Goal: Task Accomplishment & Management: Manage account settings

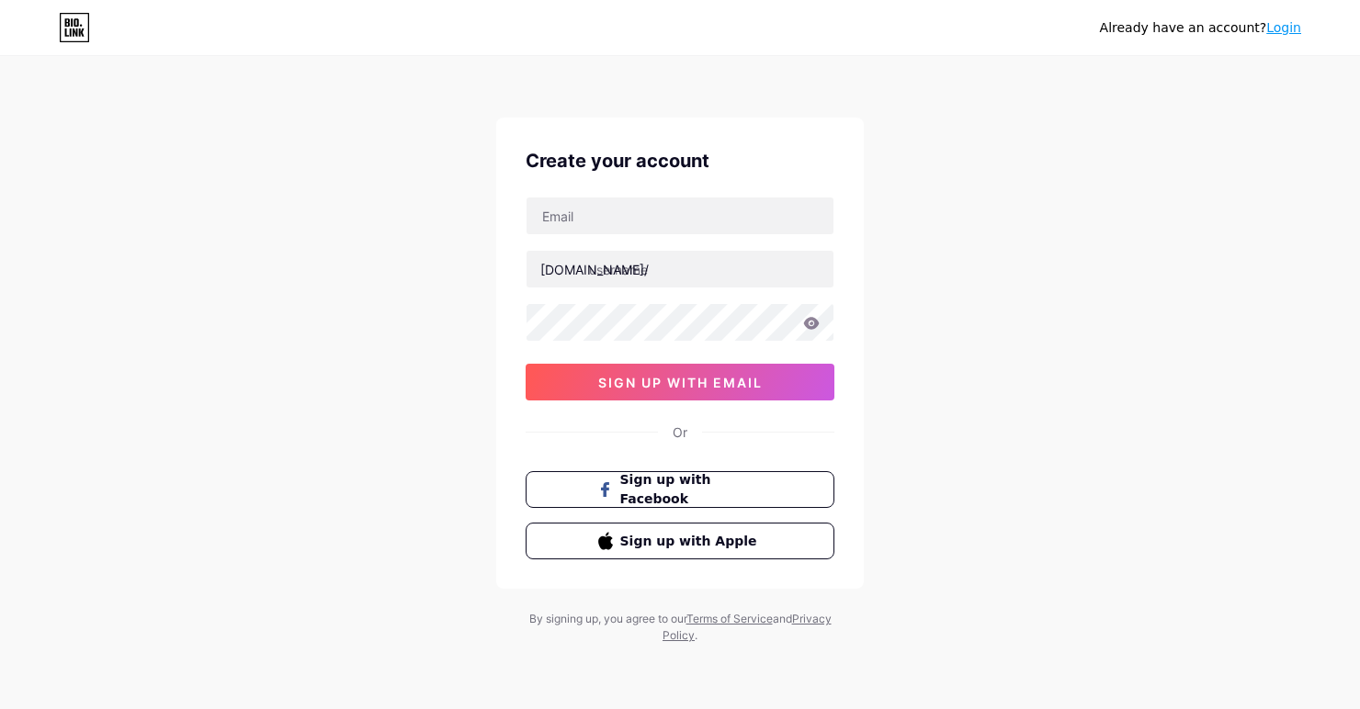
click at [1271, 32] on link "Login" at bounding box center [1283, 27] width 35 height 15
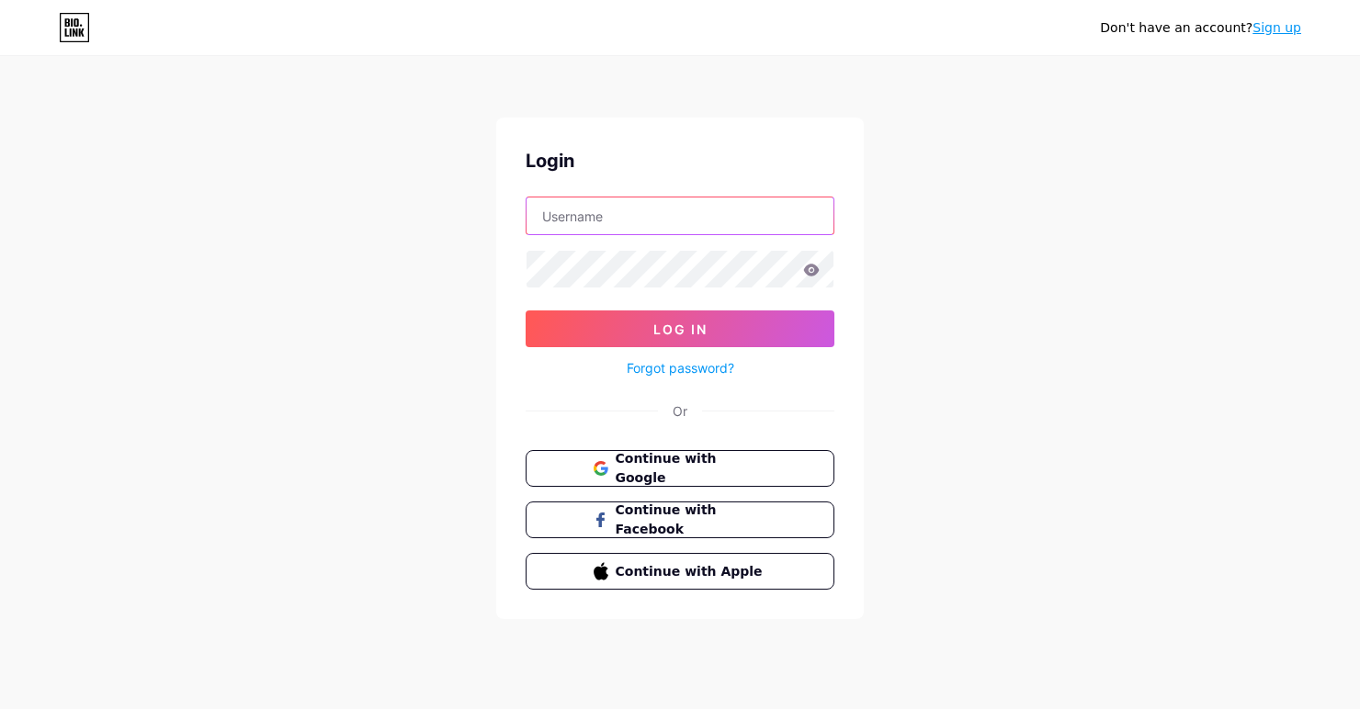
click at [746, 213] on input "text" at bounding box center [679, 216] width 307 height 37
click at [1006, 192] on div "Don't have an account? Sign up Login Log In Forgot password? Or Continue with G…" at bounding box center [680, 339] width 1360 height 678
click at [728, 472] on span "Continue with Google" at bounding box center [690, 469] width 153 height 40
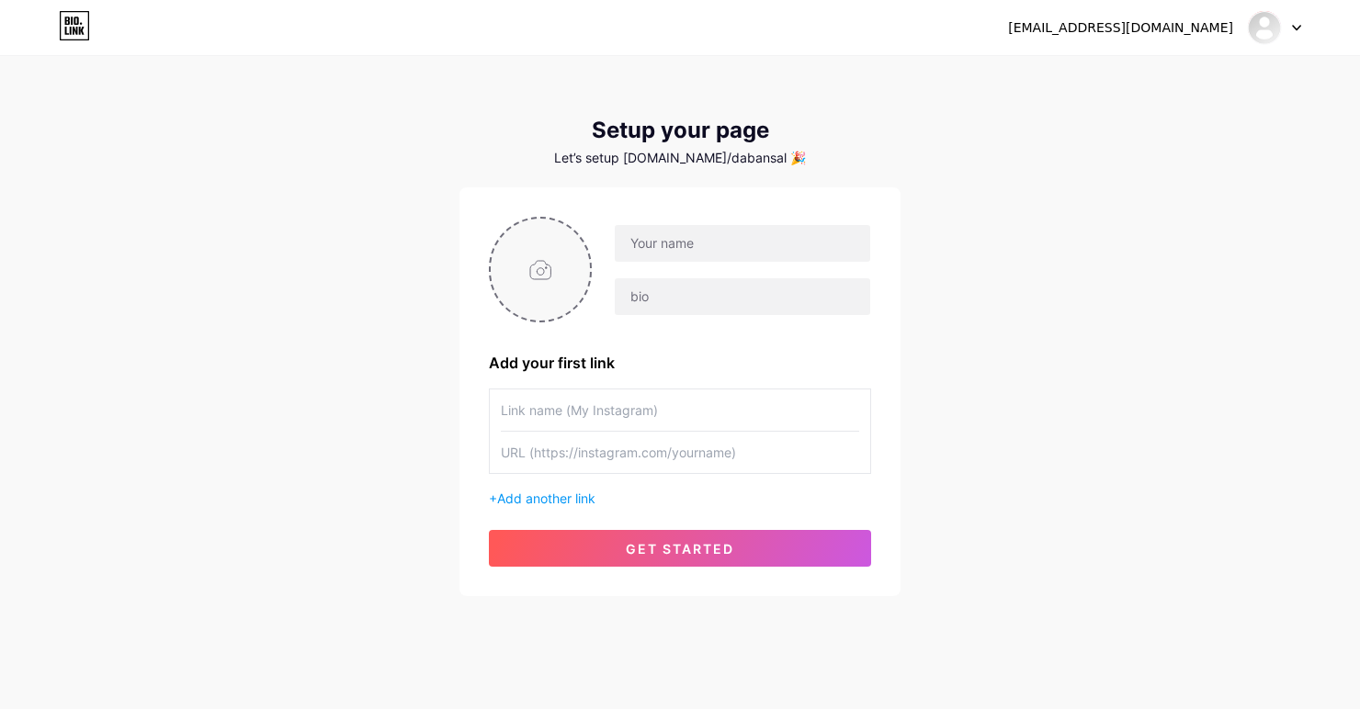
click at [553, 279] on input "file" at bounding box center [540, 270] width 99 height 102
type input "C:\fakepath\2436.jpg"
click at [748, 246] on input "text" at bounding box center [742, 243] width 255 height 37
type input "Daban salah"
click at [765, 289] on input "text" at bounding box center [742, 296] width 255 height 37
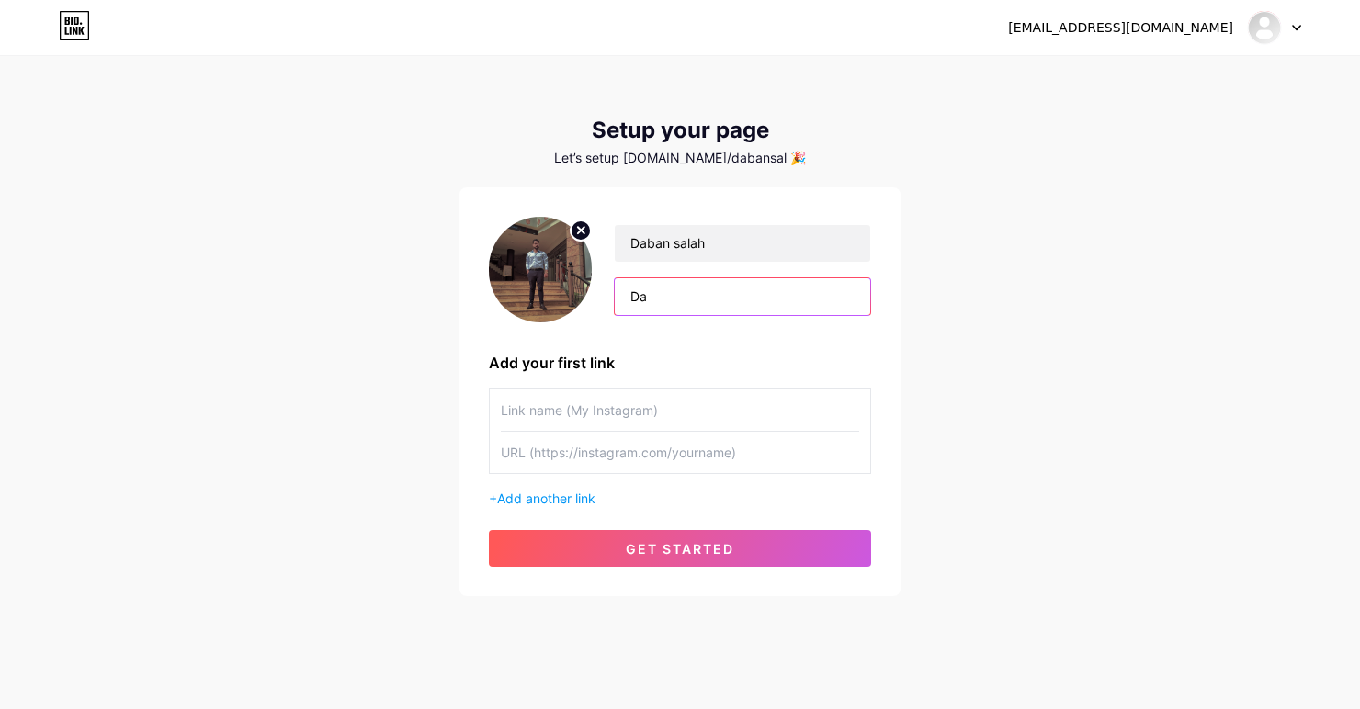
type input "D"
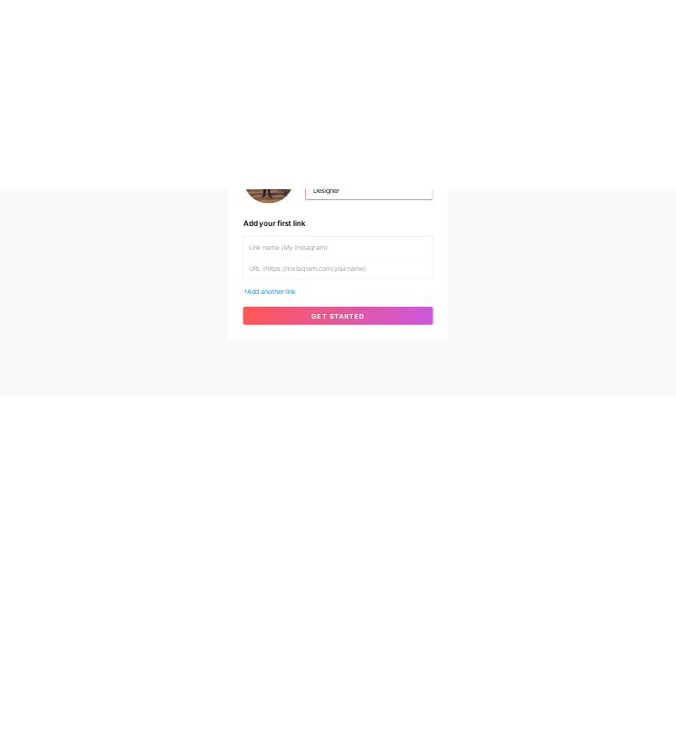
scroll to position [59, 0]
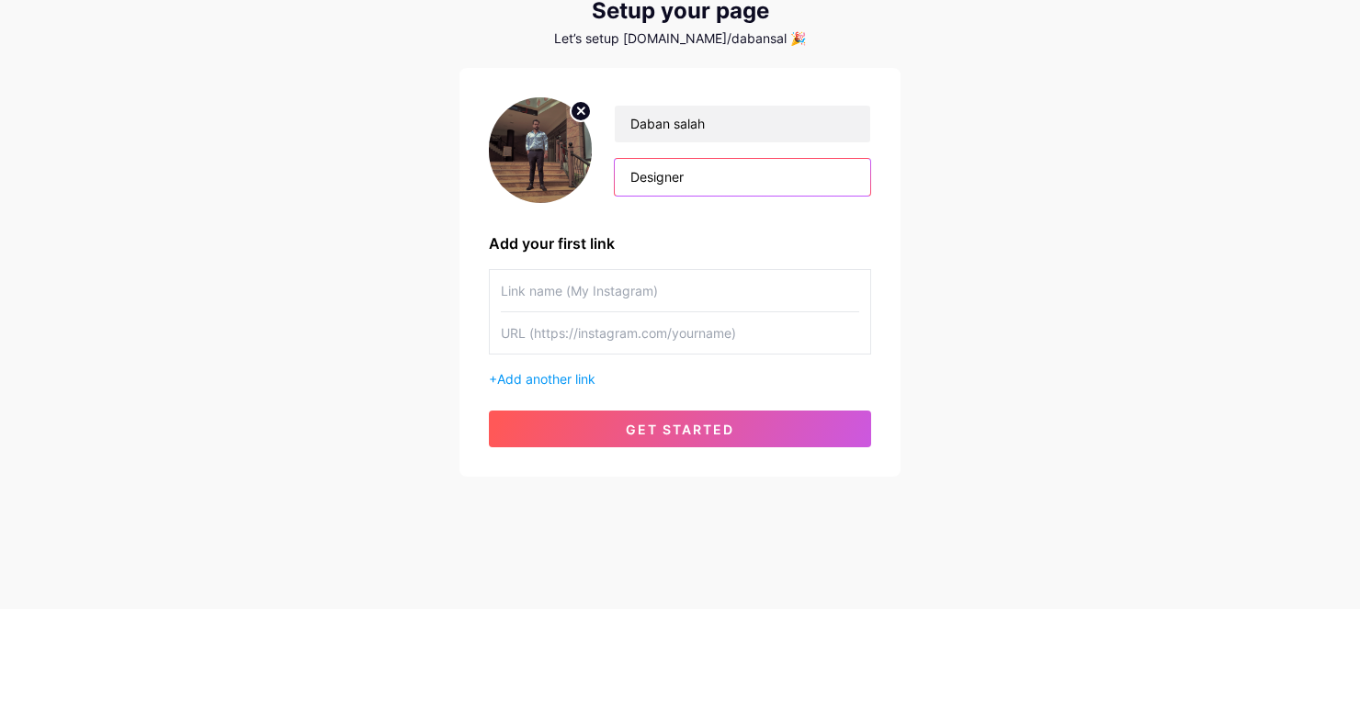
type input "Designer"
click at [1072, 356] on div "sdaban827@gmail.com Dashboard Logout Setup your page Let’s setup bio.link/daban…" at bounding box center [680, 308] width 1360 height 655
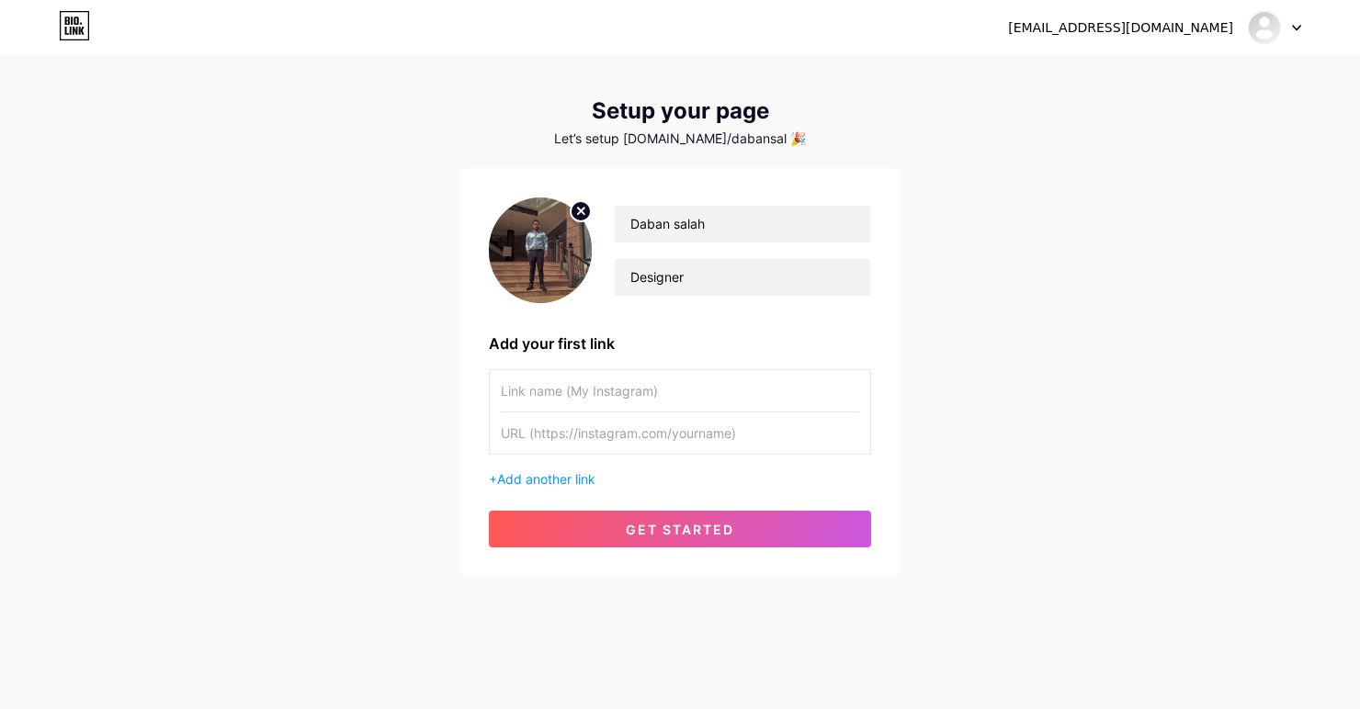
click at [729, 413] on input "text" at bounding box center [680, 433] width 358 height 41
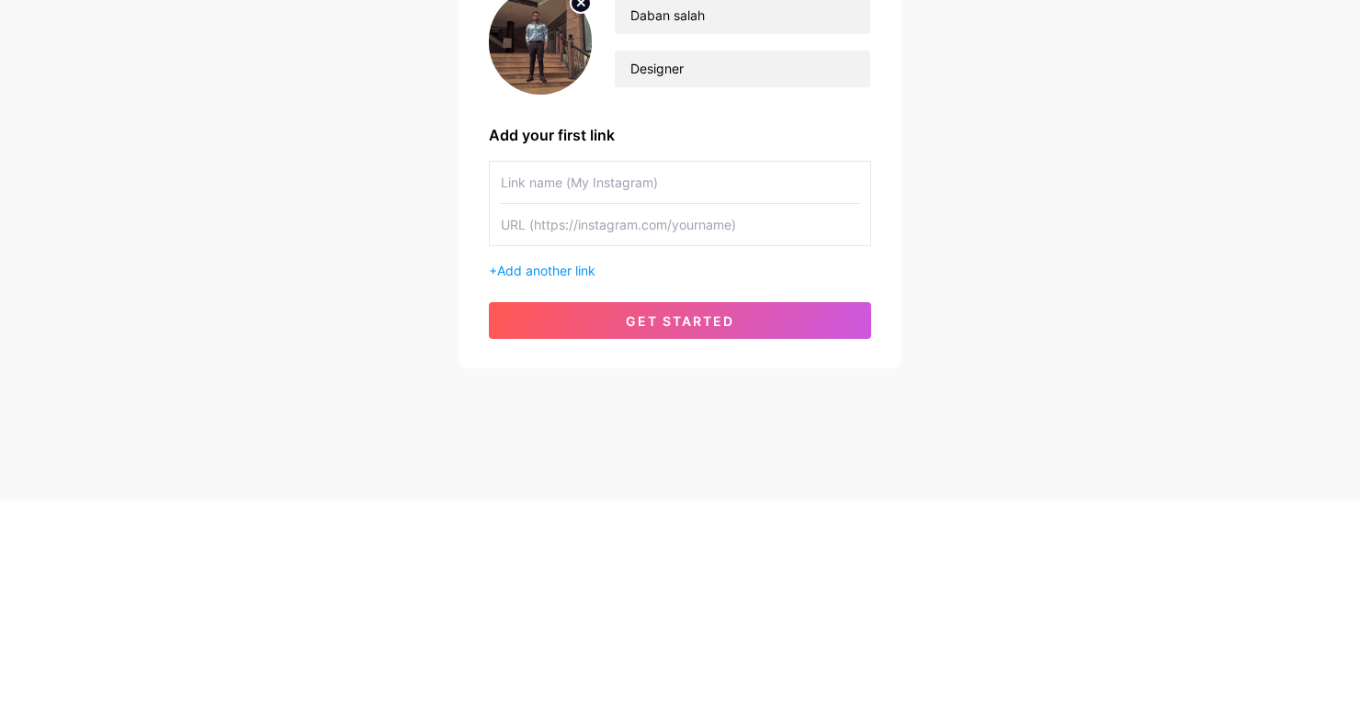
click at [961, 475] on div "sdaban827@gmail.com Dashboard Logout Setup your page Let’s setup bio.link/daban…" at bounding box center [680, 308] width 1360 height 655
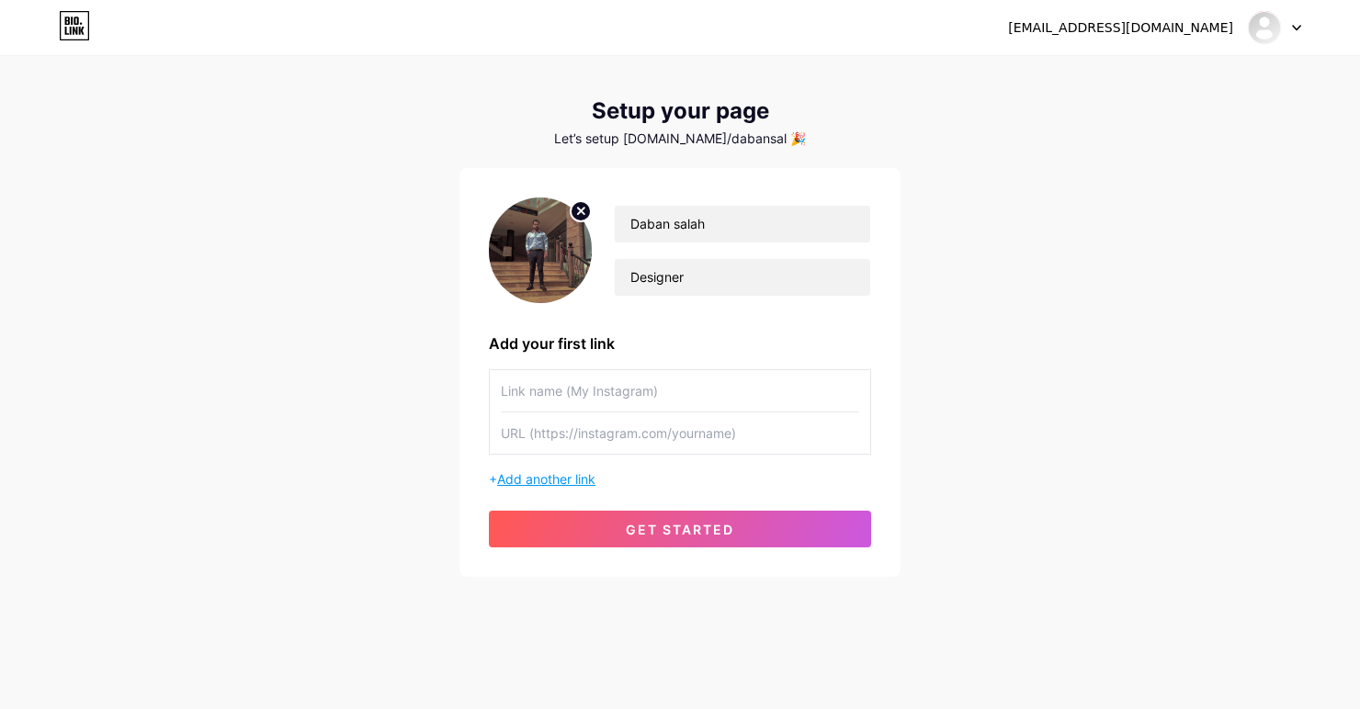
click at [565, 471] on span "Add another link" at bounding box center [546, 479] width 98 height 16
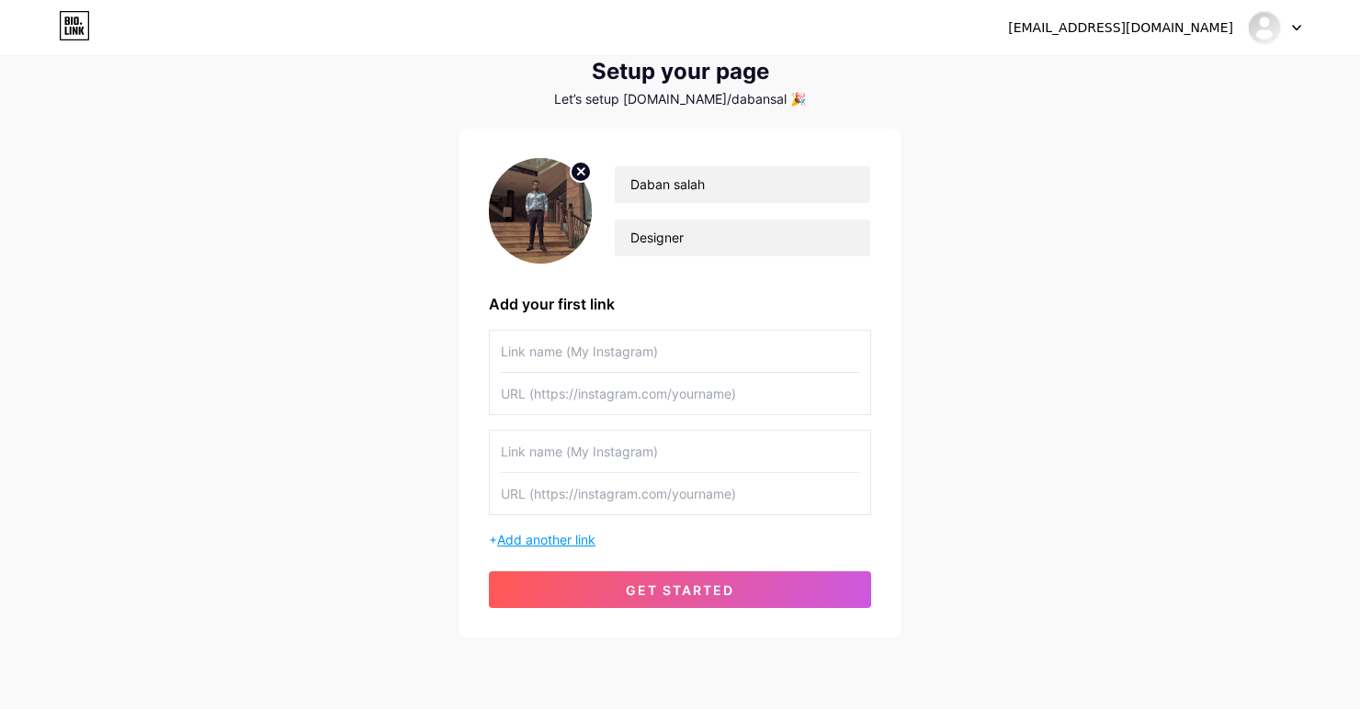
click at [584, 532] on span "Add another link" at bounding box center [546, 540] width 98 height 16
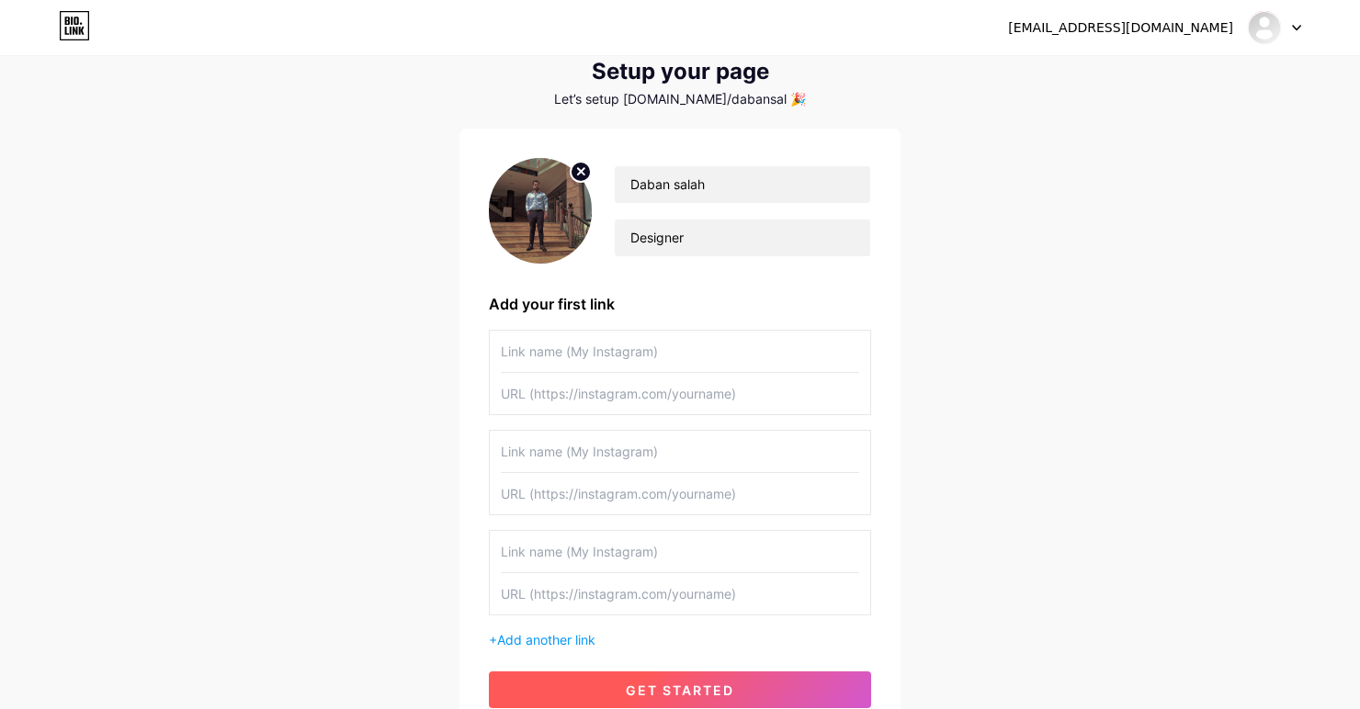
click at [636, 698] on button "get started" at bounding box center [680, 690] width 382 height 37
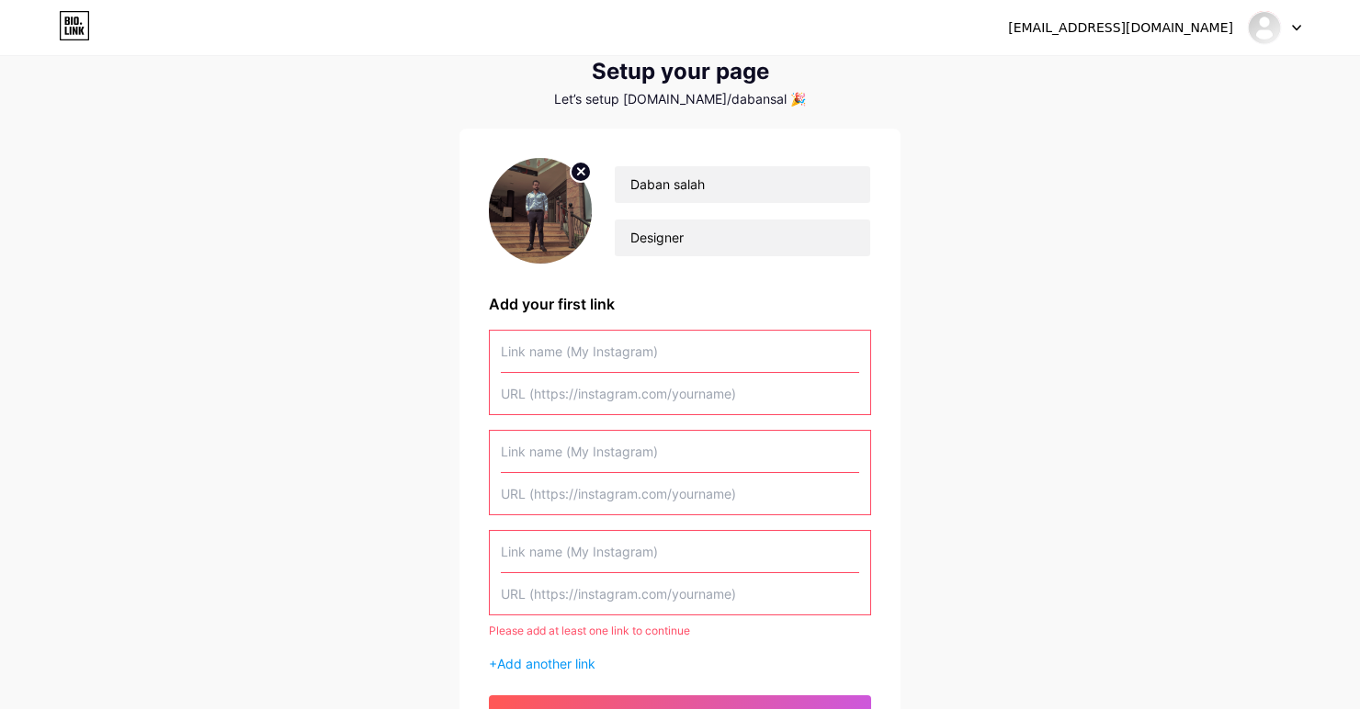
click at [669, 346] on input "text" at bounding box center [680, 351] width 358 height 41
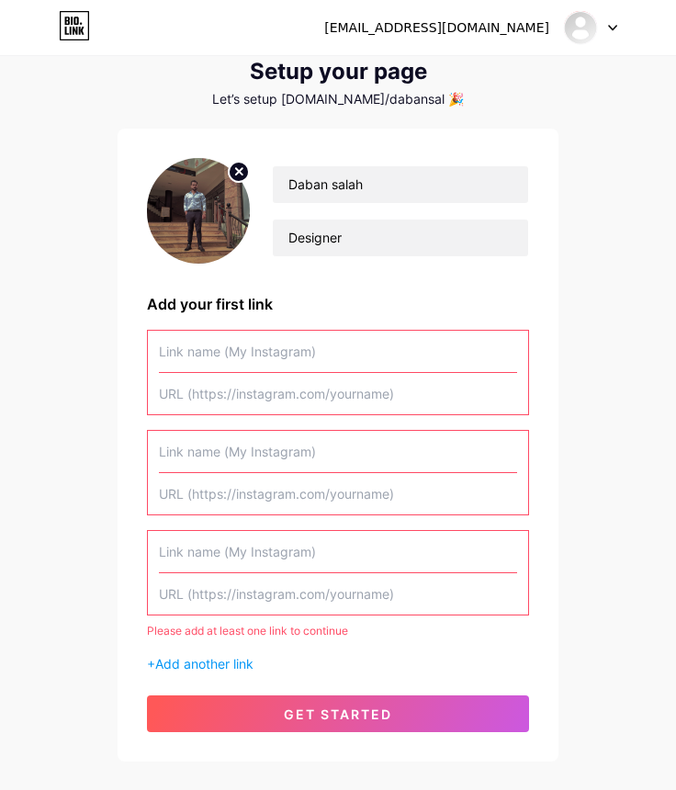
click at [178, 348] on input "text" at bounding box center [338, 351] width 358 height 41
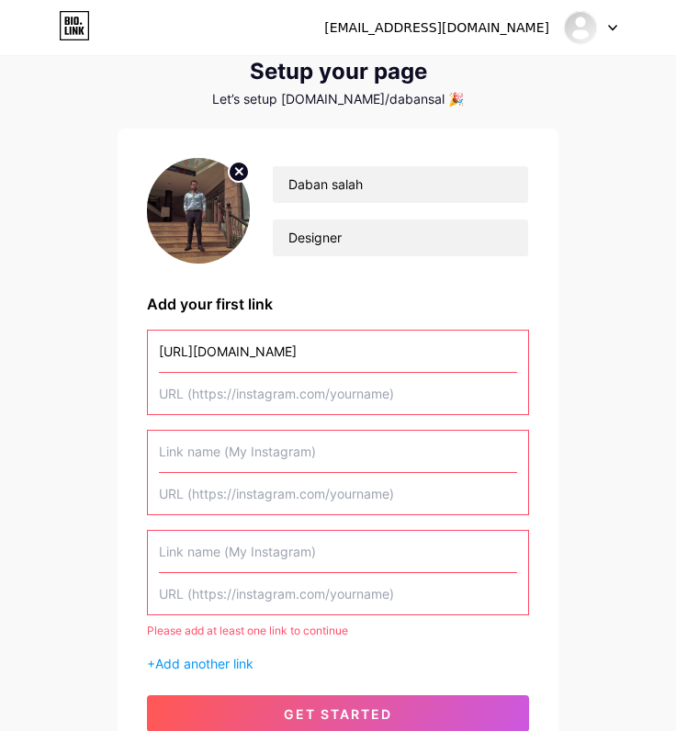
scroll to position [0, 28]
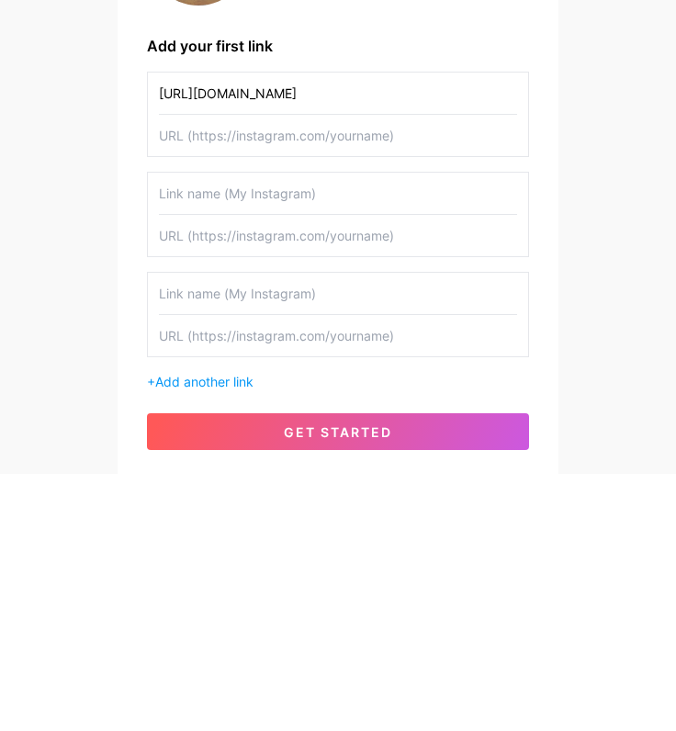
type input "[URL][DOMAIN_NAME]"
click at [198, 469] on input "text" at bounding box center [338, 451] width 358 height 41
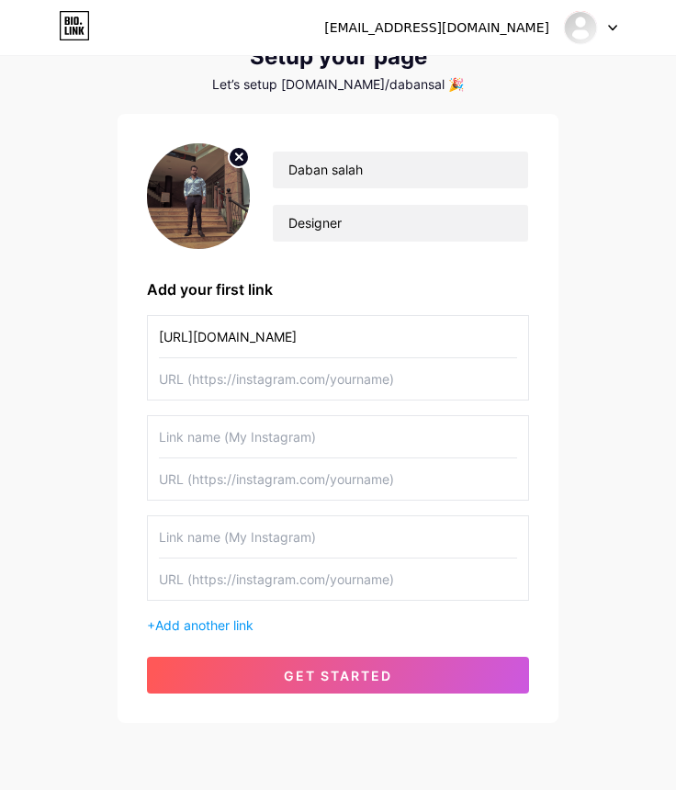
scroll to position [0, 0]
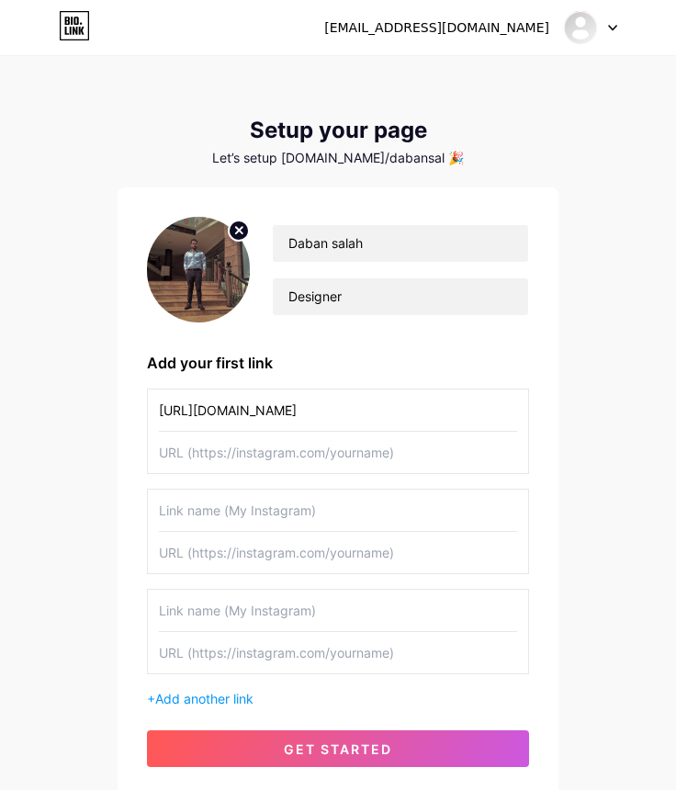
click at [191, 503] on input "text" at bounding box center [338, 510] width 358 height 41
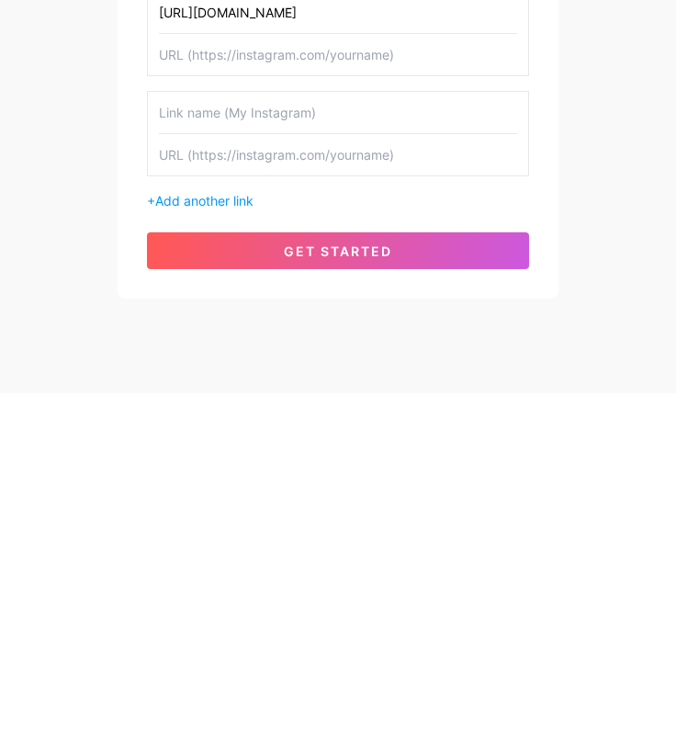
type input "[URL][DOMAIN_NAME]"
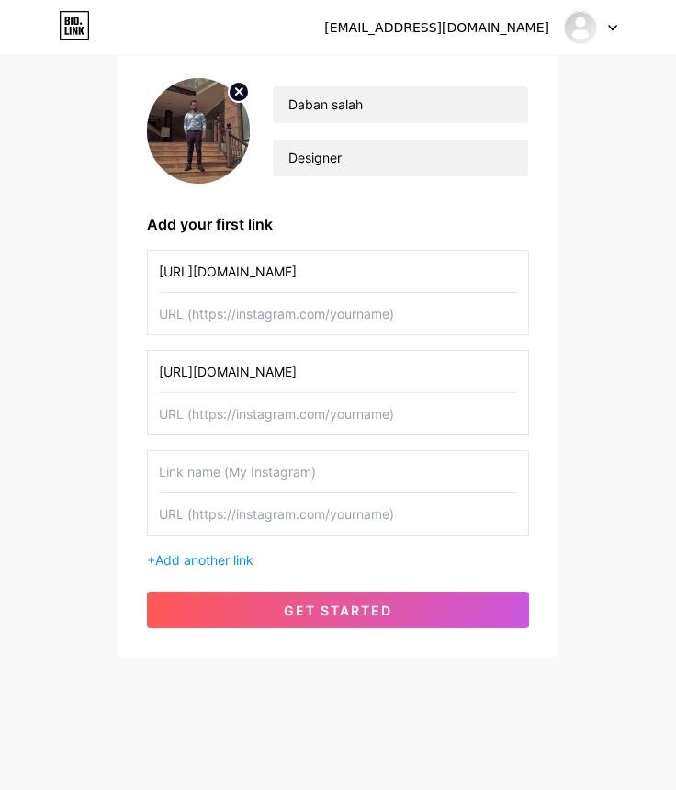
click at [195, 473] on input "text" at bounding box center [338, 471] width 358 height 41
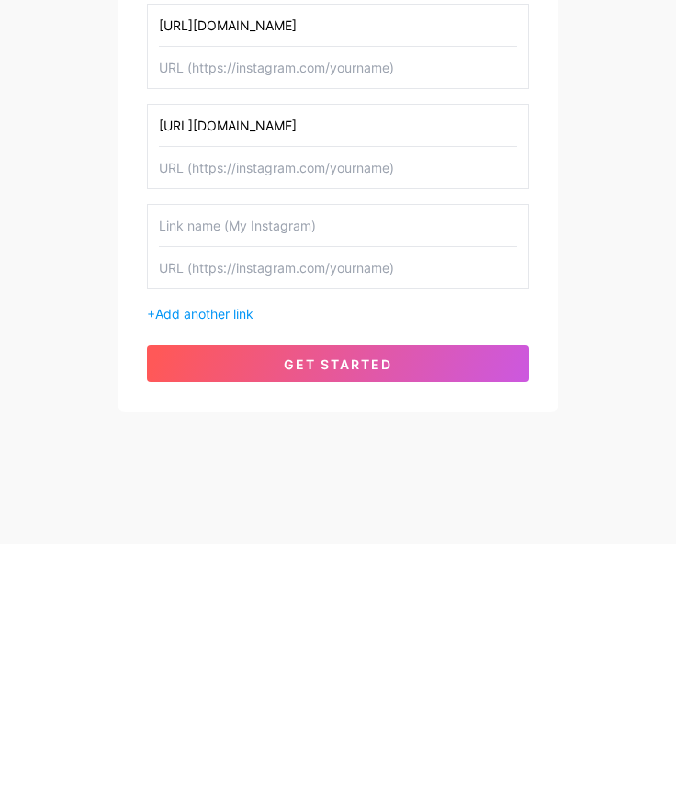
click at [170, 521] on input "text" at bounding box center [338, 513] width 358 height 41
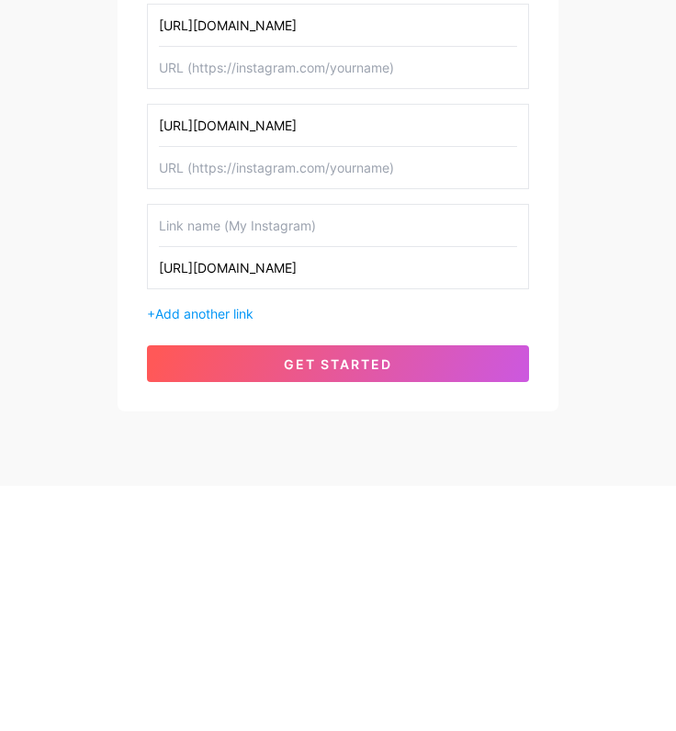
scroll to position [0, 129]
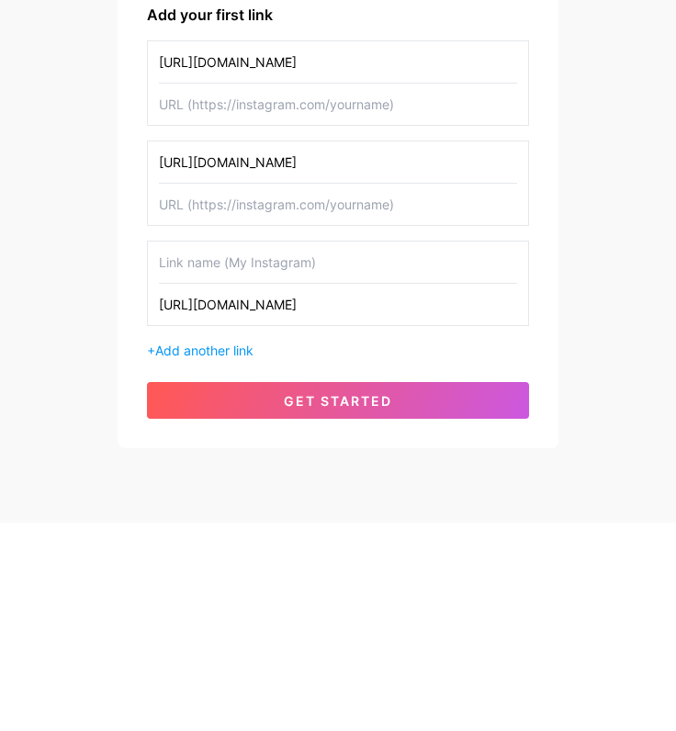
click at [181, 480] on input "text" at bounding box center [338, 471] width 358 height 41
click at [180, 469] on input "text" at bounding box center [338, 471] width 358 height 41
click at [200, 511] on input "[URL][DOMAIN_NAME]" at bounding box center [338, 513] width 358 height 41
click at [531, 515] on div "Daban salah Designer Add your first link https://www.instagram.com/daban.01?igs…" at bounding box center [338, 353] width 441 height 609
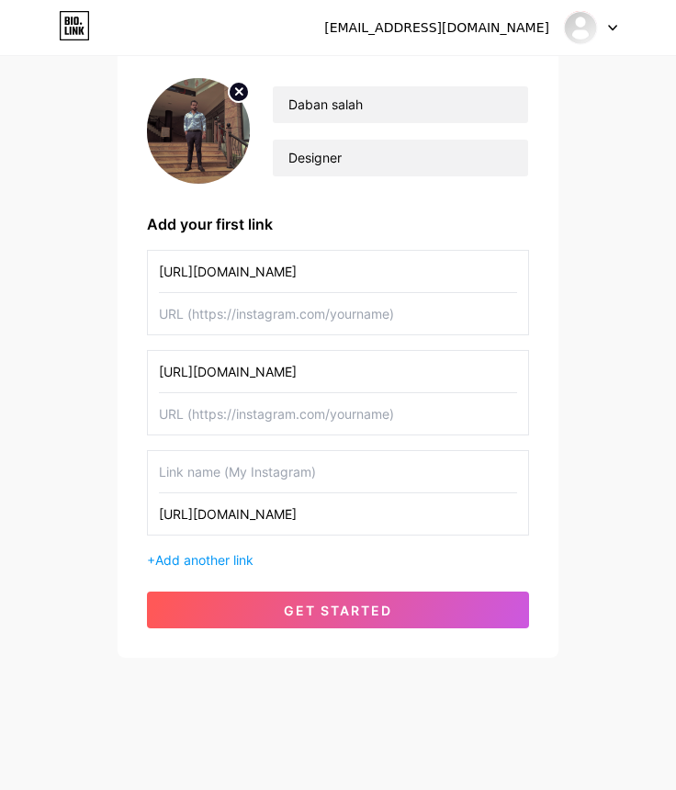
click at [510, 511] on input "[URL][DOMAIN_NAME]" at bounding box center [338, 513] width 358 height 41
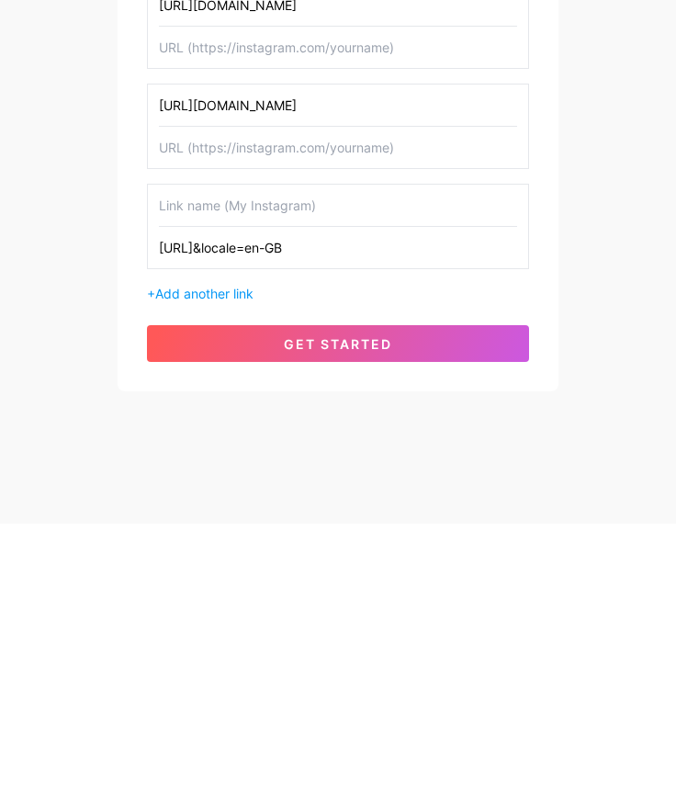
click at [495, 512] on input "https://www.snapchat.c94baZk&locale=en-GB" at bounding box center [338, 513] width 358 height 41
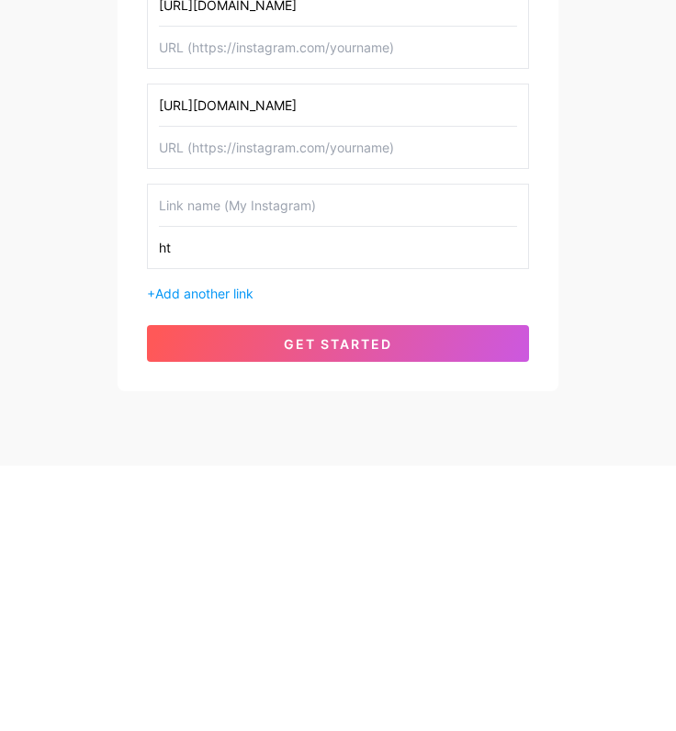
type input "h"
paste input "[URL][DOMAIN_NAME]"
type input "[URL][DOMAIN_NAME]"
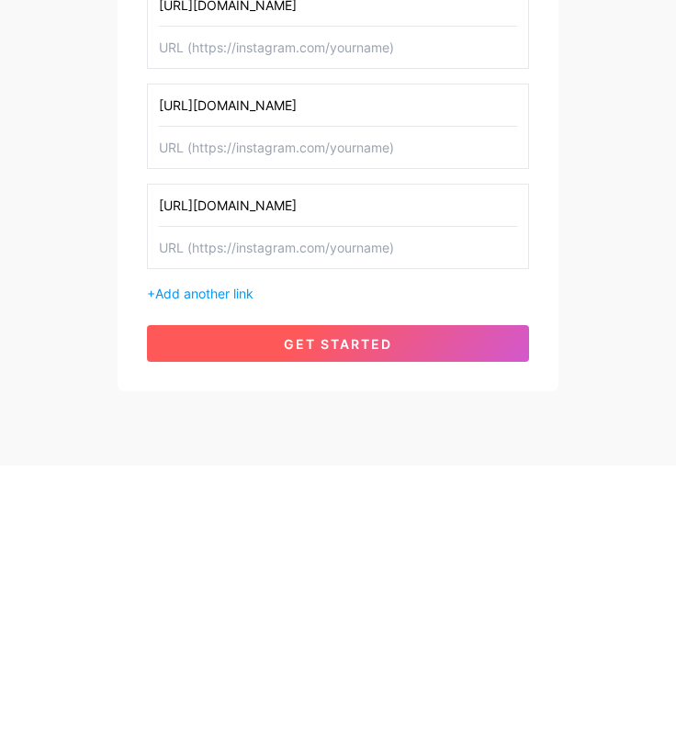
click at [205, 608] on button "get started" at bounding box center [338, 610] width 382 height 37
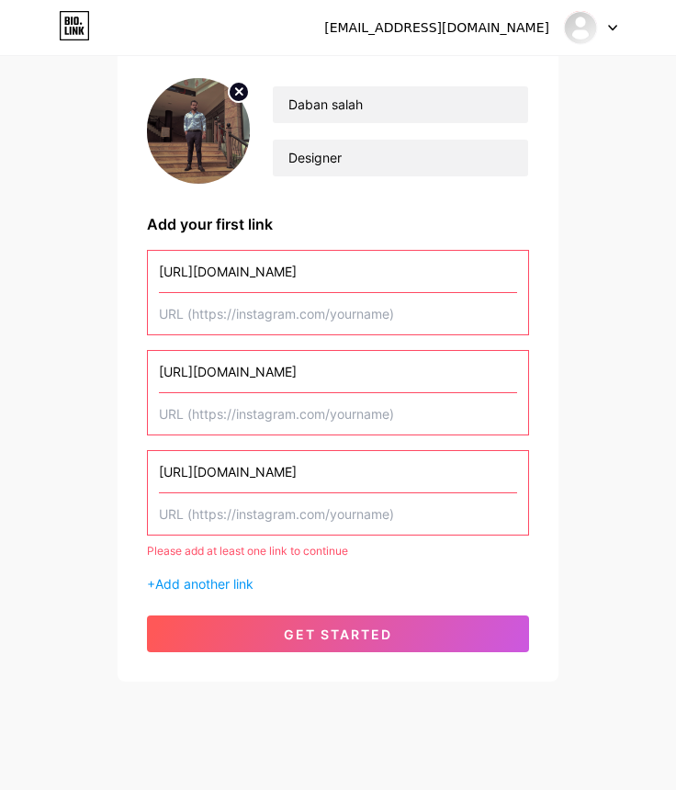
click at [445, 405] on input "text" at bounding box center [338, 413] width 358 height 41
click at [458, 271] on input "[URL][DOMAIN_NAME]" at bounding box center [338, 271] width 358 height 41
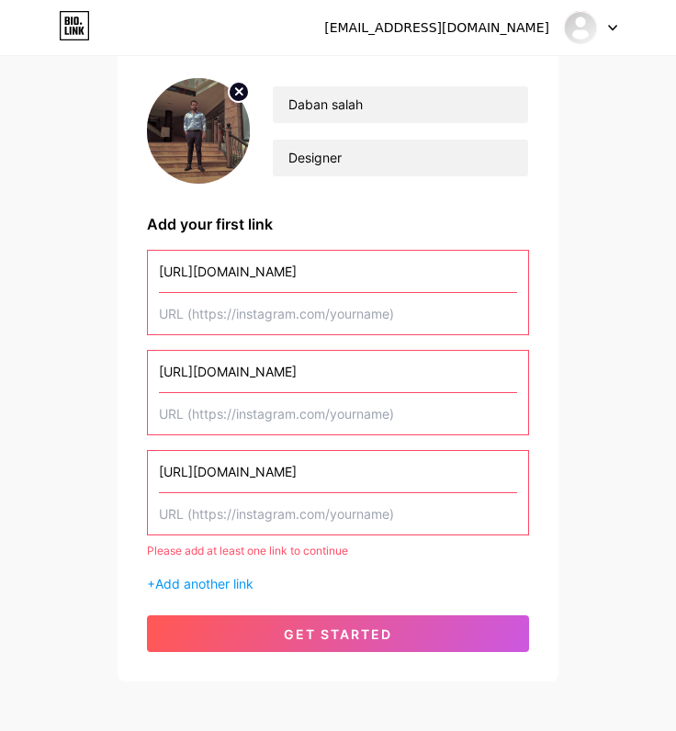
click at [486, 277] on input "[URL][DOMAIN_NAME]" at bounding box center [338, 271] width 358 height 41
click at [198, 310] on input "text" at bounding box center [338, 313] width 358 height 41
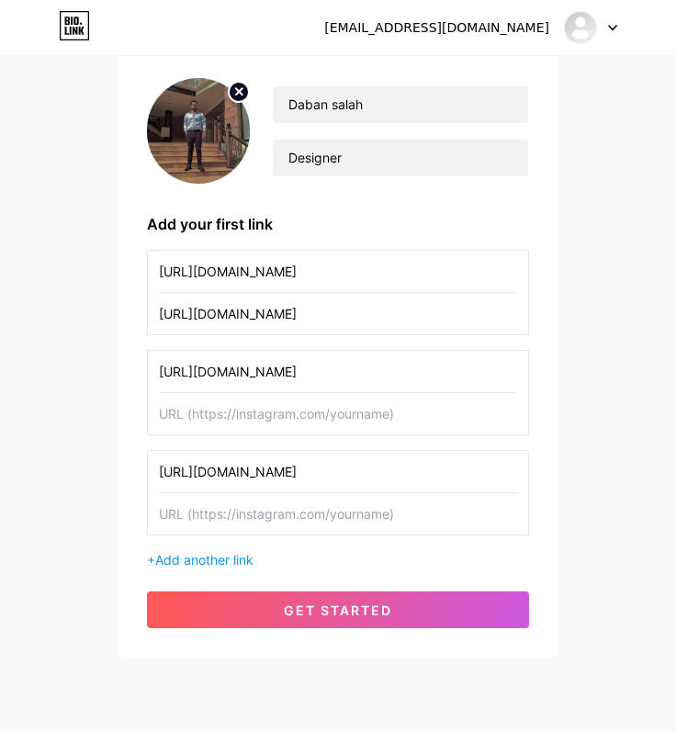
click at [494, 295] on input "[URL][DOMAIN_NAME]" at bounding box center [338, 313] width 358 height 41
type input "[URL][DOMAIN_NAME]"
click at [505, 278] on input "[URL][DOMAIN_NAME]" at bounding box center [338, 271] width 358 height 41
click at [456, 270] on input "https://www.instagram.com/daban.01?kwbjlz" at bounding box center [338, 271] width 358 height 41
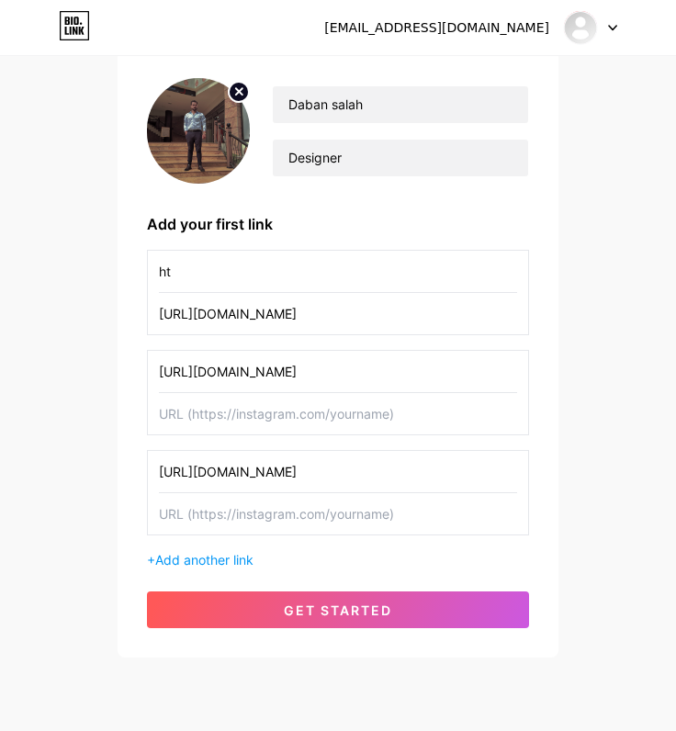
type input "h"
type input "D"
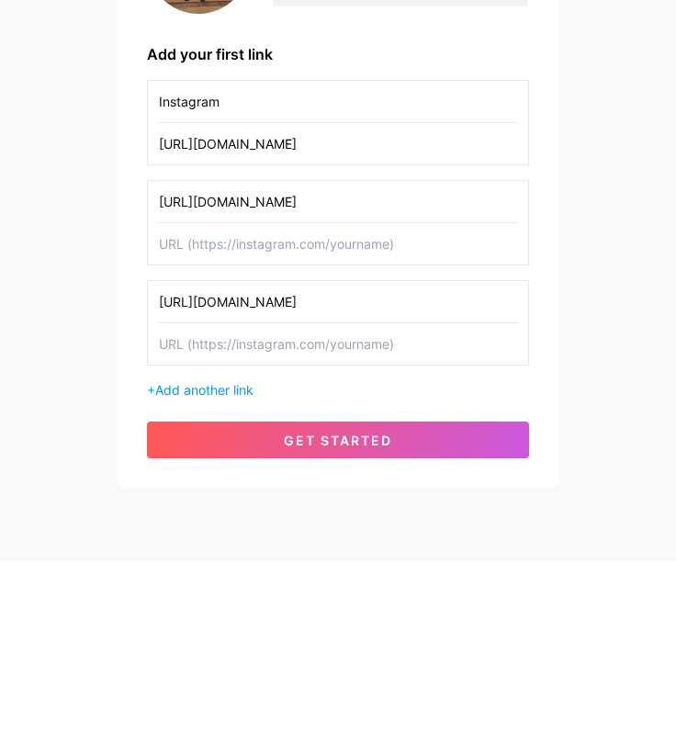
type input "Instagram"
click at [197, 377] on input "[URL][DOMAIN_NAME]" at bounding box center [338, 371] width 358 height 41
click at [183, 369] on input "[URL][DOMAIN_NAME]" at bounding box center [338, 371] width 358 height 41
click at [188, 375] on input "[URL][DOMAIN_NAME]" at bounding box center [338, 371] width 358 height 41
click at [199, 422] on input "text" at bounding box center [338, 413] width 358 height 41
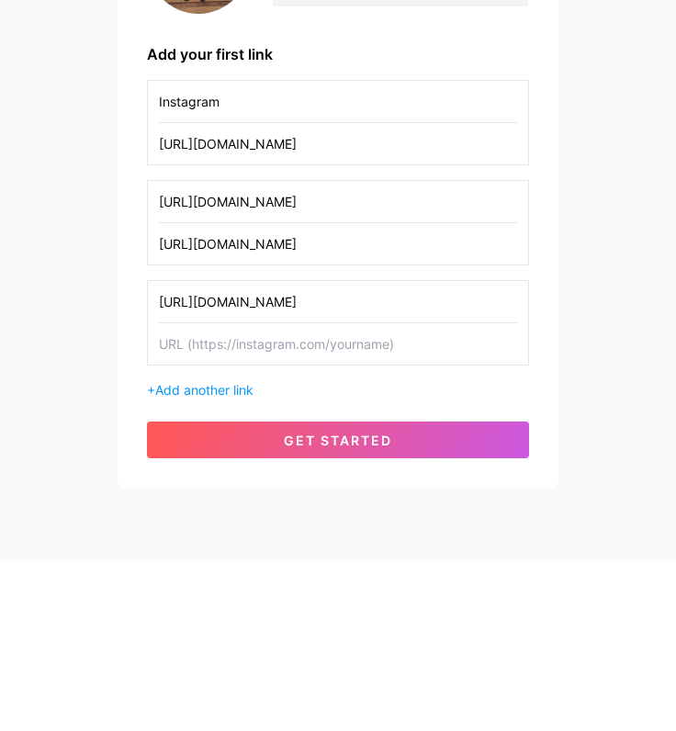
type input "[URL][DOMAIN_NAME]"
click at [465, 369] on input "[URL][DOMAIN_NAME]" at bounding box center [338, 371] width 358 height 41
type input "h"
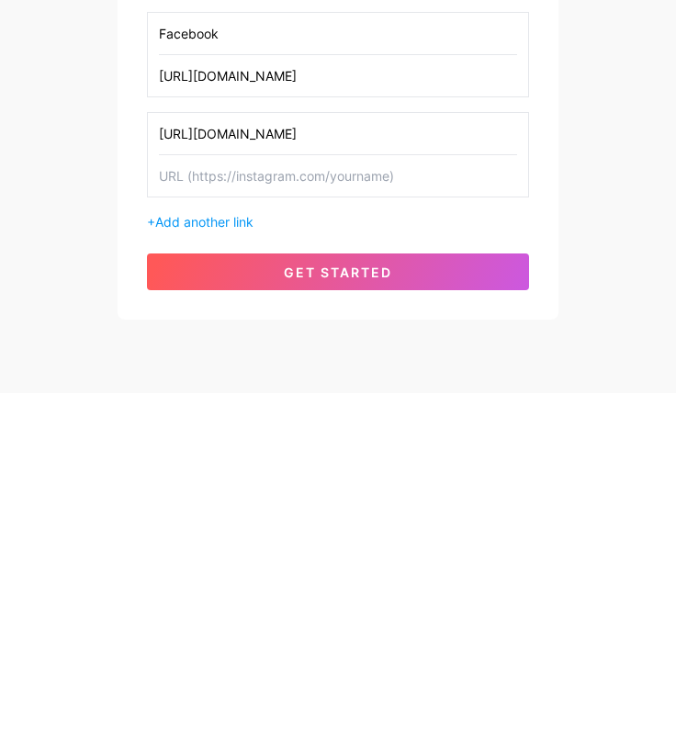
scroll to position [166, 0]
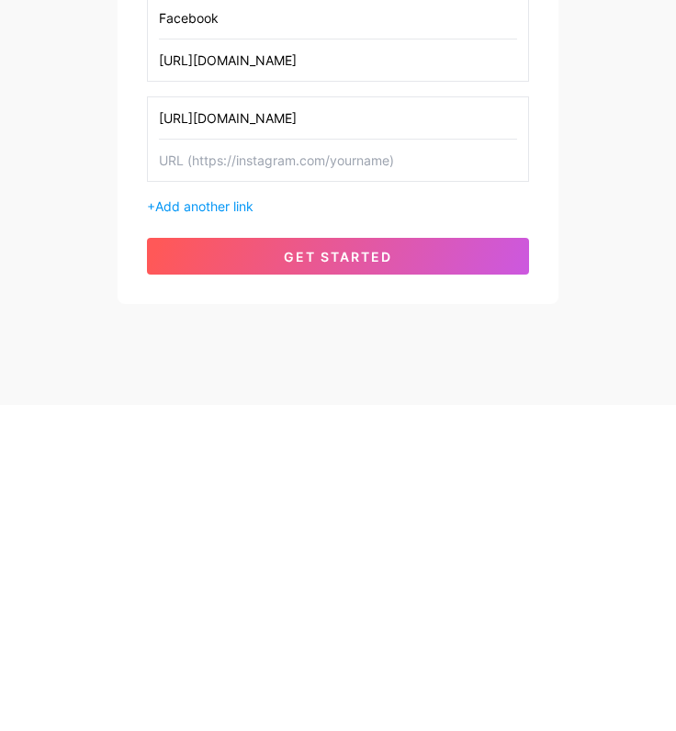
type input "Facebook"
click at [264, 444] on input "[URL][DOMAIN_NAME]" at bounding box center [338, 444] width 358 height 41
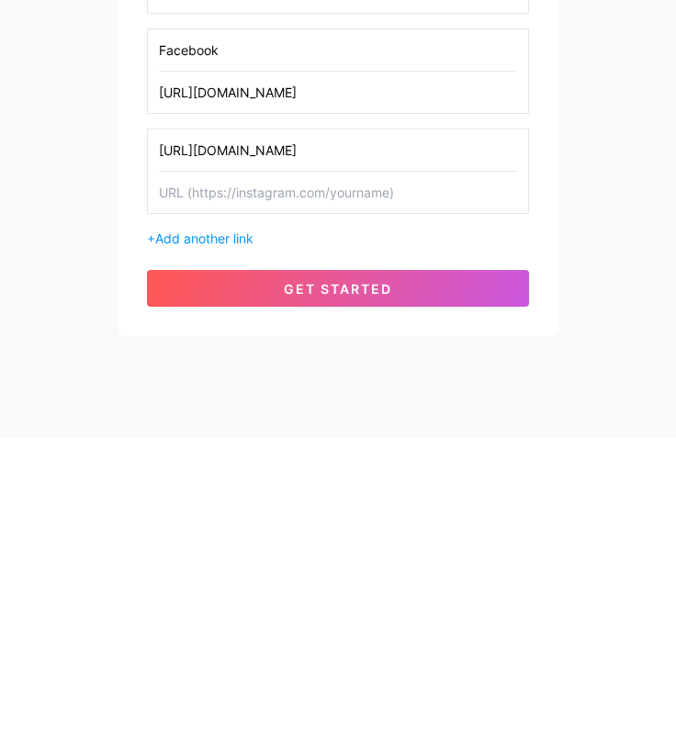
click at [261, 403] on input "[URL][DOMAIN_NAME]" at bounding box center [338, 386] width 358 height 41
click at [269, 424] on input "[URL][DOMAIN_NAME]" at bounding box center [338, 444] width 358 height 41
click at [232, 481] on input "text" at bounding box center [338, 486] width 358 height 41
type input "[URL][DOMAIN_NAME]"
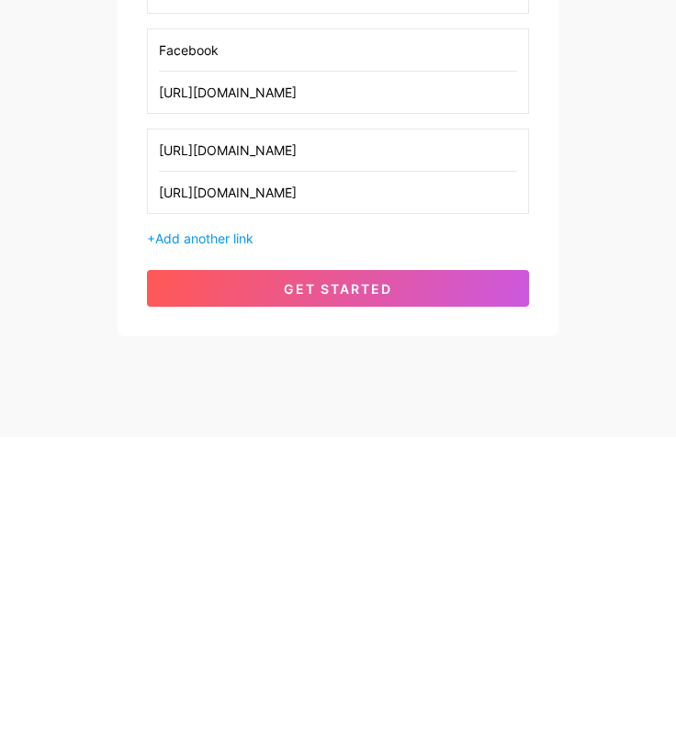
click at [514, 445] on input "[URL][DOMAIN_NAME]" at bounding box center [338, 444] width 358 height 41
click at [485, 440] on input "https://www.snapchat.com4baZk&locale=en-GB" at bounding box center [338, 444] width 358 height 41
type input "h"
type input "Snapchat"
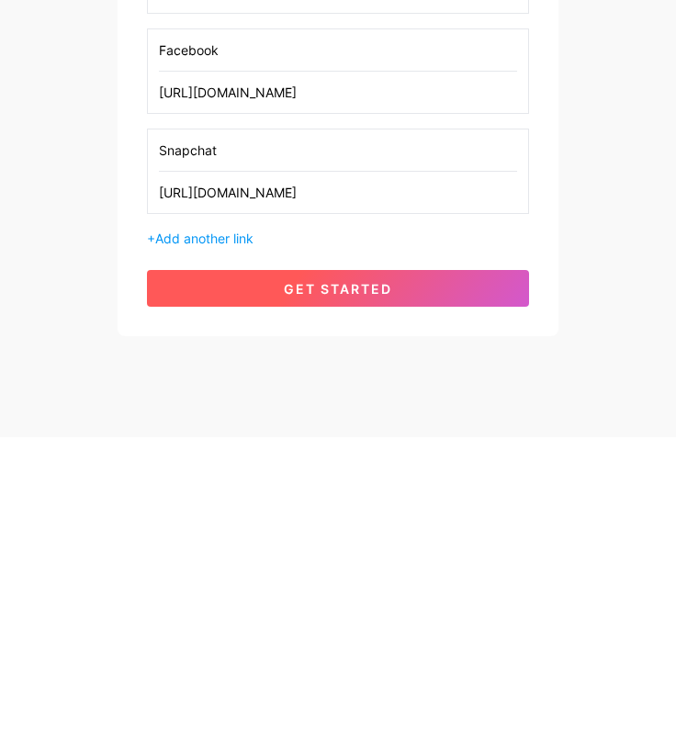
click at [168, 593] on button "get started" at bounding box center [338, 582] width 382 height 37
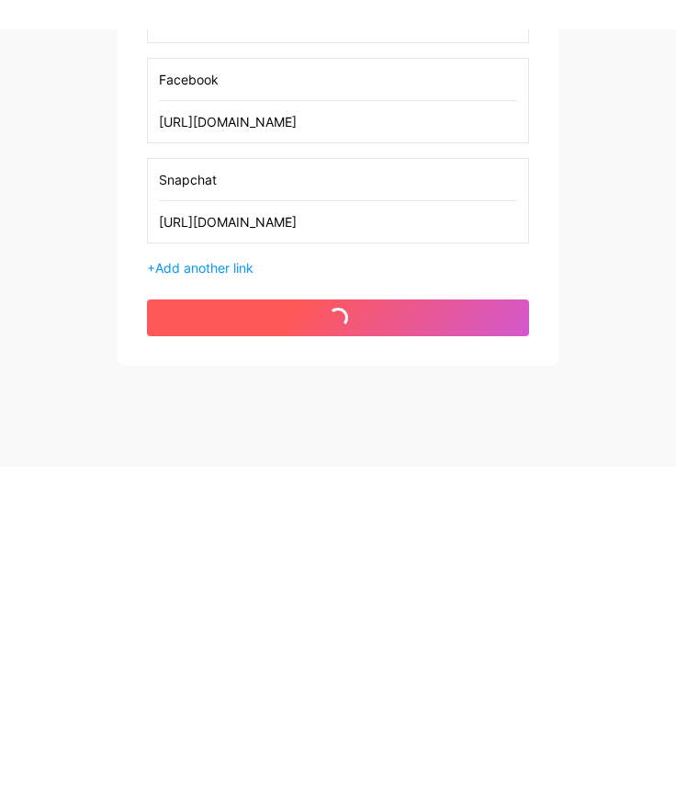
scroll to position [139, 0]
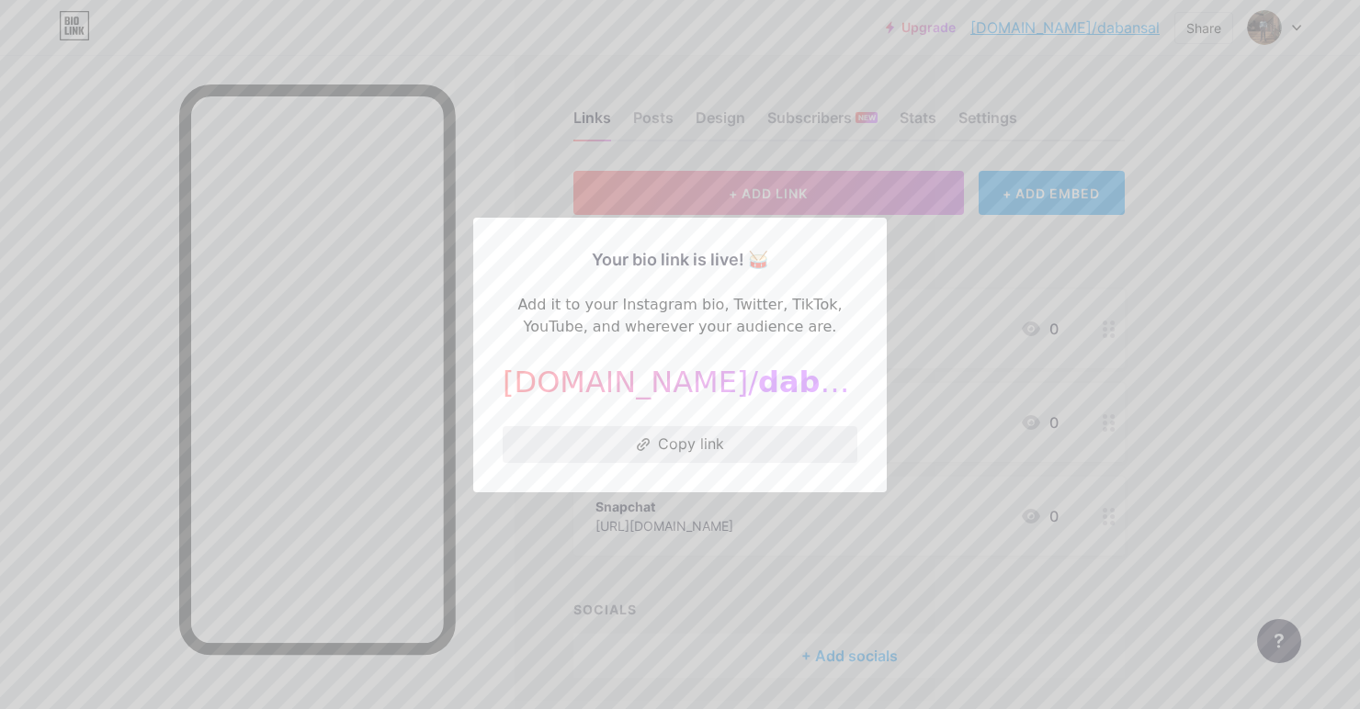
click at [709, 463] on button "Copy link" at bounding box center [680, 444] width 355 height 37
click at [504, 637] on div at bounding box center [680, 354] width 1360 height 709
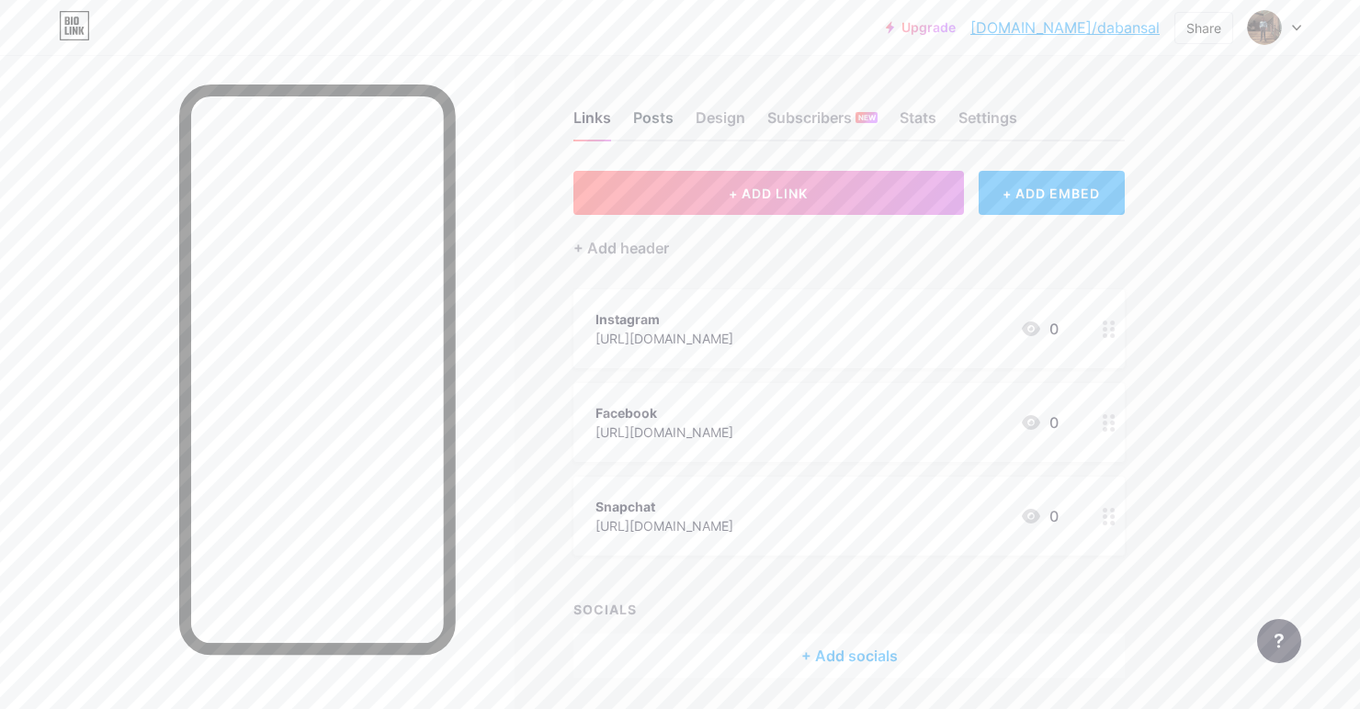
click at [661, 120] on div "Posts" at bounding box center [653, 123] width 40 height 33
click at [718, 113] on div "Design" at bounding box center [720, 123] width 50 height 33
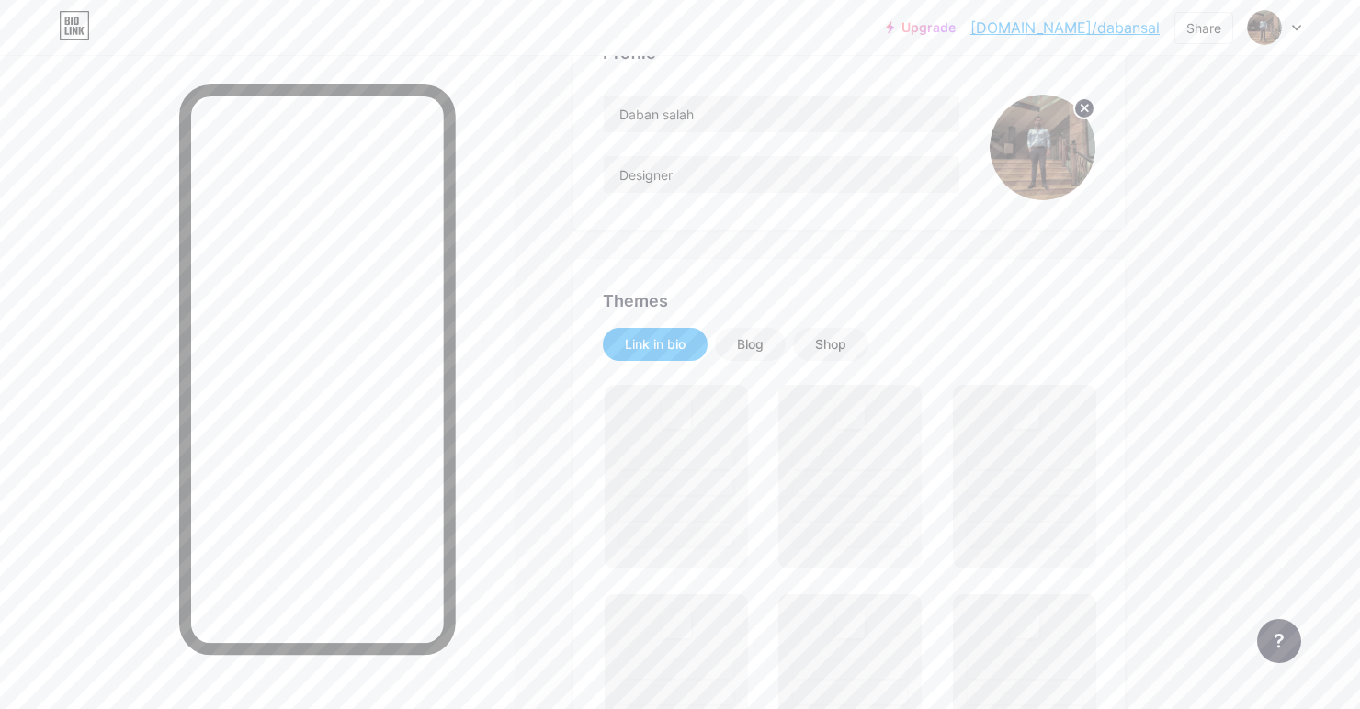
scroll to position [168, 0]
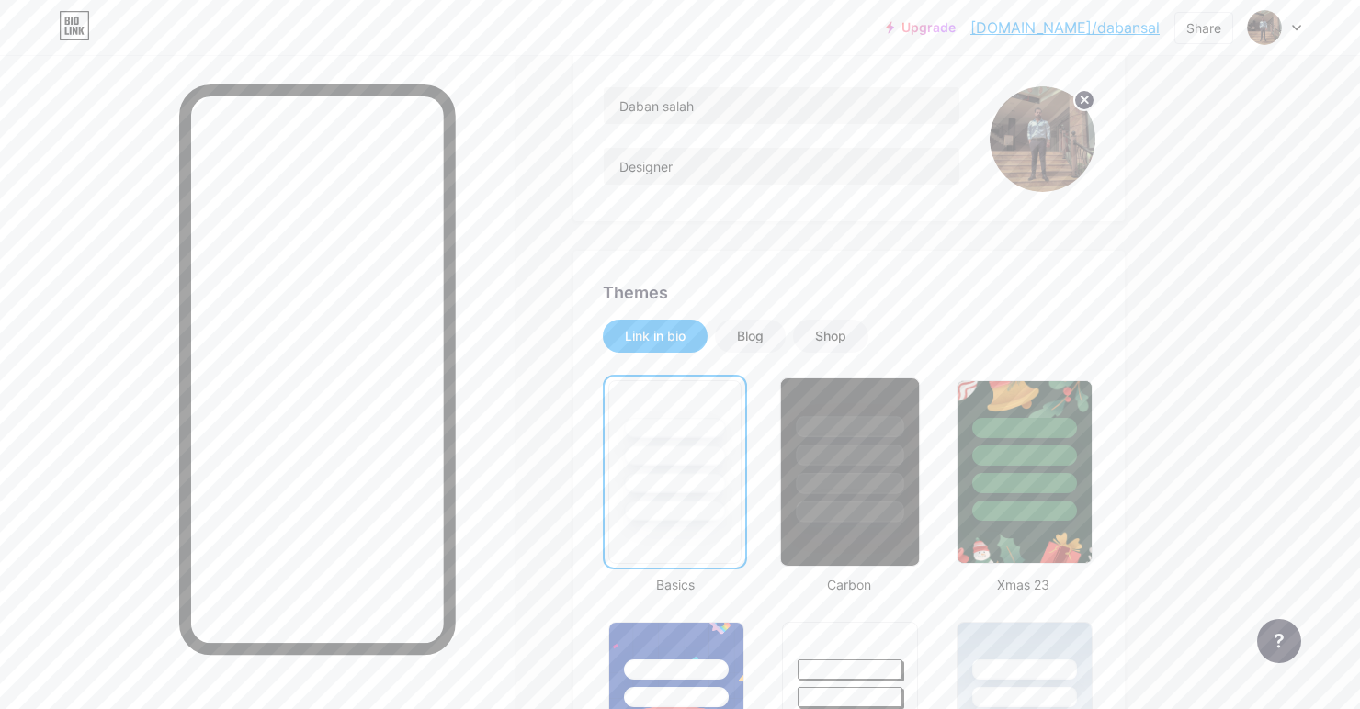
click at [831, 502] on div at bounding box center [850, 512] width 107 height 21
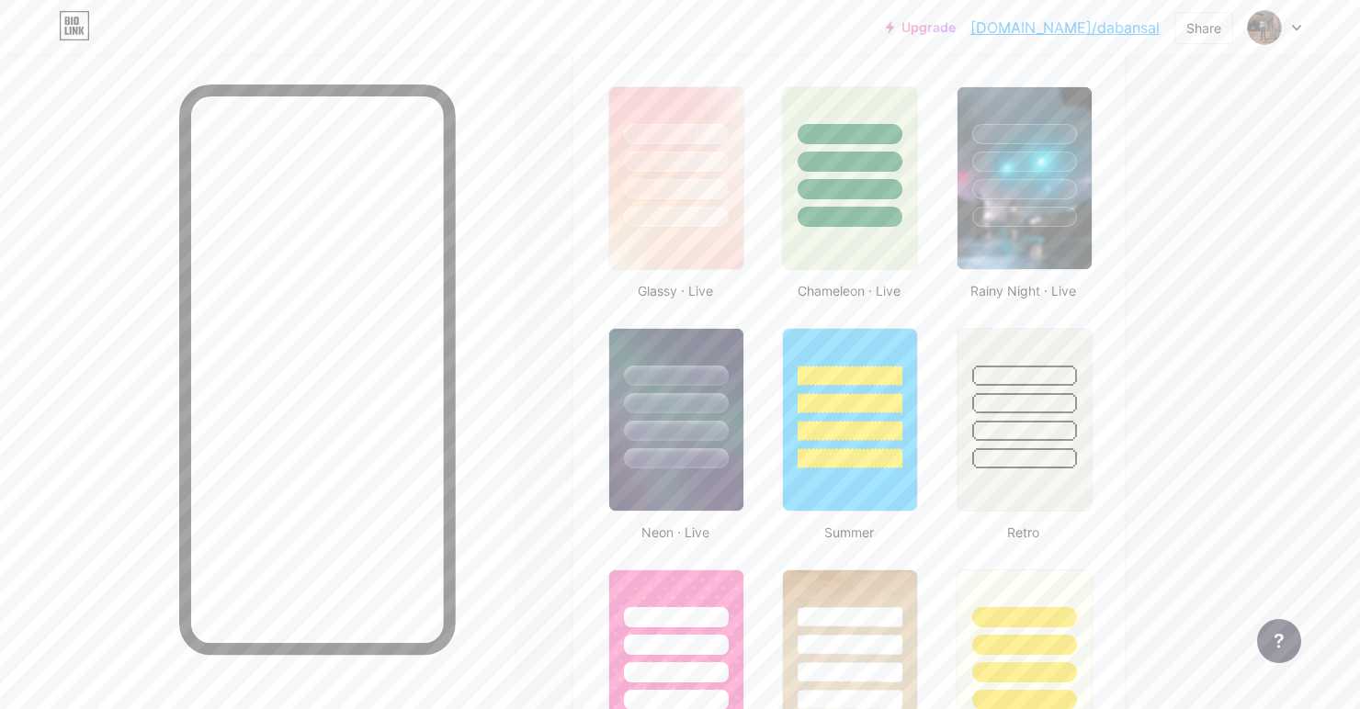
scroll to position [955, 0]
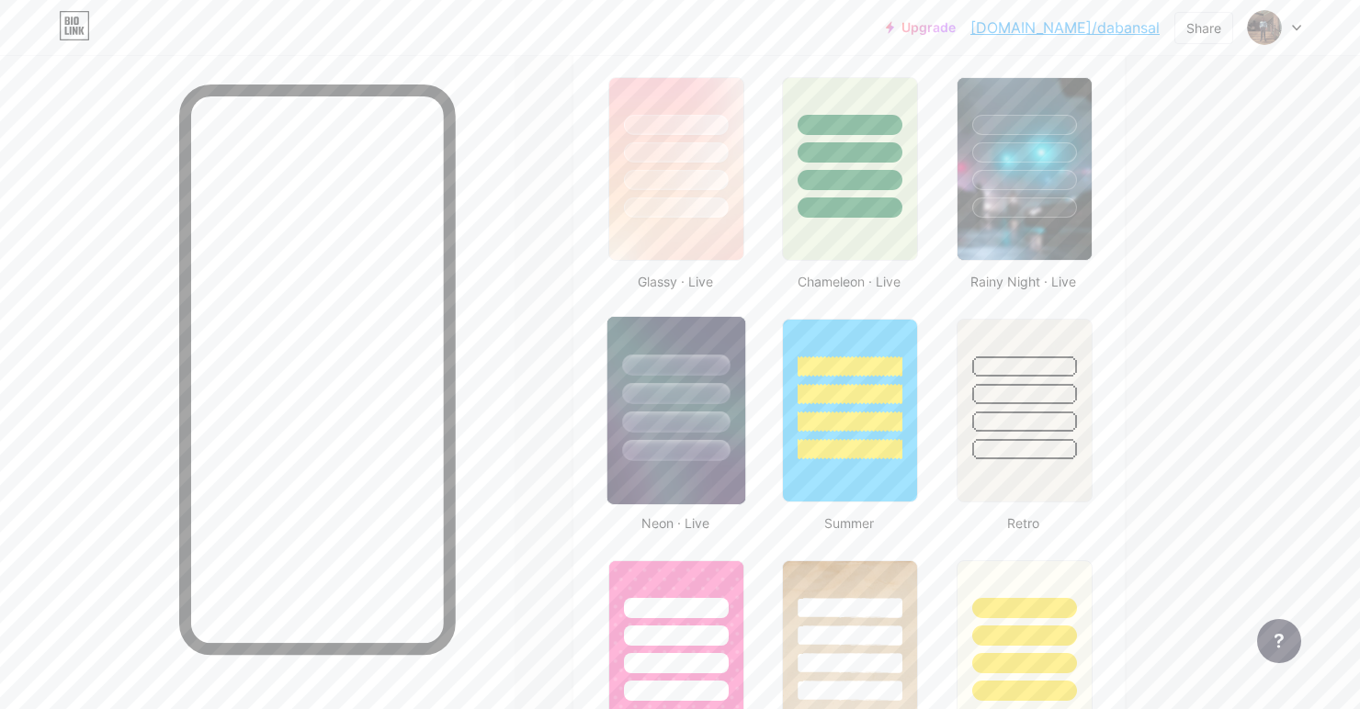
click at [699, 488] on img at bounding box center [676, 410] width 138 height 187
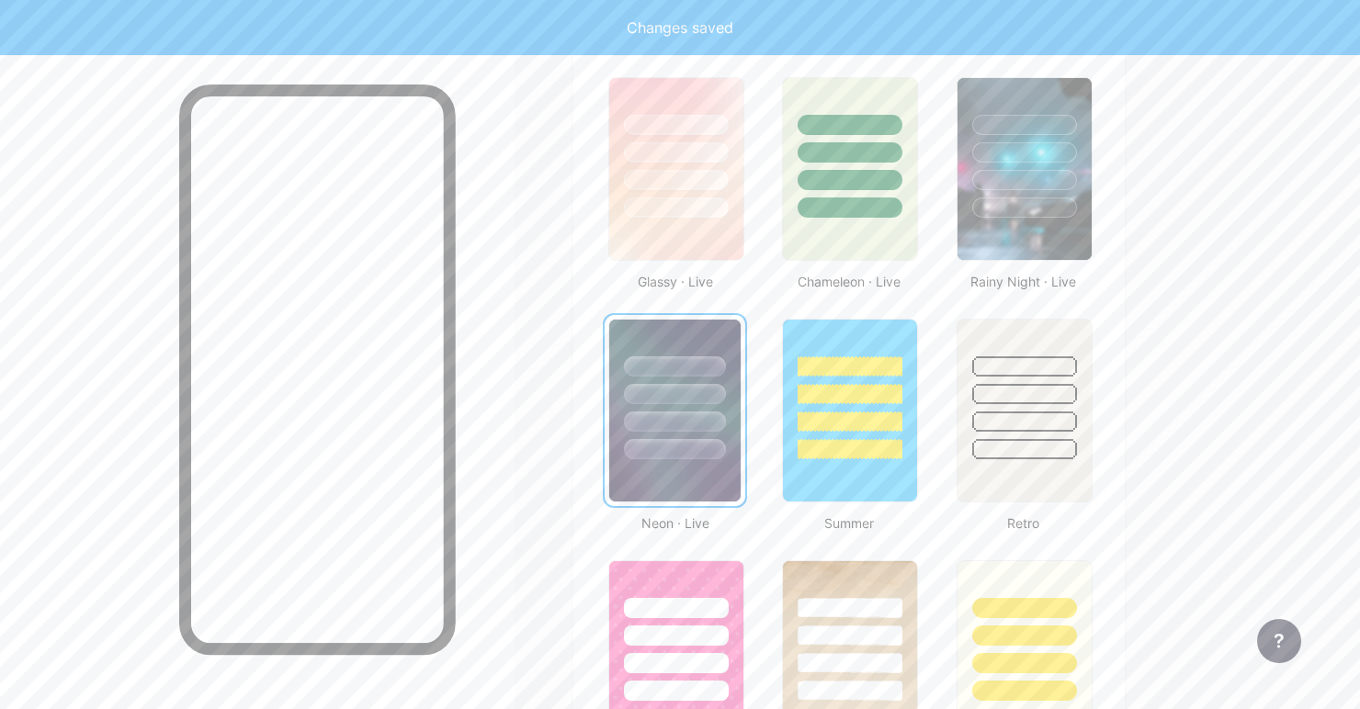
click at [700, 462] on img at bounding box center [674, 411] width 131 height 182
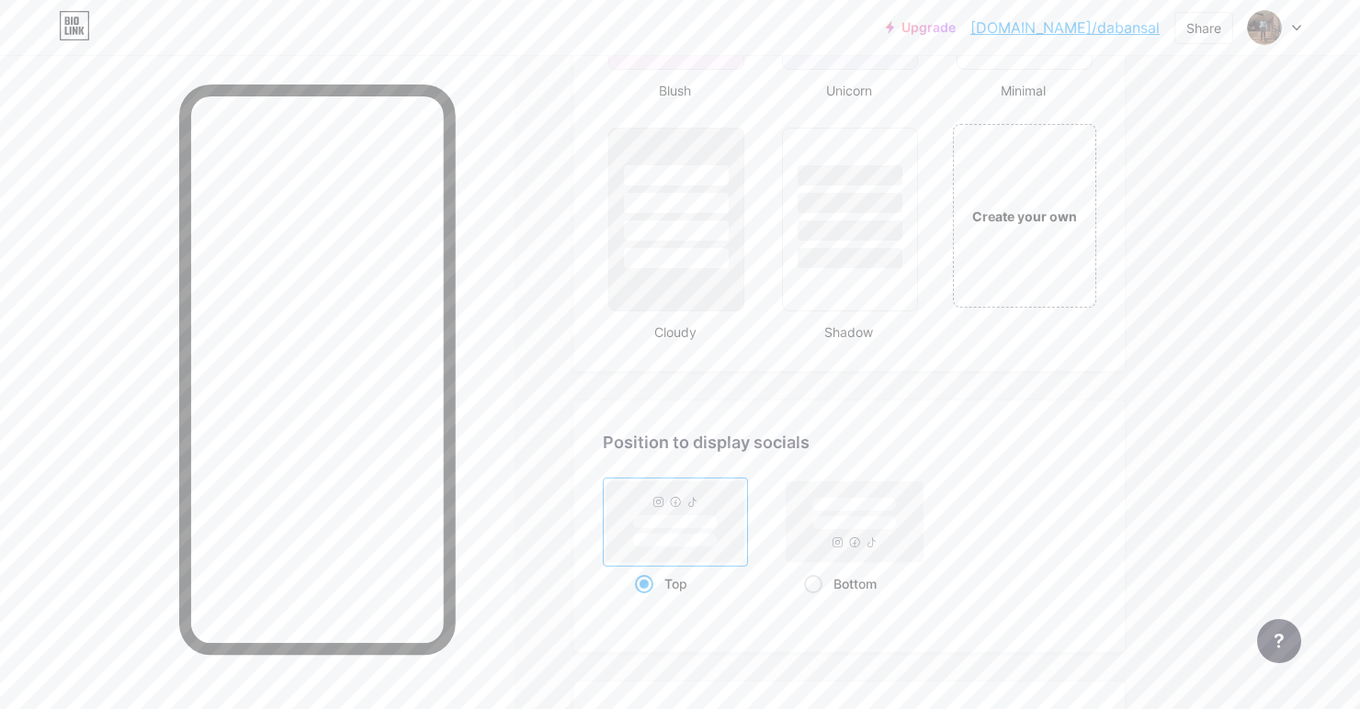
scroll to position [2119, 0]
click at [859, 563] on div "Bottom" at bounding box center [855, 576] width 102 height 34
click at [816, 593] on input "Bottom" at bounding box center [810, 599] width 12 height 12
radio input "true"
click at [723, 551] on rect at bounding box center [675, 514] width 137 height 81
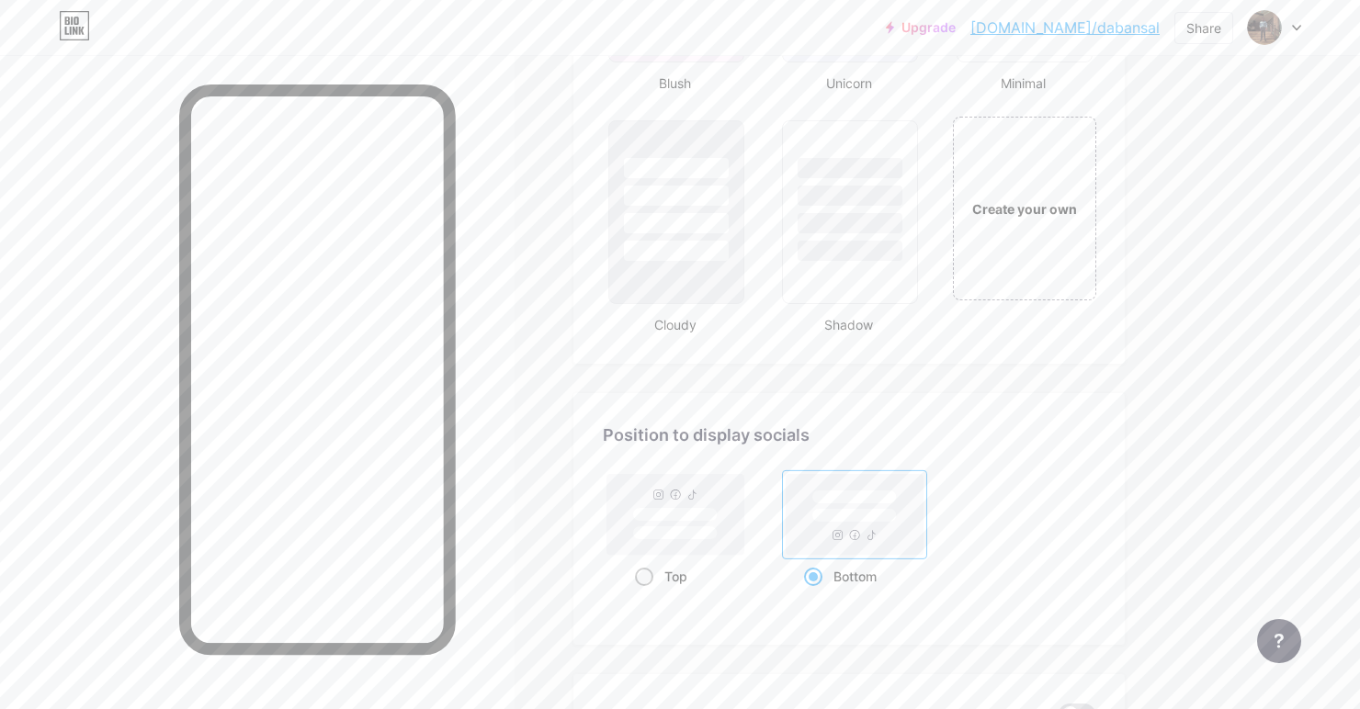
click at [647, 593] on input "Top" at bounding box center [641, 599] width 12 height 12
radio input "true"
click at [736, 523] on rect at bounding box center [675, 514] width 137 height 81
click at [647, 593] on input "Top" at bounding box center [641, 599] width 12 height 12
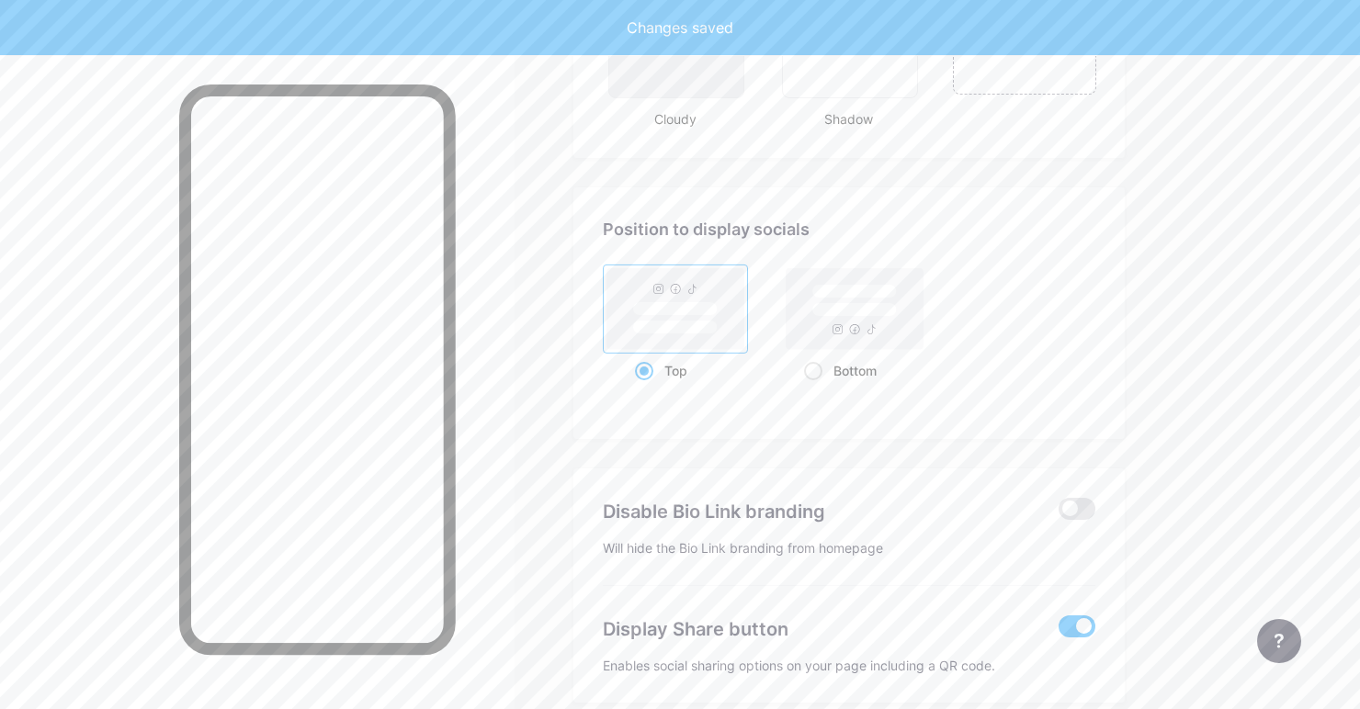
scroll to position [2353, 0]
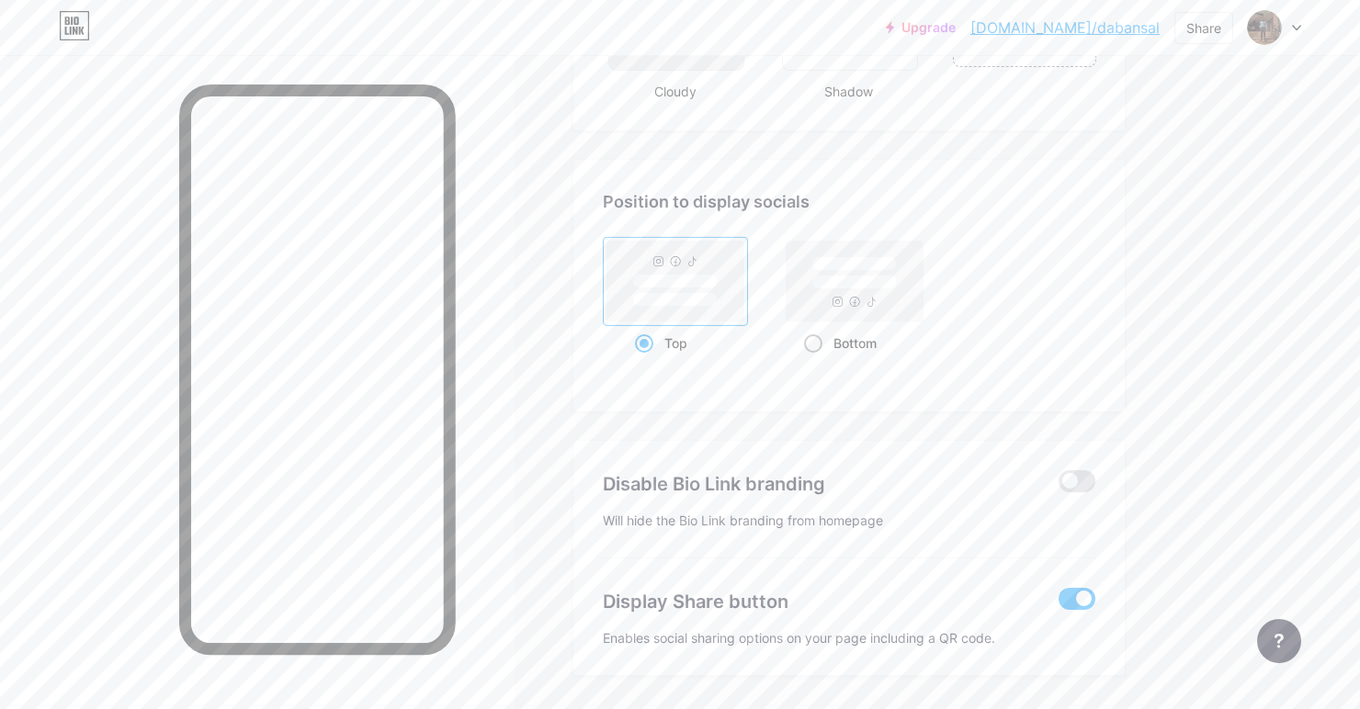
click at [896, 314] on rect at bounding box center [854, 281] width 137 height 81
click at [816, 360] on input "Bottom" at bounding box center [810, 366] width 12 height 12
radio input "true"
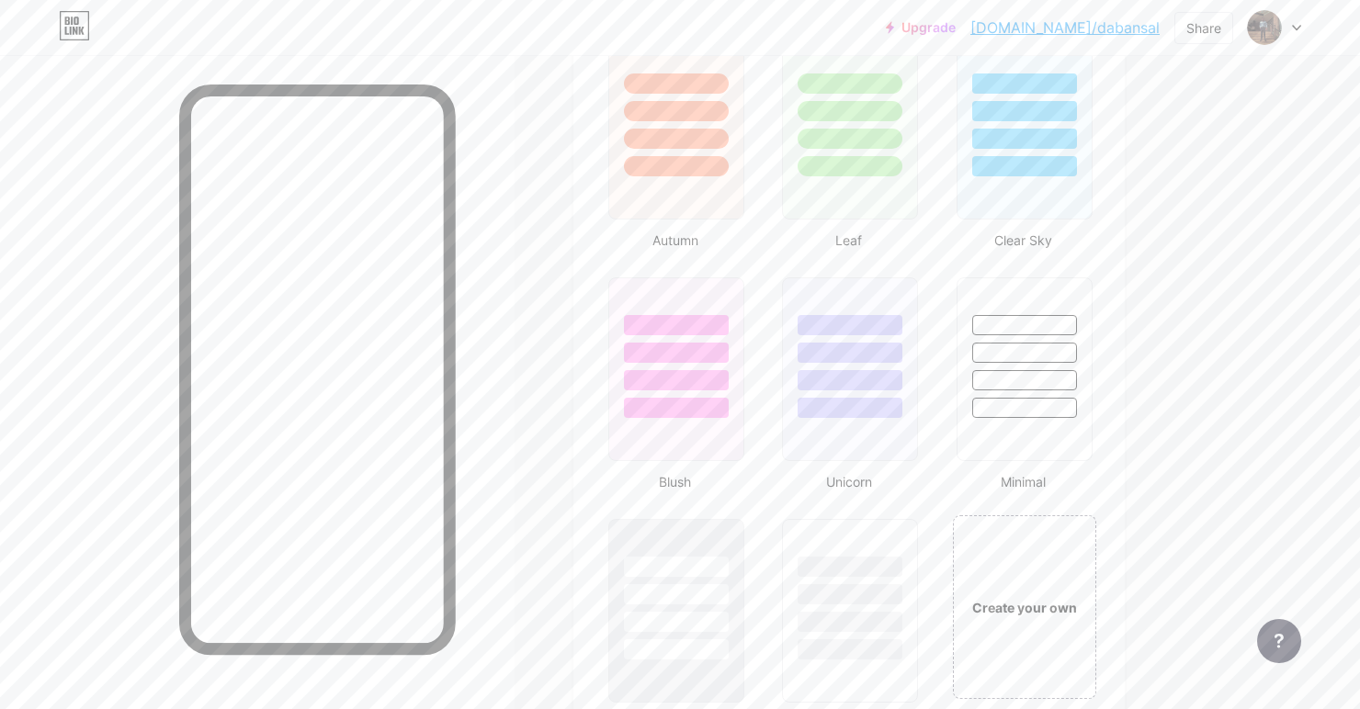
scroll to position [1757, 0]
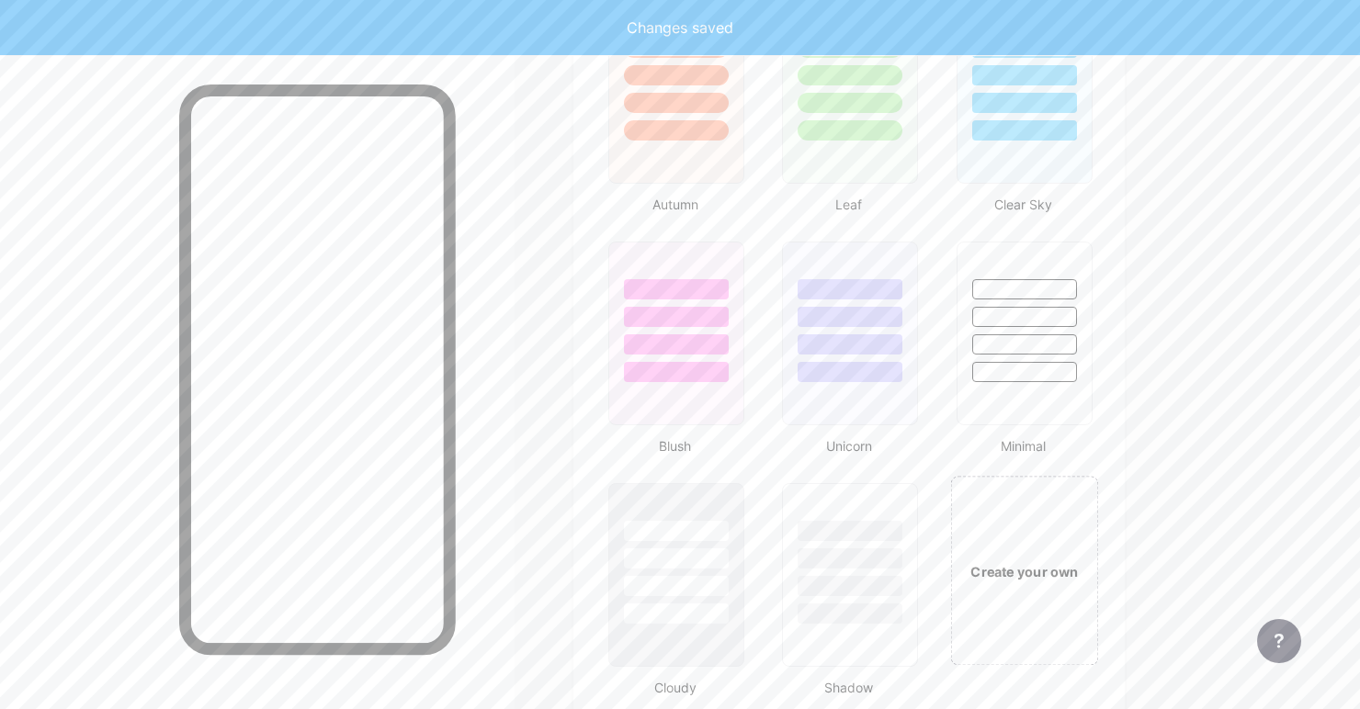
click at [1012, 514] on div "Create your own" at bounding box center [1024, 570] width 148 height 189
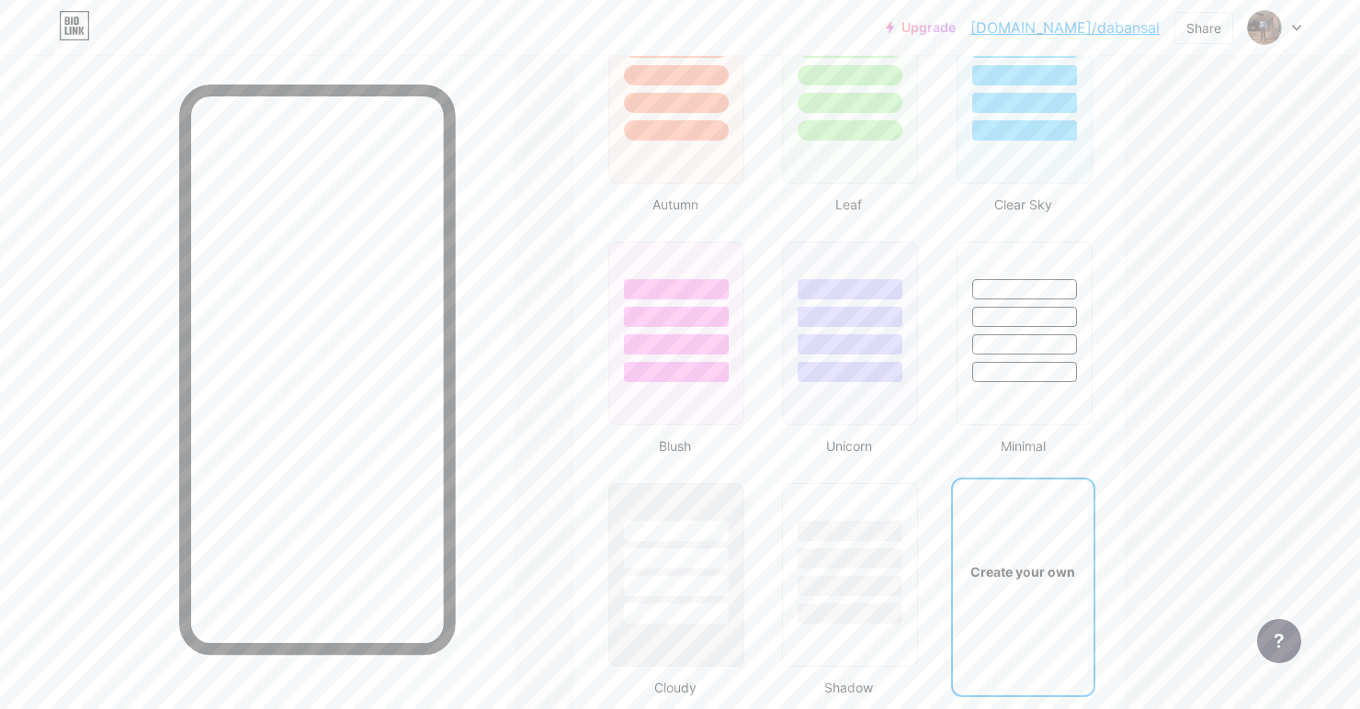
click at [1045, 506] on div "Create your own" at bounding box center [1023, 572] width 141 height 184
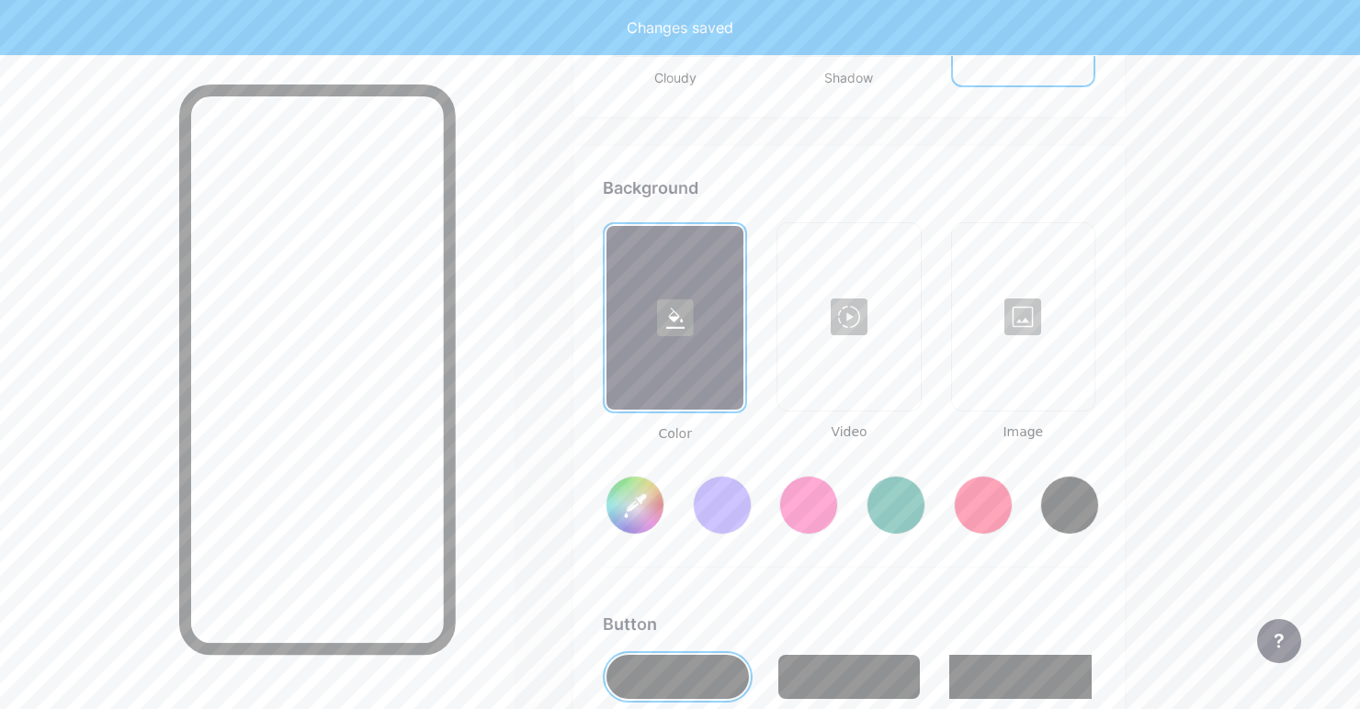
scroll to position [2439, 0]
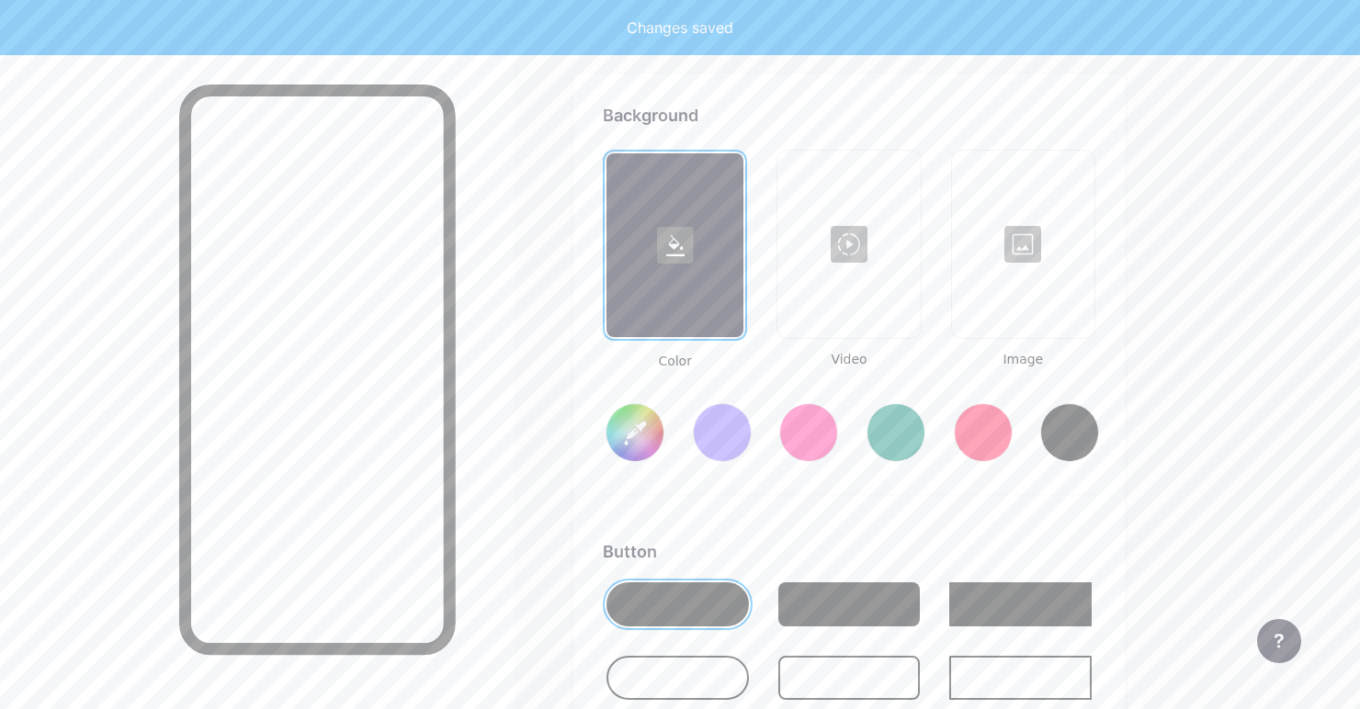
type input "#ffffff"
type input "#000000"
click at [725, 435] on div at bounding box center [722, 432] width 59 height 59
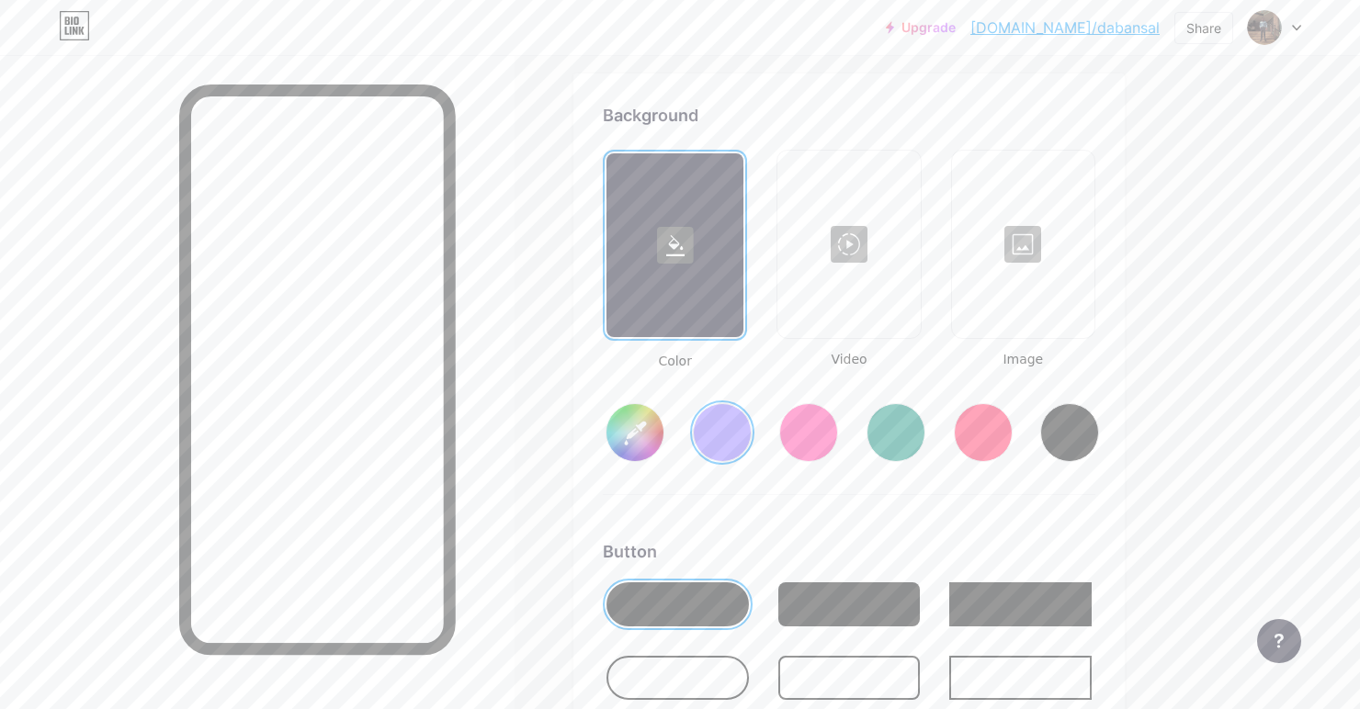
click at [794, 432] on div at bounding box center [808, 432] width 59 height 59
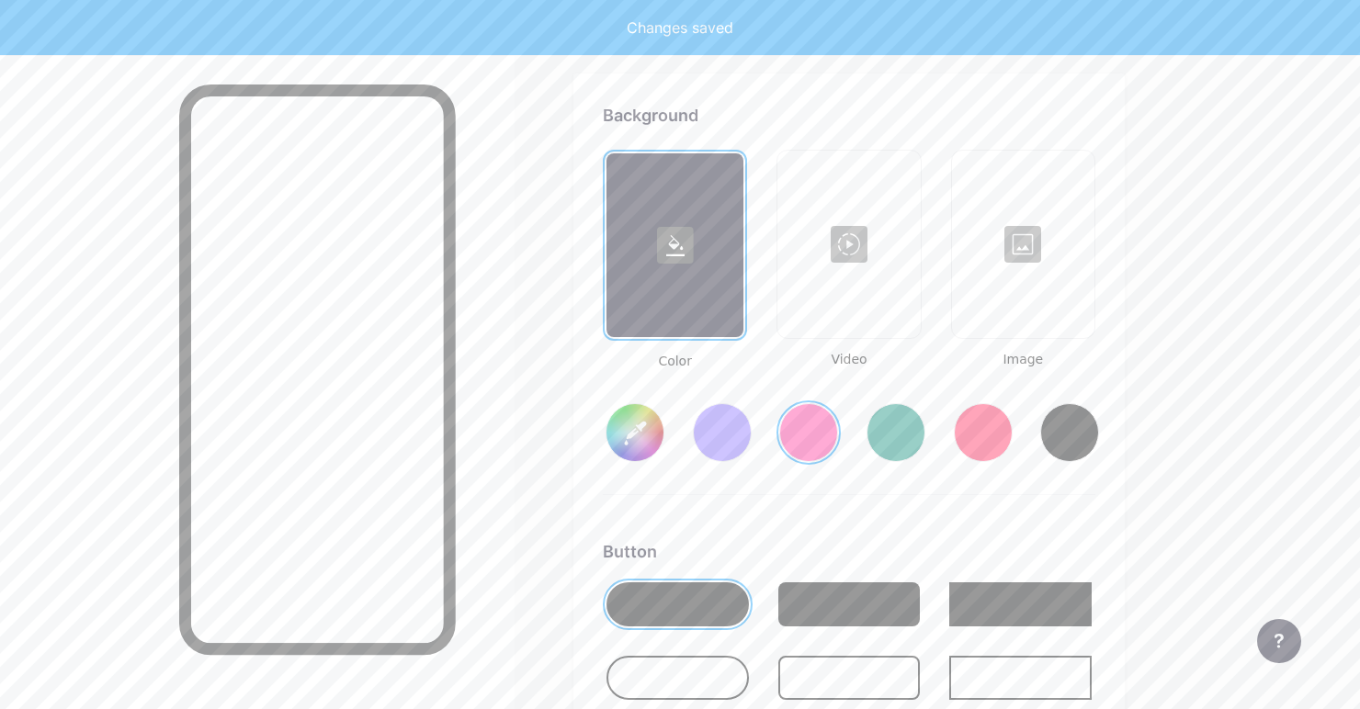
click at [823, 601] on div at bounding box center [849, 604] width 142 height 44
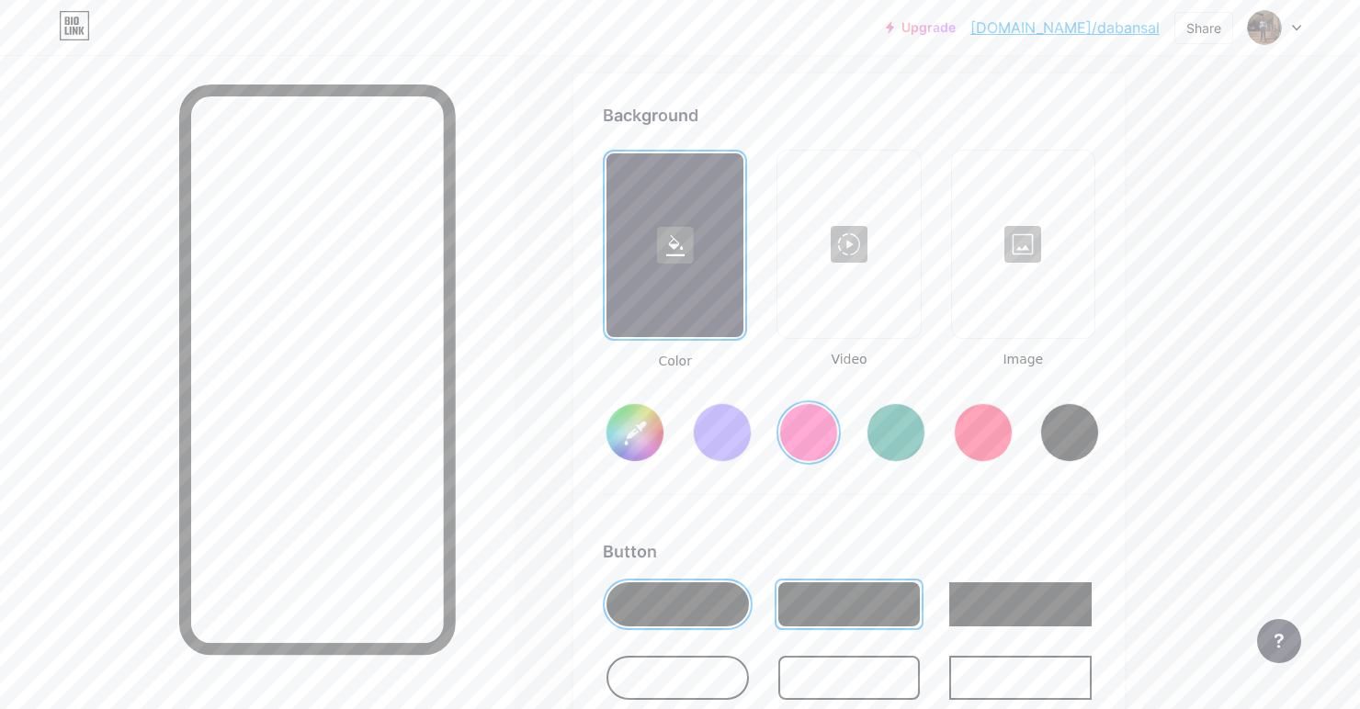
click at [712, 612] on div at bounding box center [677, 604] width 142 height 44
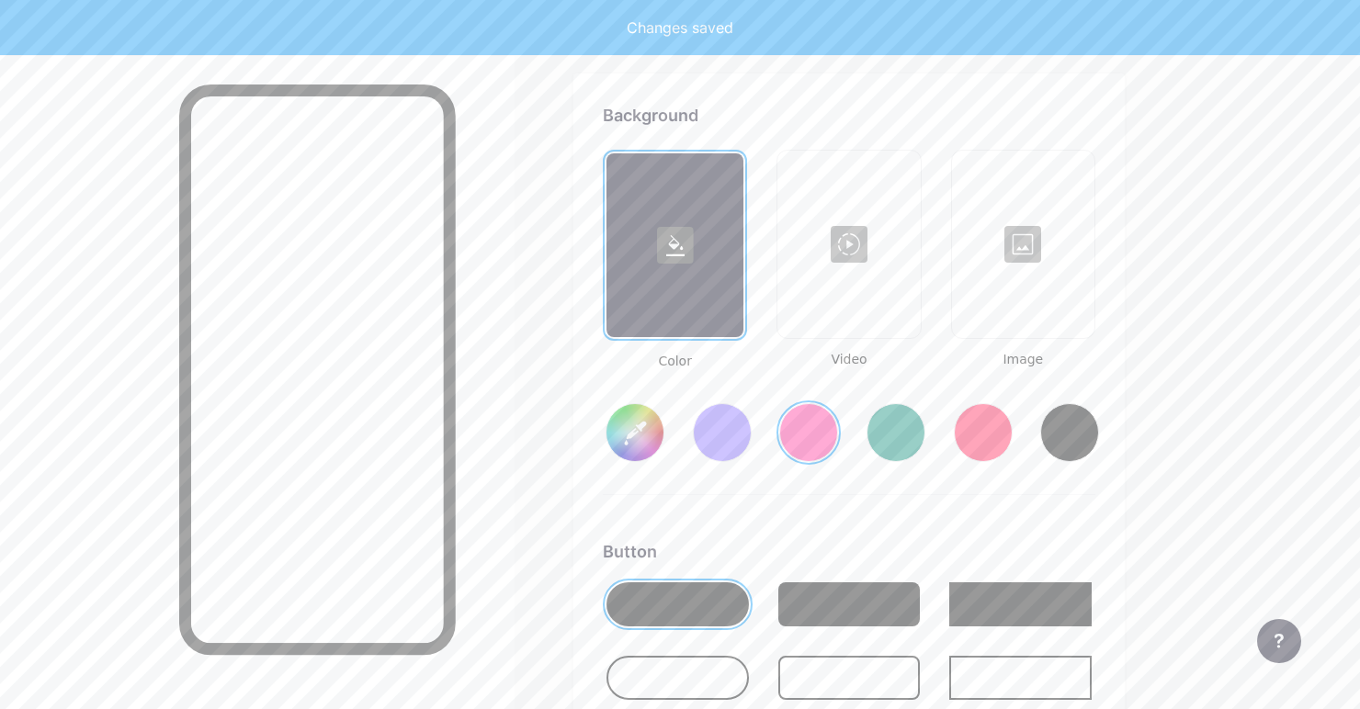
click at [898, 442] on div at bounding box center [895, 432] width 59 height 59
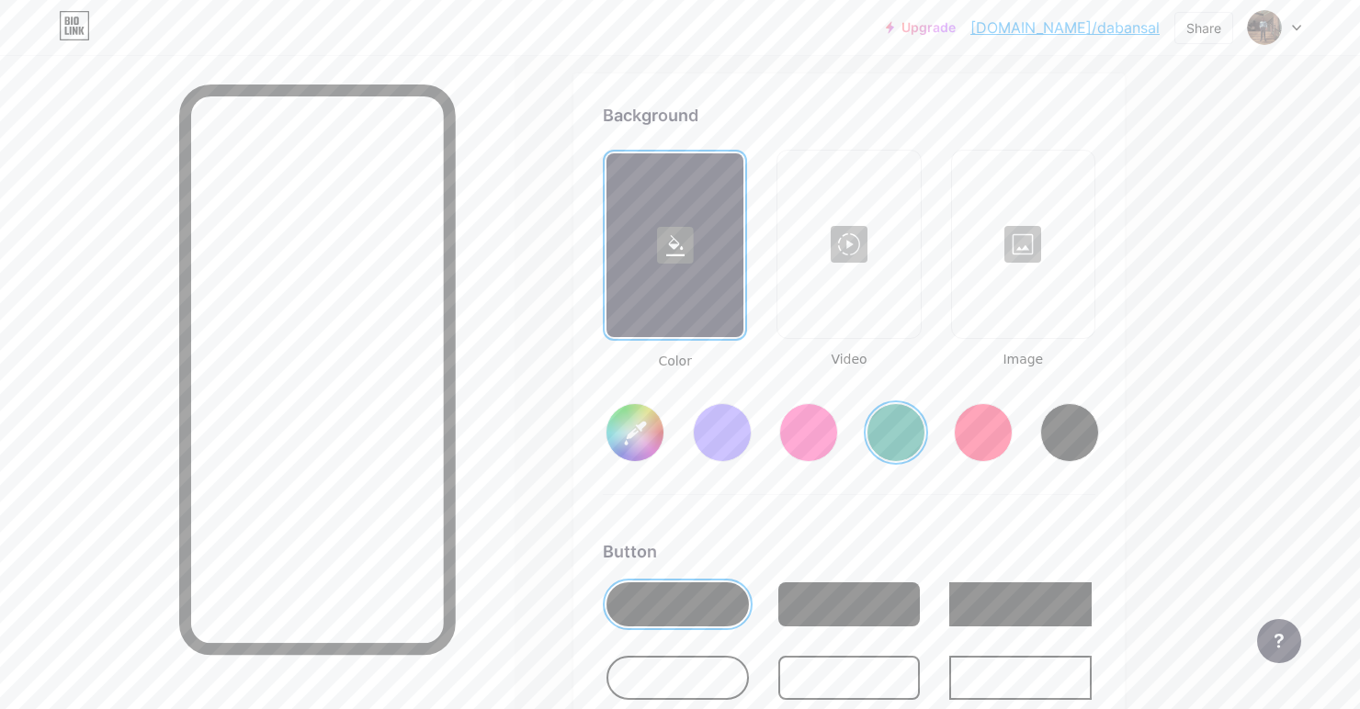
click at [1074, 435] on div at bounding box center [1069, 432] width 59 height 59
type input "#000000"
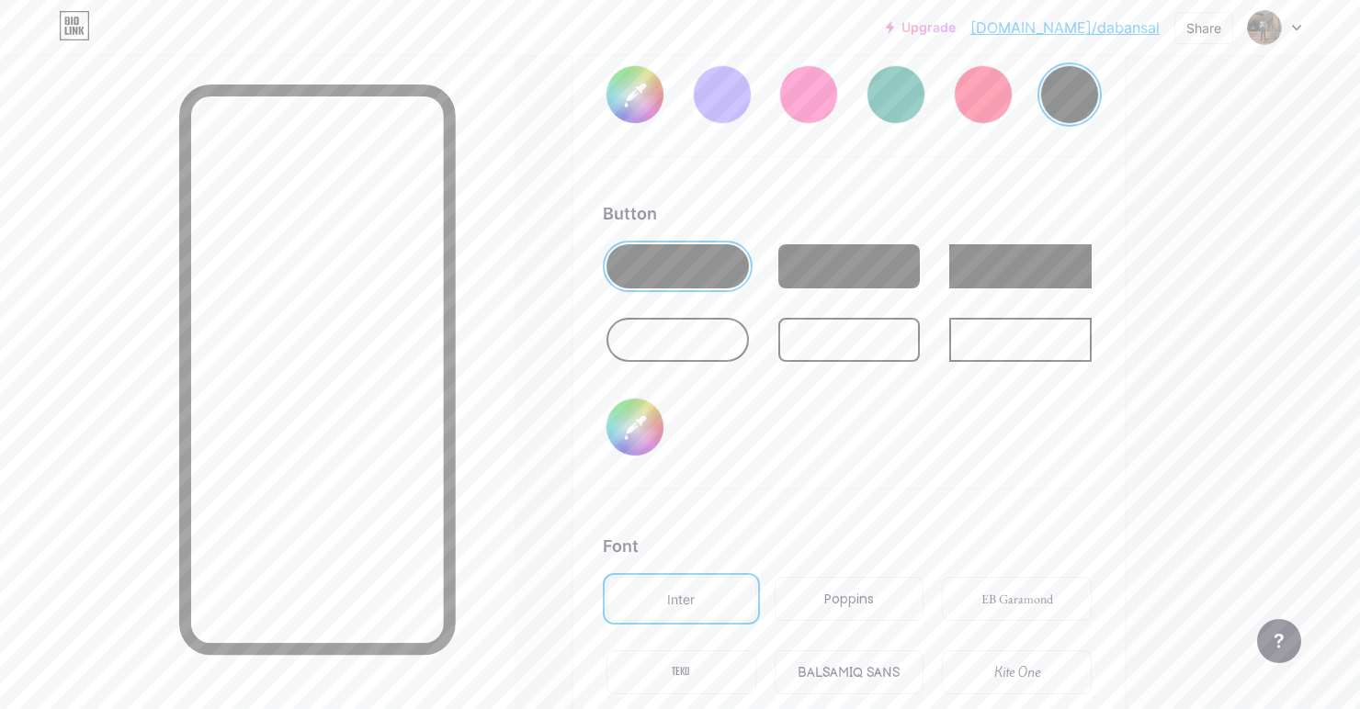
scroll to position [2763, 0]
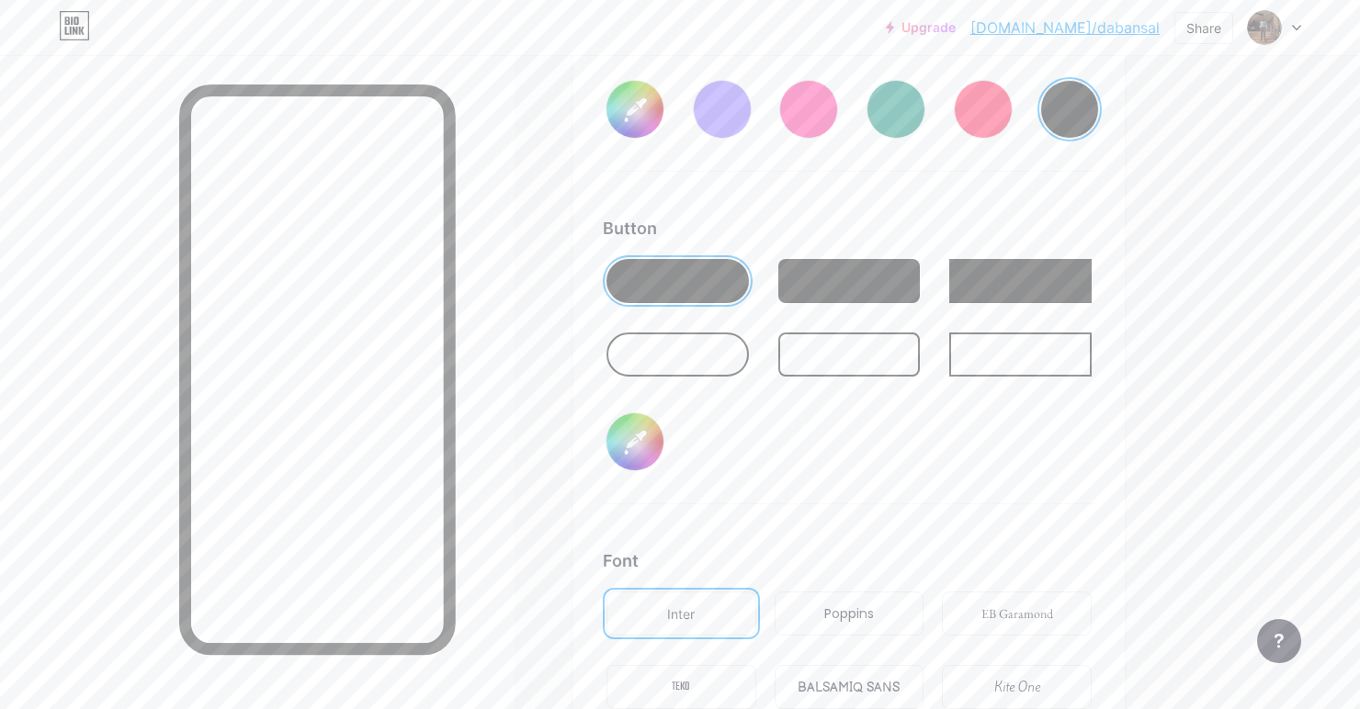
click at [616, 446] on input "#000000" at bounding box center [634, 441] width 57 height 57
type input "#ffff00"
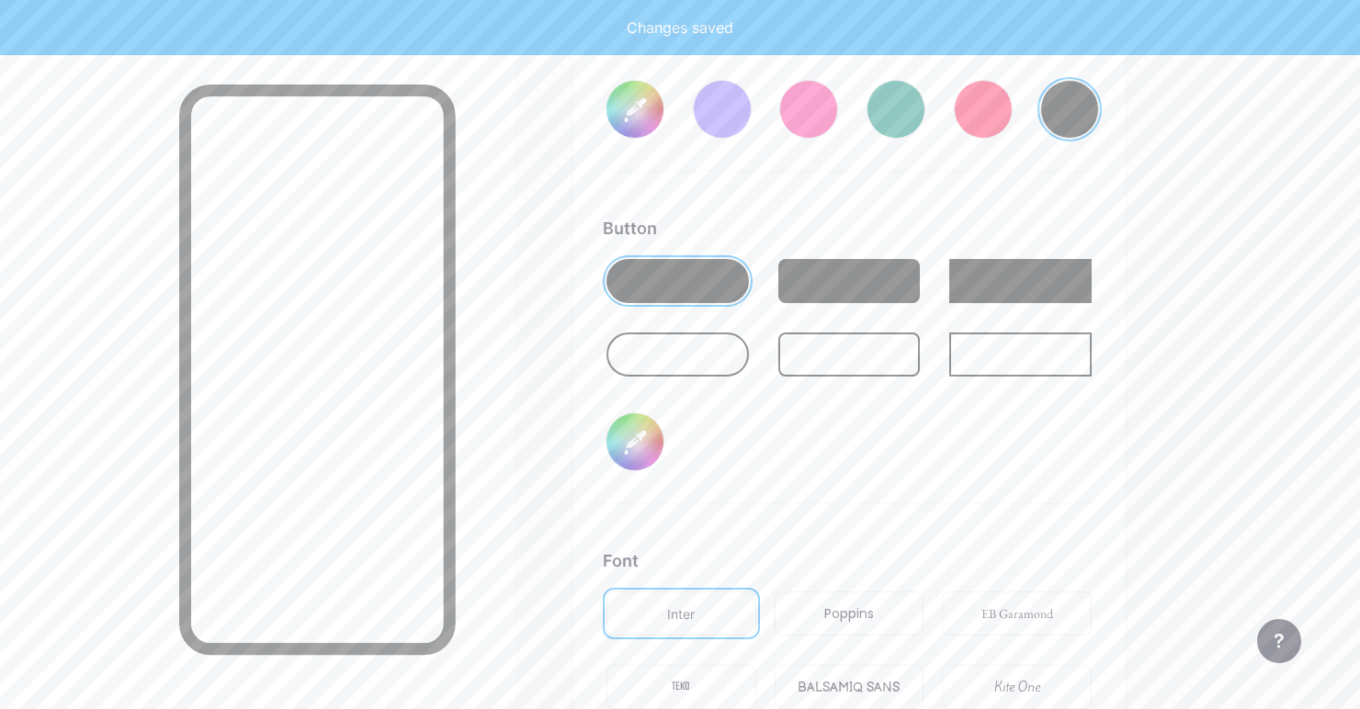
click at [637, 438] on input "#ffff00" at bounding box center [634, 441] width 57 height 57
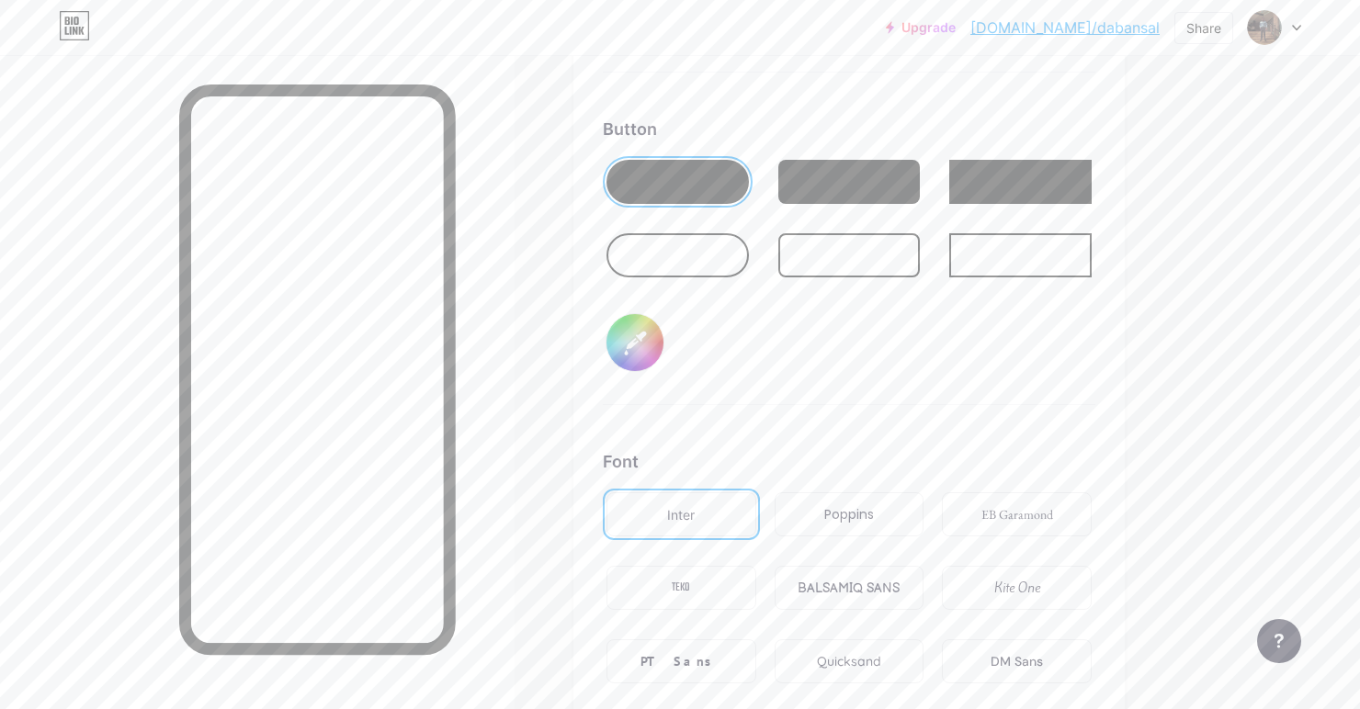
scroll to position [2879, 0]
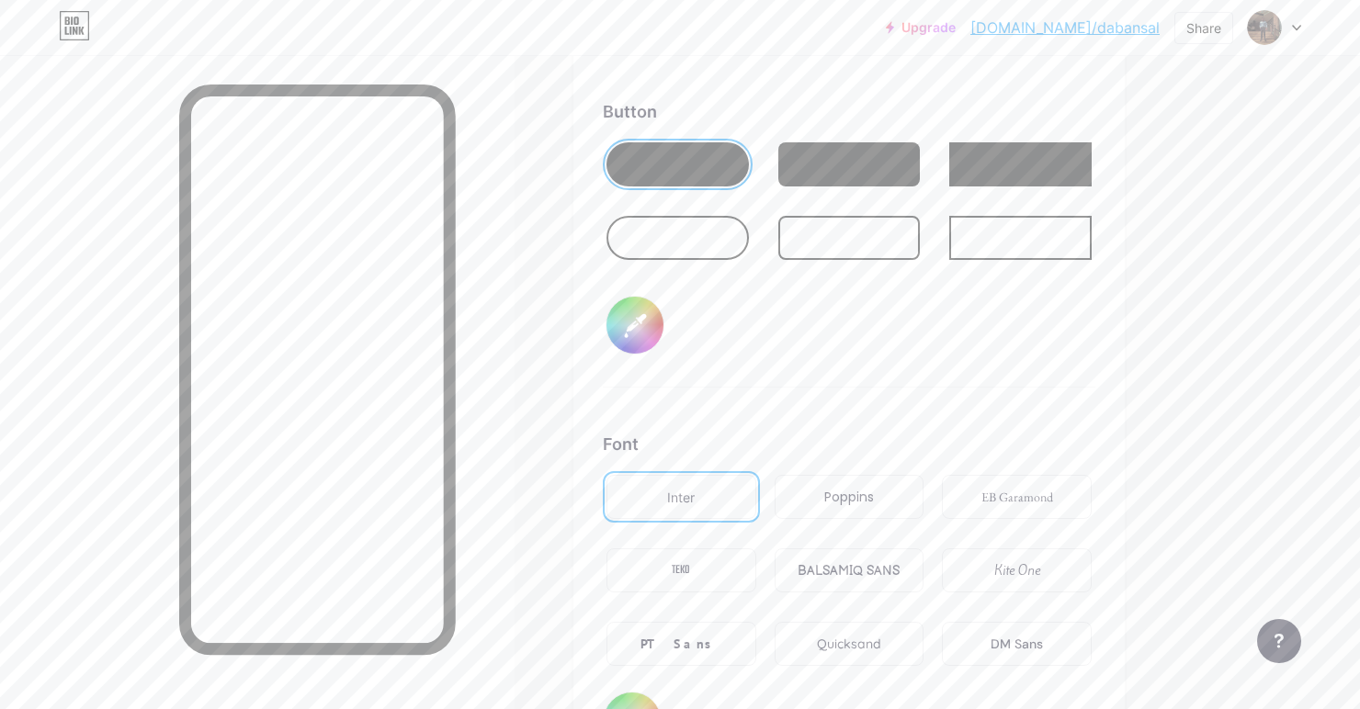
click at [863, 496] on div "Poppins" at bounding box center [849, 497] width 50 height 19
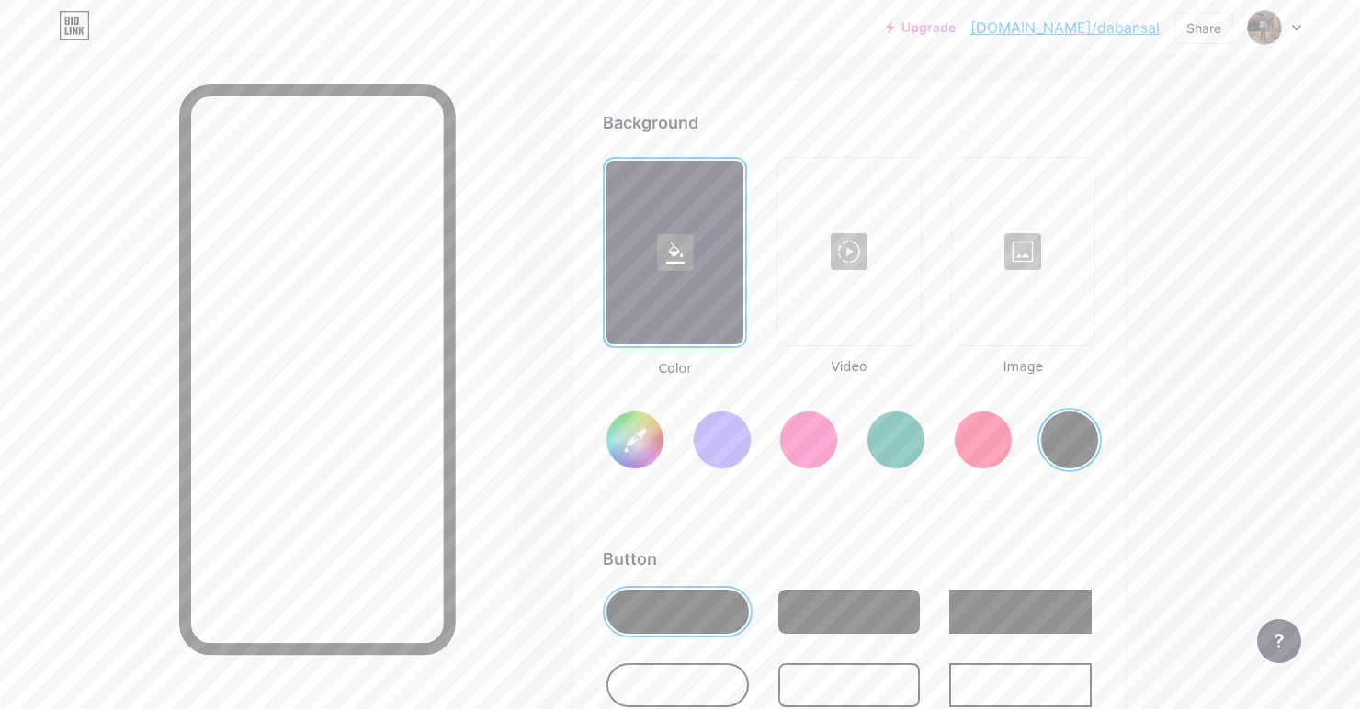
scroll to position [2428, 0]
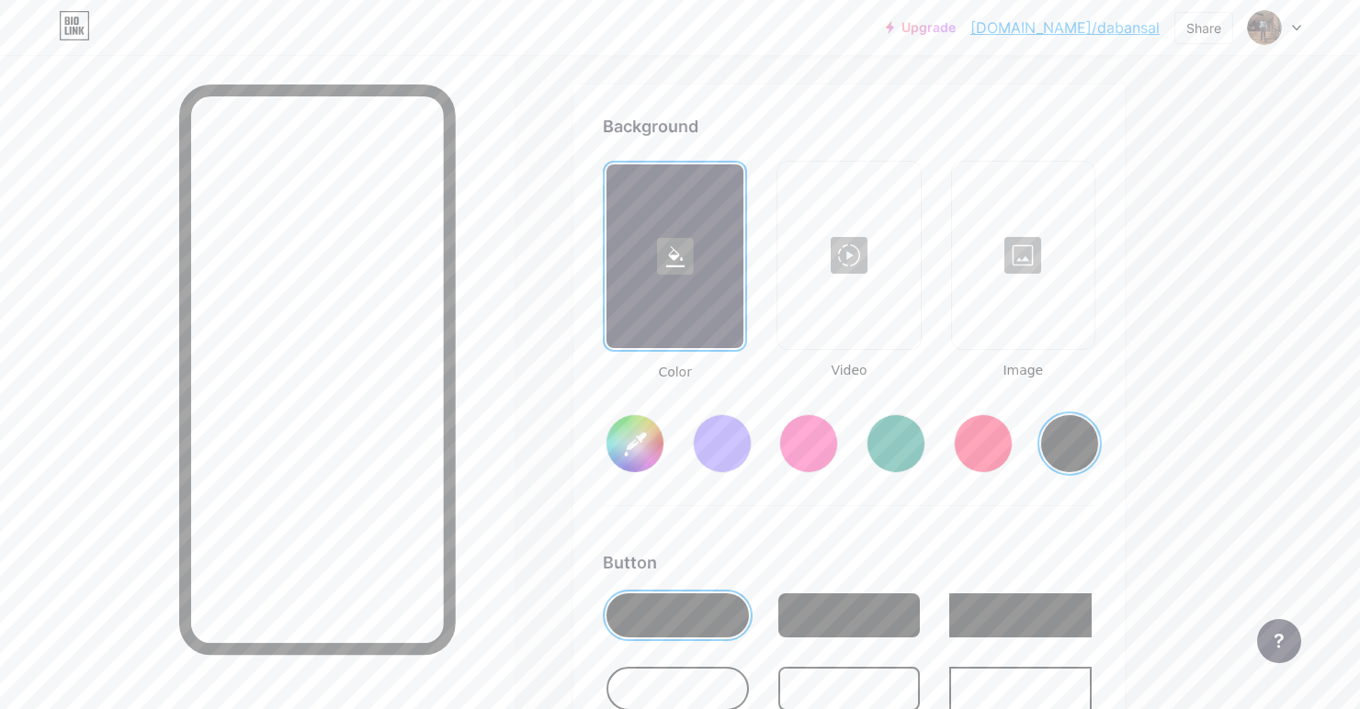
click at [879, 294] on div at bounding box center [848, 256] width 139 height 184
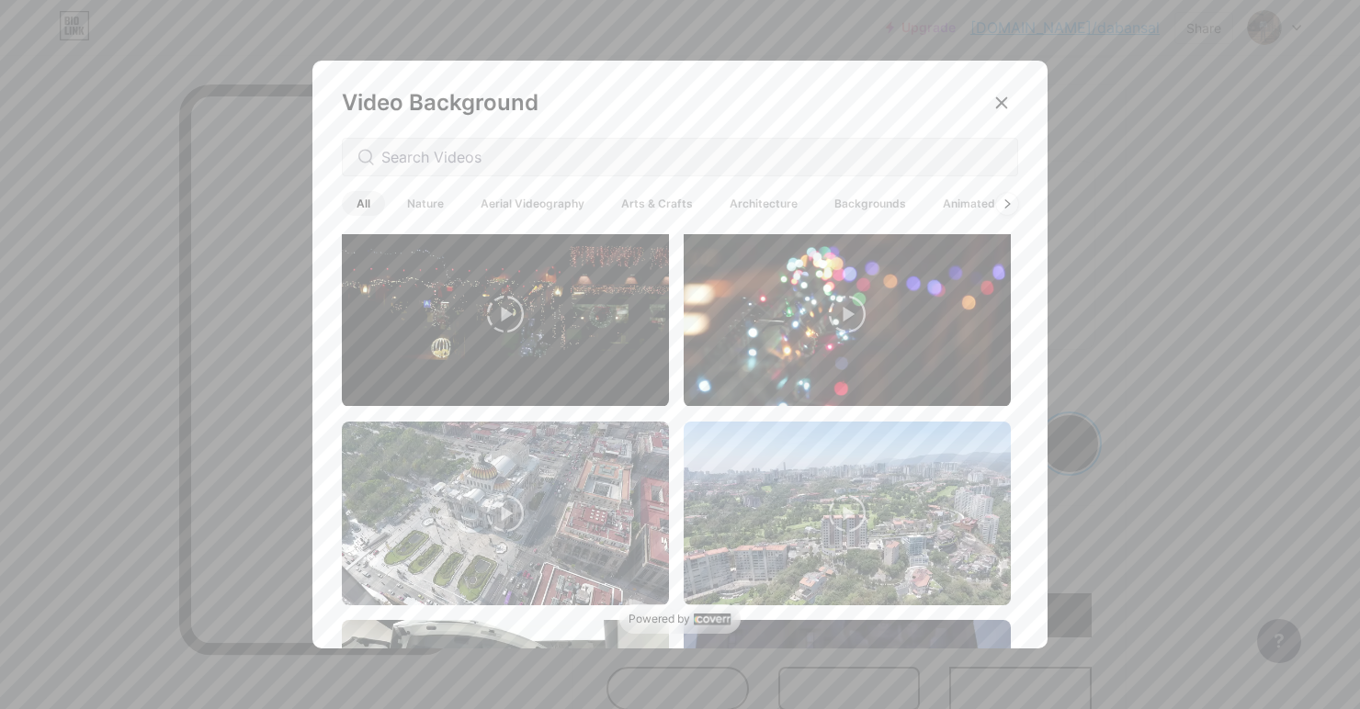
scroll to position [217, 0]
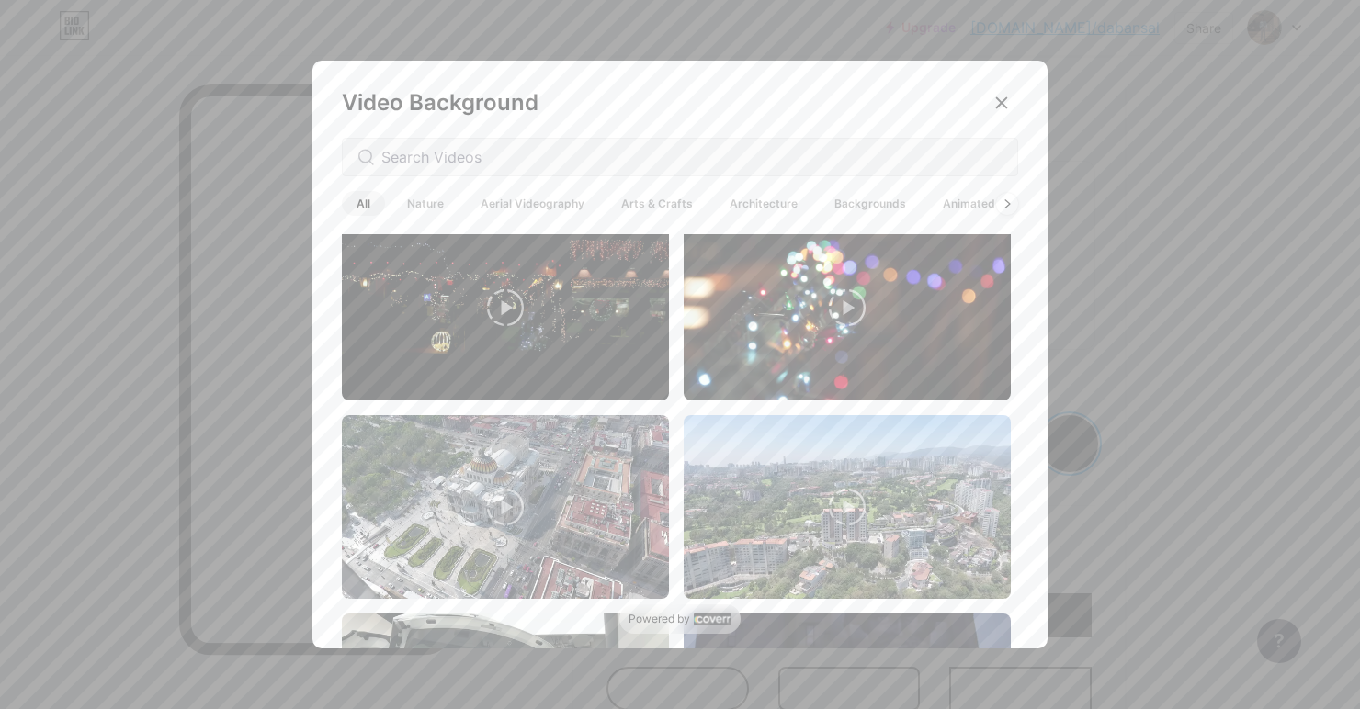
click at [504, 525] on icon at bounding box center [505, 507] width 37 height 37
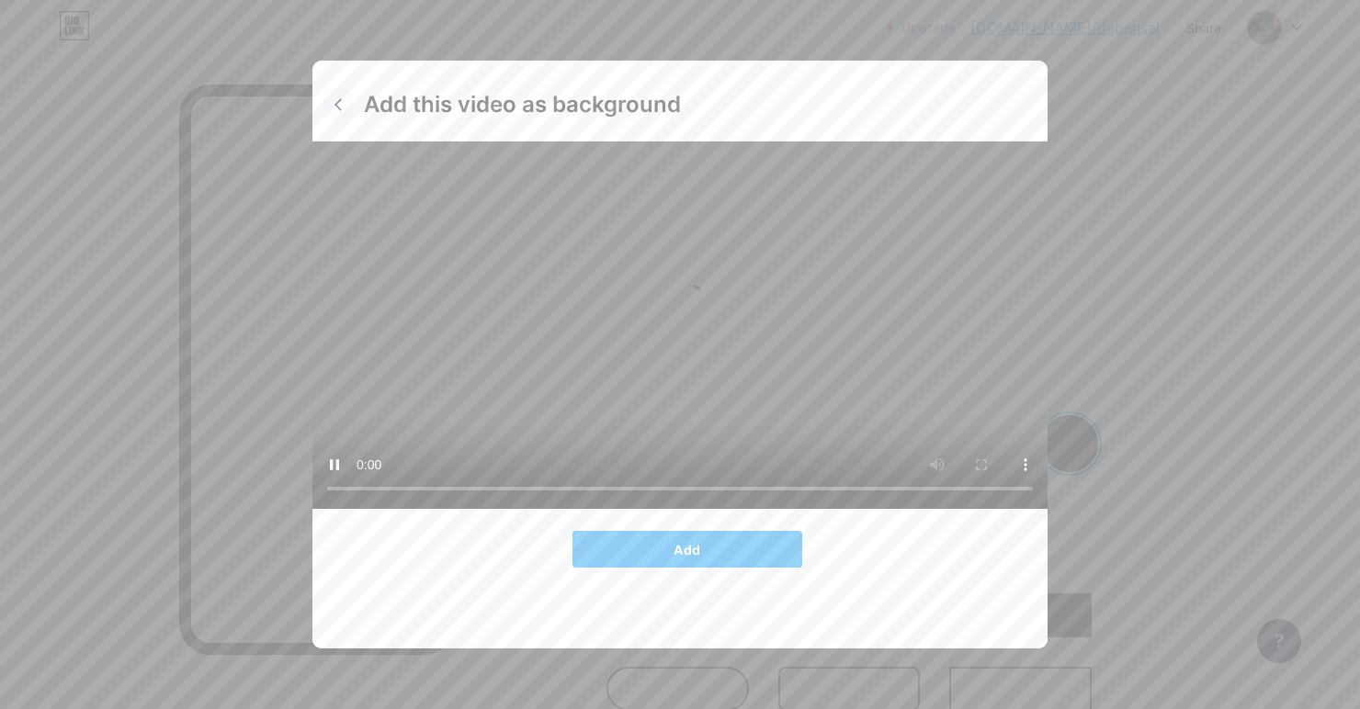
click at [333, 119] on div at bounding box center [337, 104] width 29 height 29
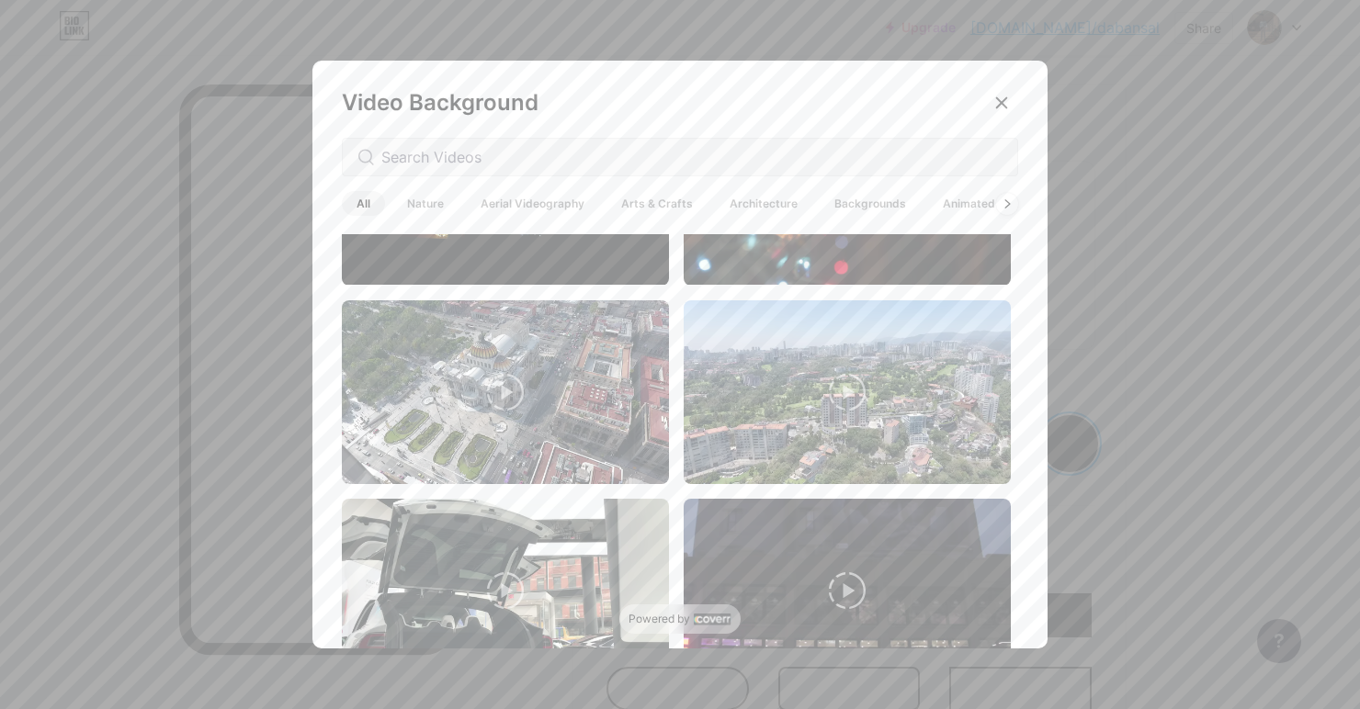
scroll to position [0, 0]
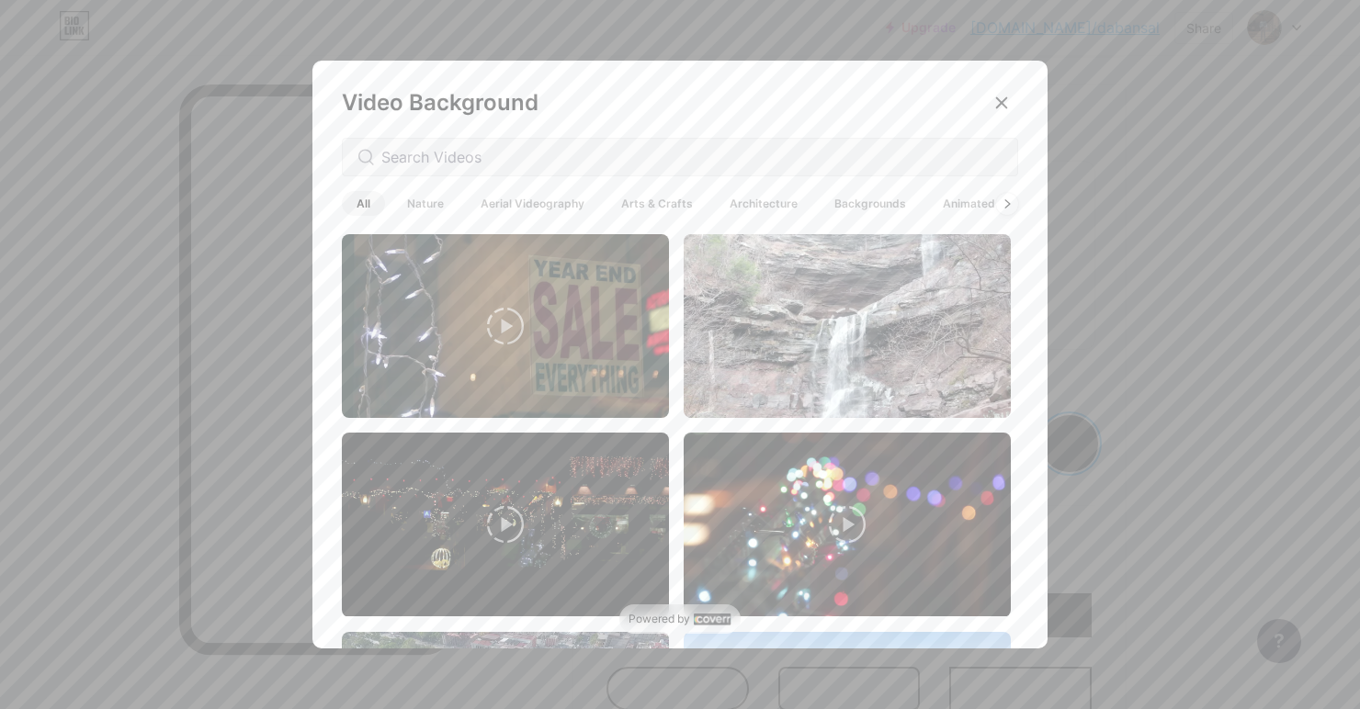
click at [409, 216] on span "Nature" at bounding box center [425, 203] width 66 height 25
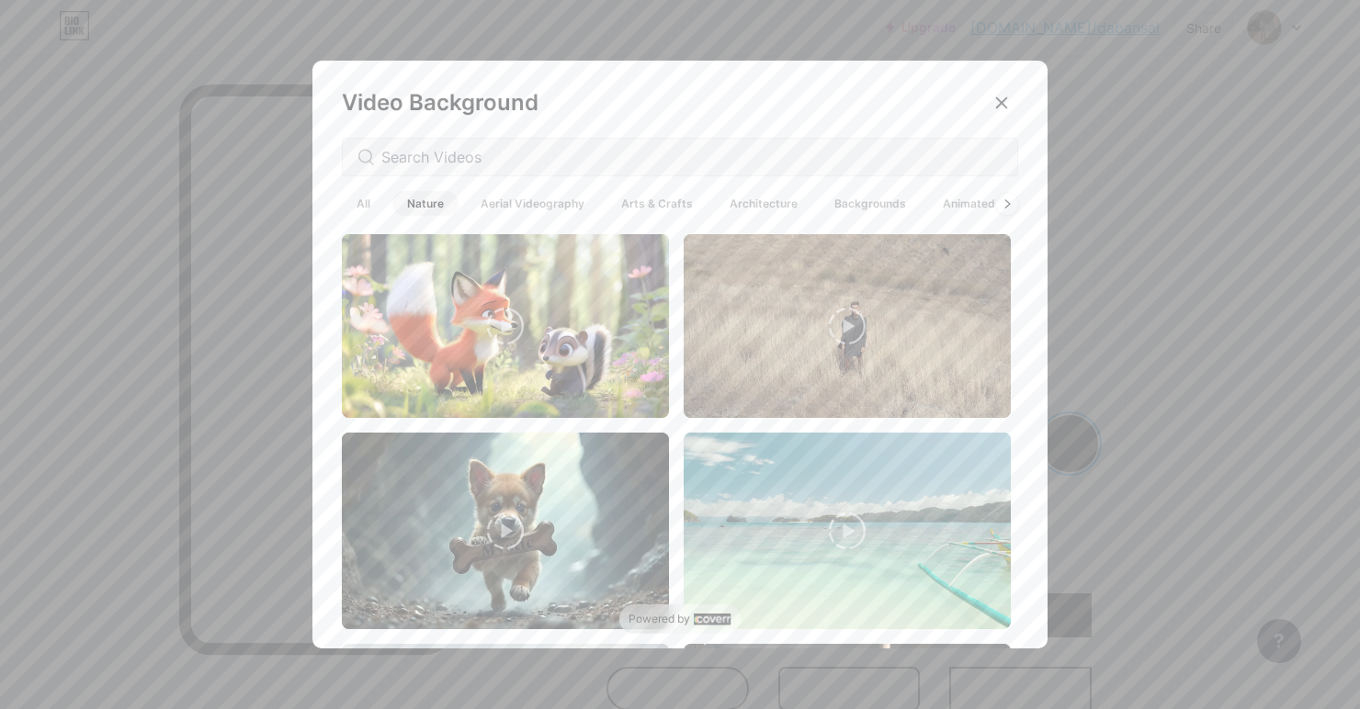
click at [552, 216] on span "Aerial Videography" at bounding box center [532, 203] width 133 height 25
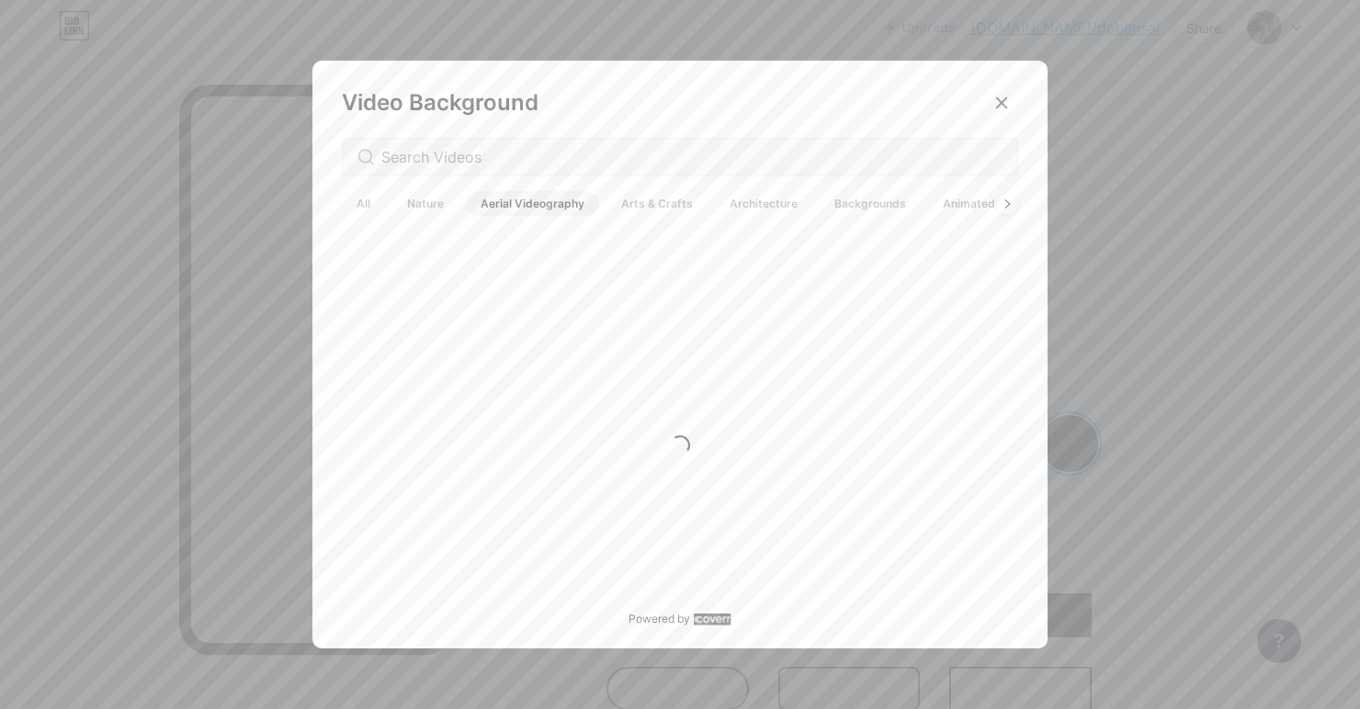
click at [658, 211] on div "Video Background All Nature Aerial Videography Arts & Crafts Architecture Backg…" at bounding box center [679, 359] width 735 height 596
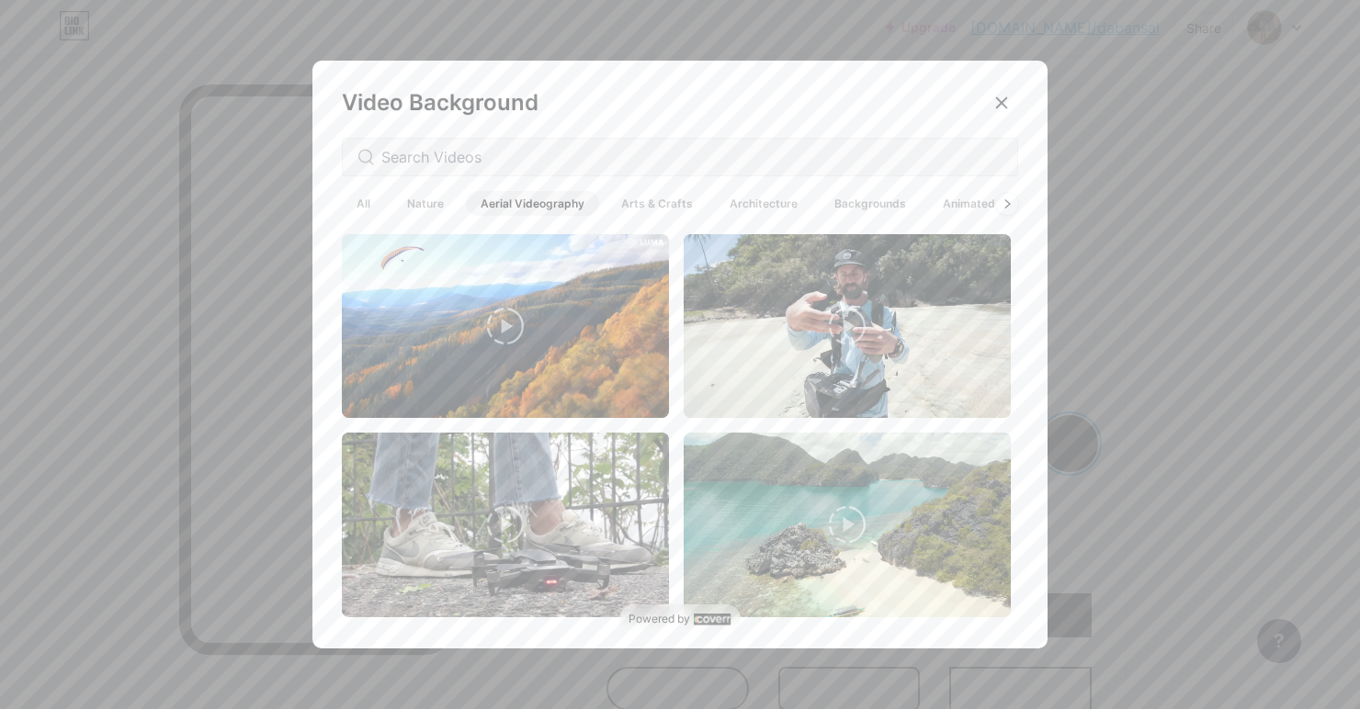
click at [655, 215] on div "Video Background All Nature Aerial Videography Arts & Crafts Architecture Backg…" at bounding box center [679, 359] width 735 height 596
click at [655, 216] on span "Arts & Crafts" at bounding box center [656, 203] width 101 height 25
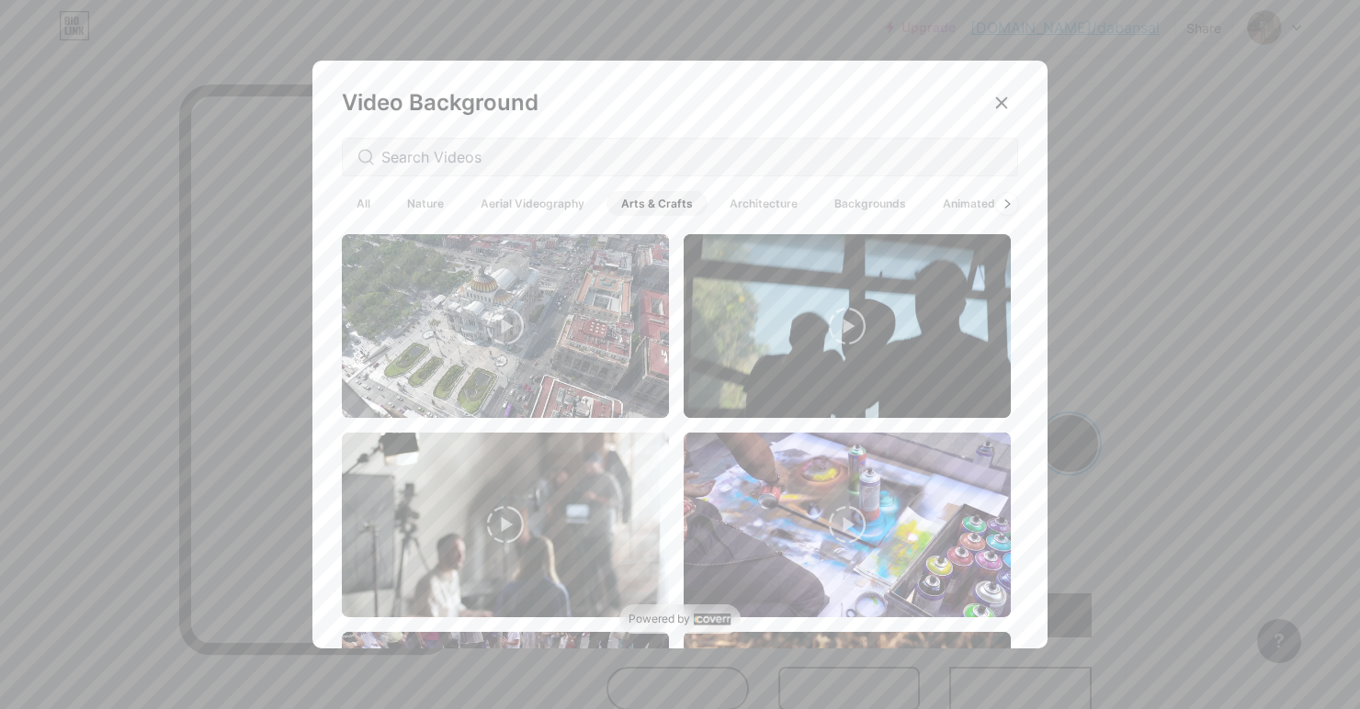
click at [844, 216] on span "Backgrounds" at bounding box center [869, 203] width 101 height 25
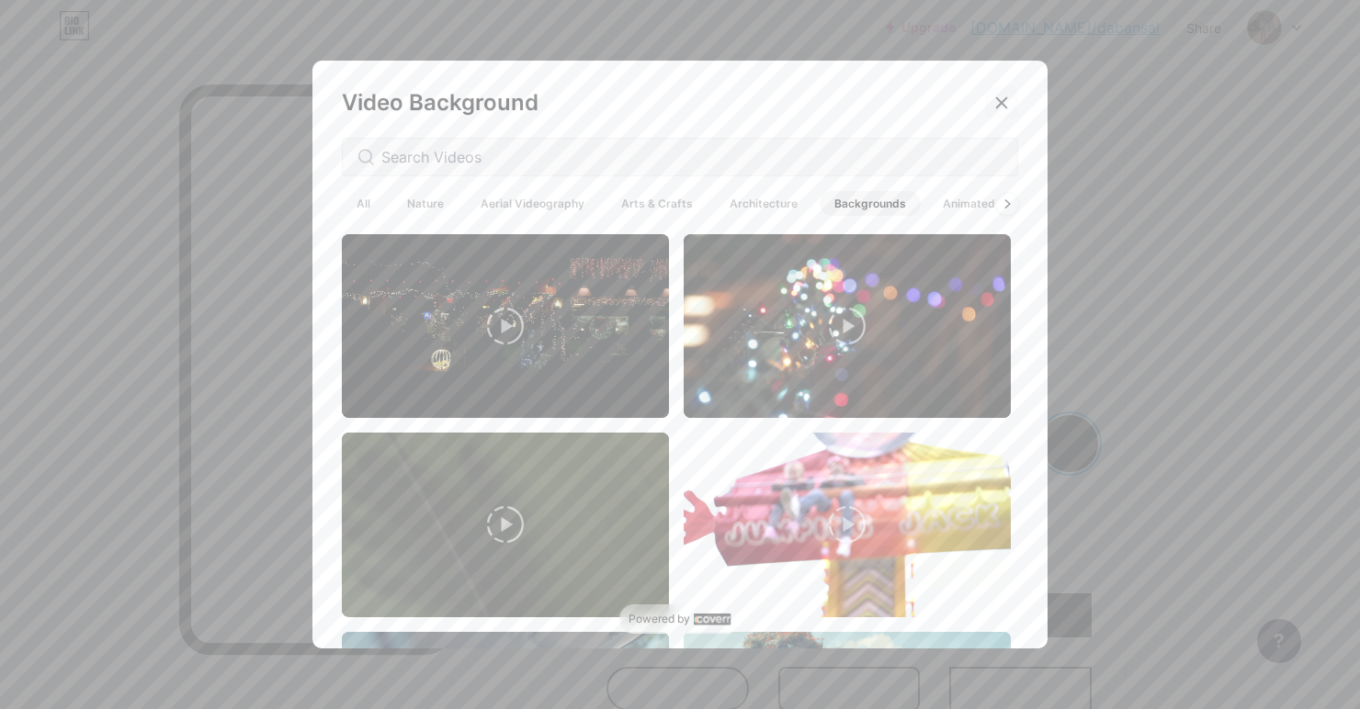
click at [994, 110] on icon at bounding box center [1001, 103] width 15 height 15
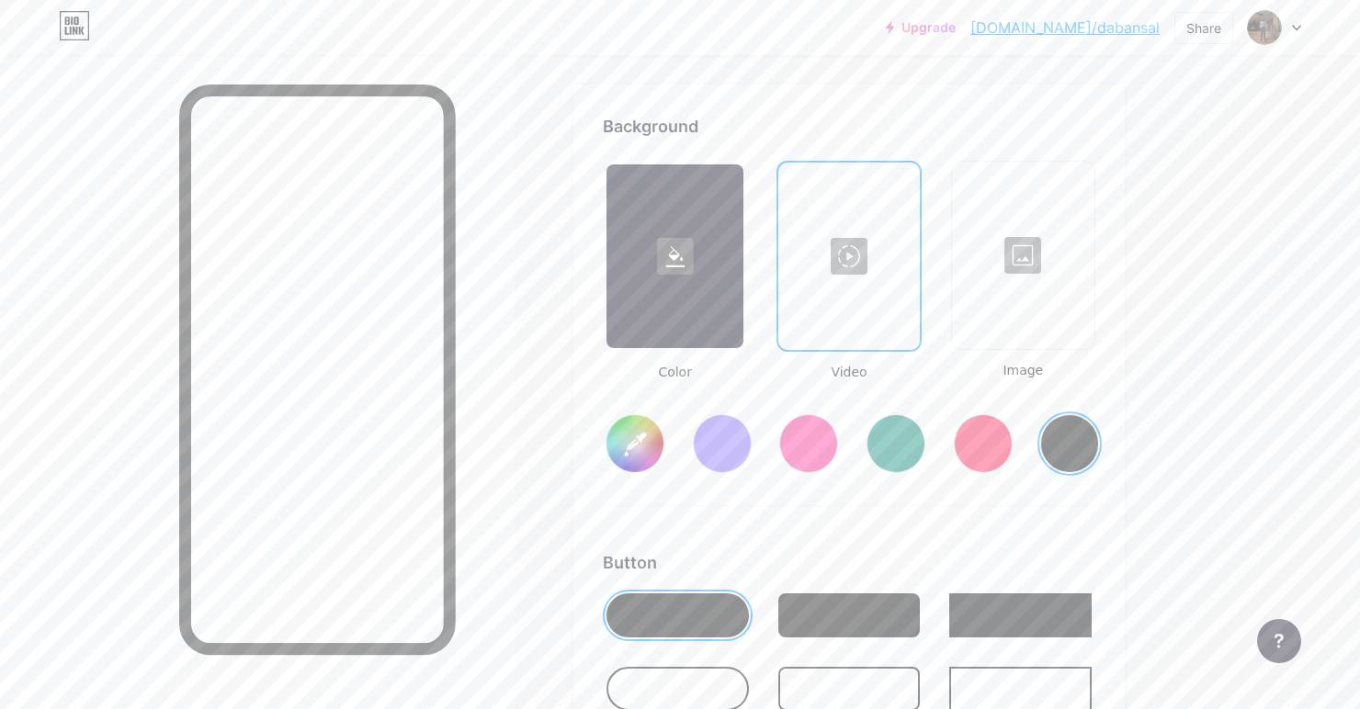
click at [1009, 260] on div at bounding box center [1023, 256] width 139 height 184
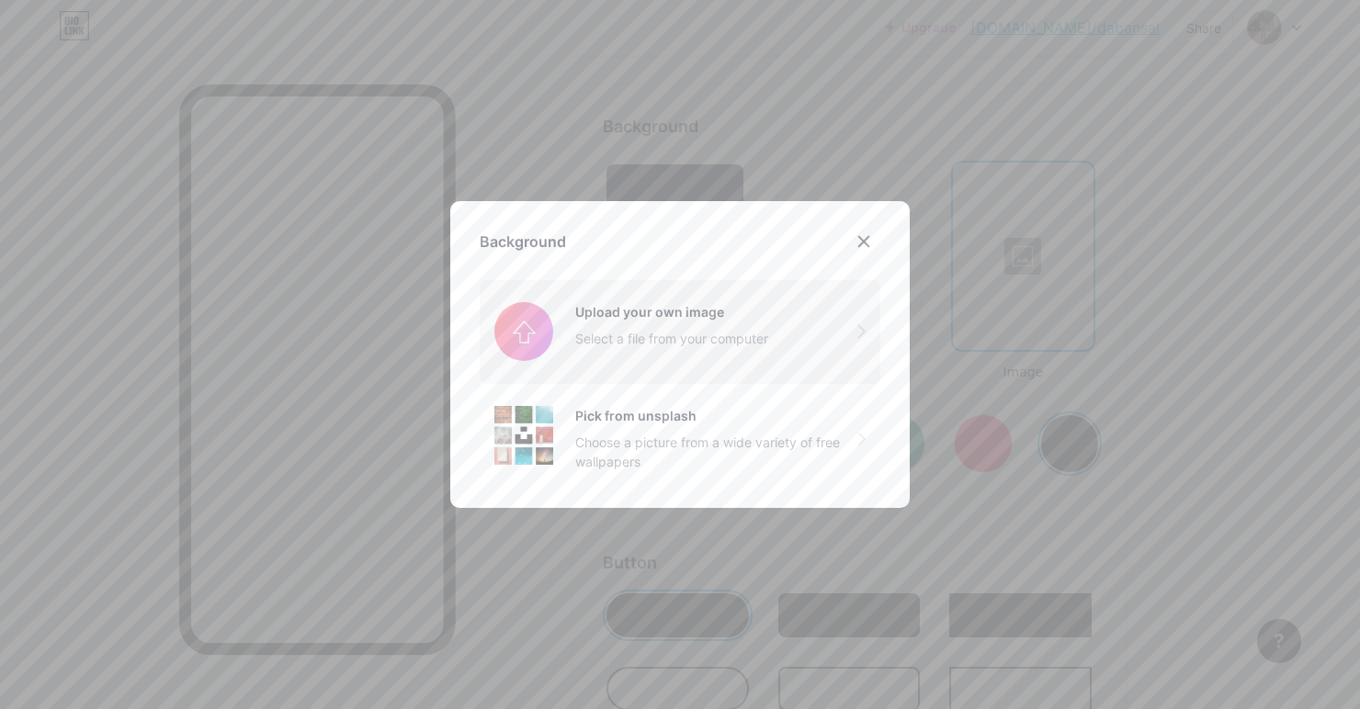
click at [824, 360] on input "file" at bounding box center [680, 331] width 401 height 103
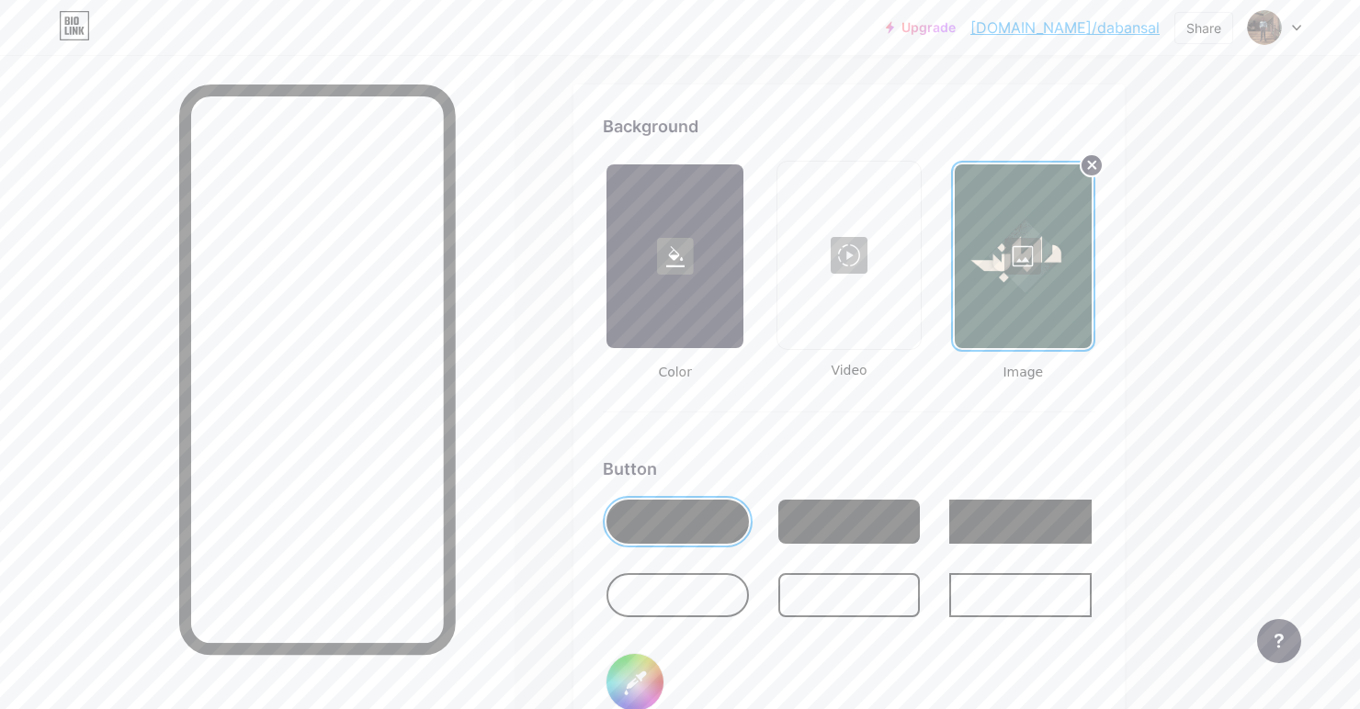
click at [1093, 157] on circle at bounding box center [1091, 165] width 22 height 22
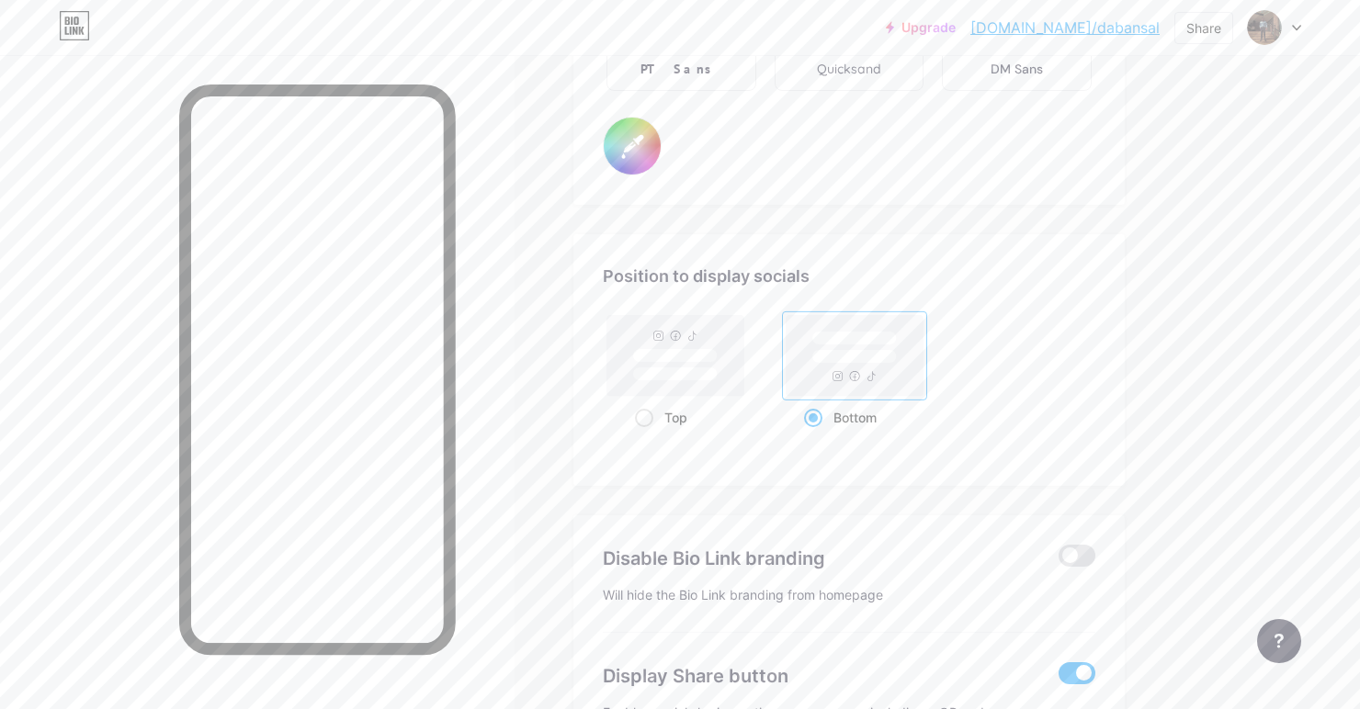
scroll to position [3529, 0]
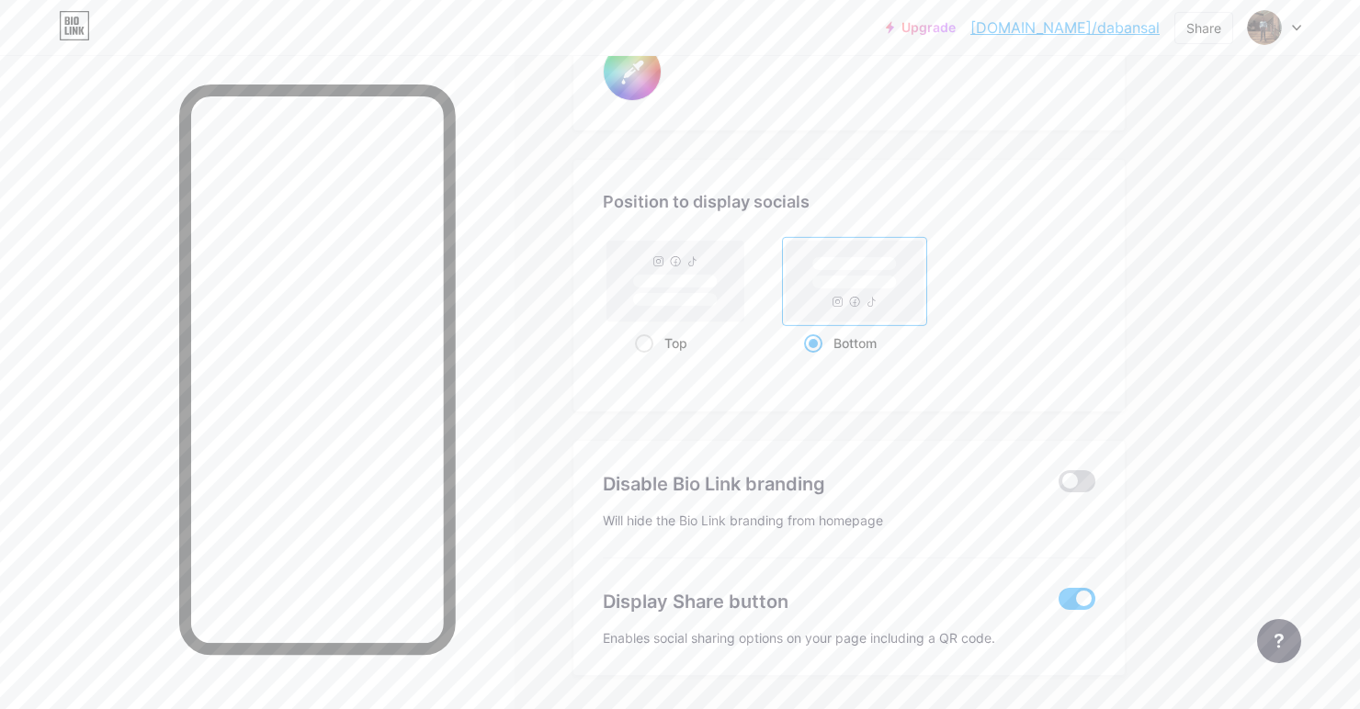
click at [1091, 473] on span at bounding box center [1076, 481] width 37 height 22
click at [1058, 486] on input "checkbox" at bounding box center [1058, 486] width 0 height 0
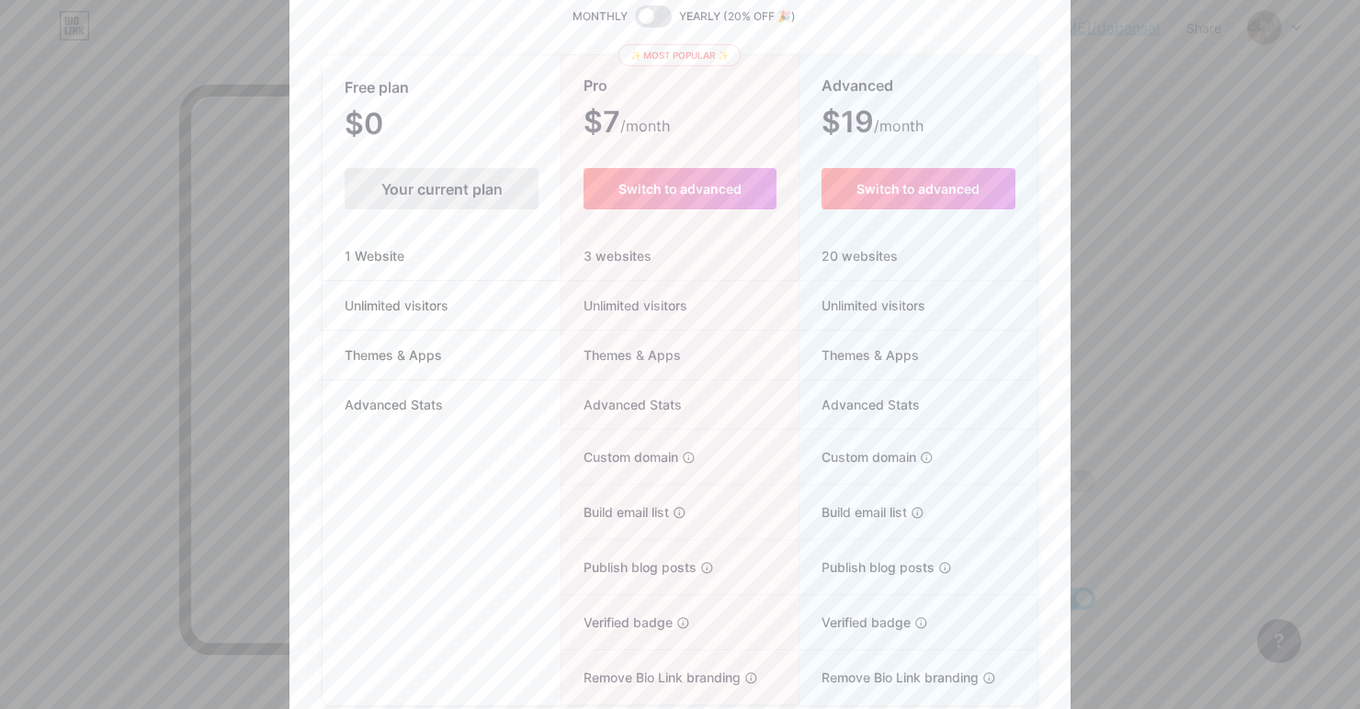
scroll to position [0, 0]
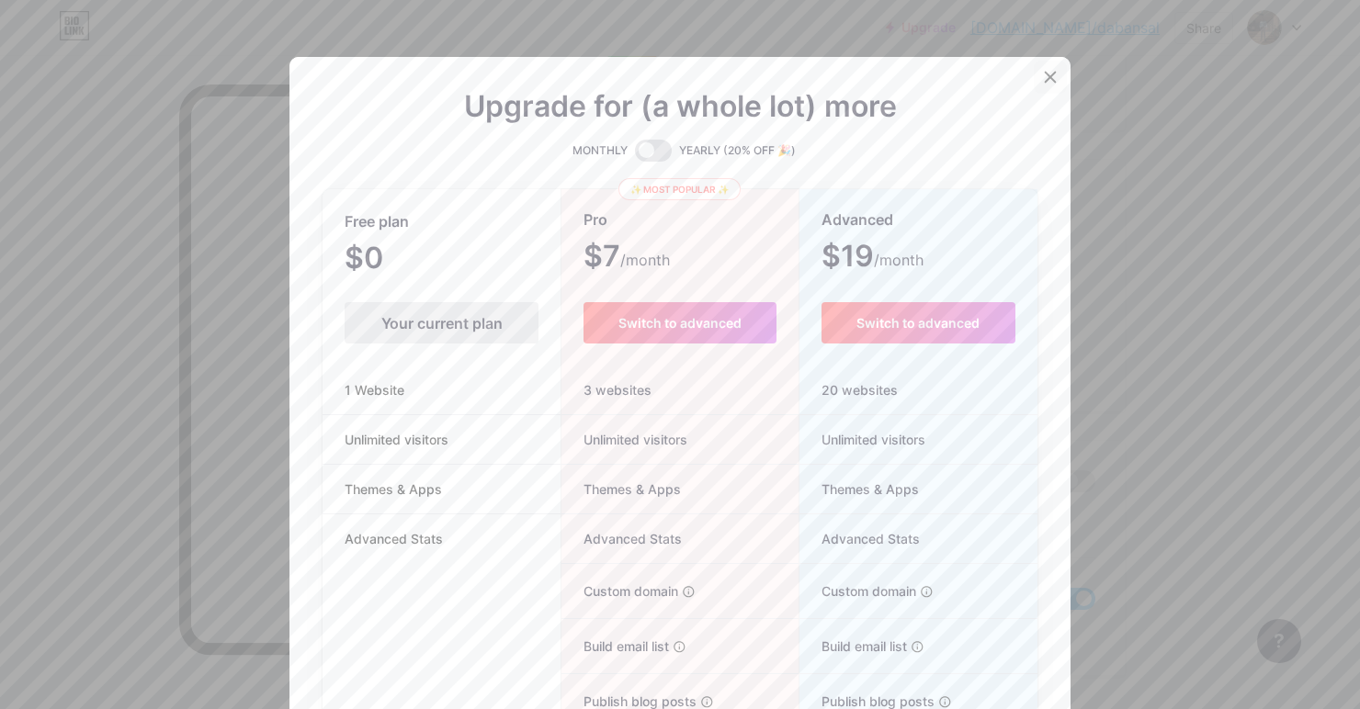
click at [1046, 85] on icon at bounding box center [1050, 77] width 15 height 15
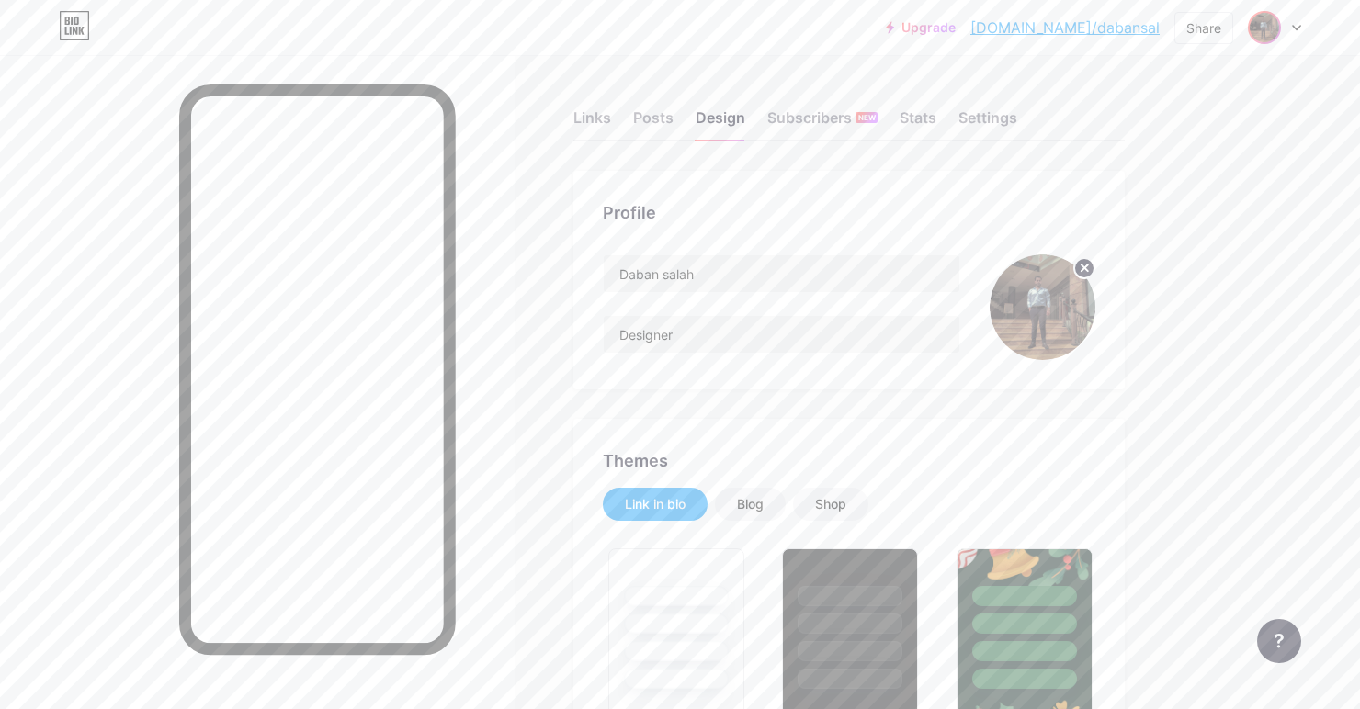
click at [1279, 24] on img at bounding box center [1263, 27] width 29 height 29
click at [1215, 25] on div "Share" at bounding box center [1203, 27] width 35 height 19
click at [1197, 140] on icon at bounding box center [1206, 139] width 22 height 22
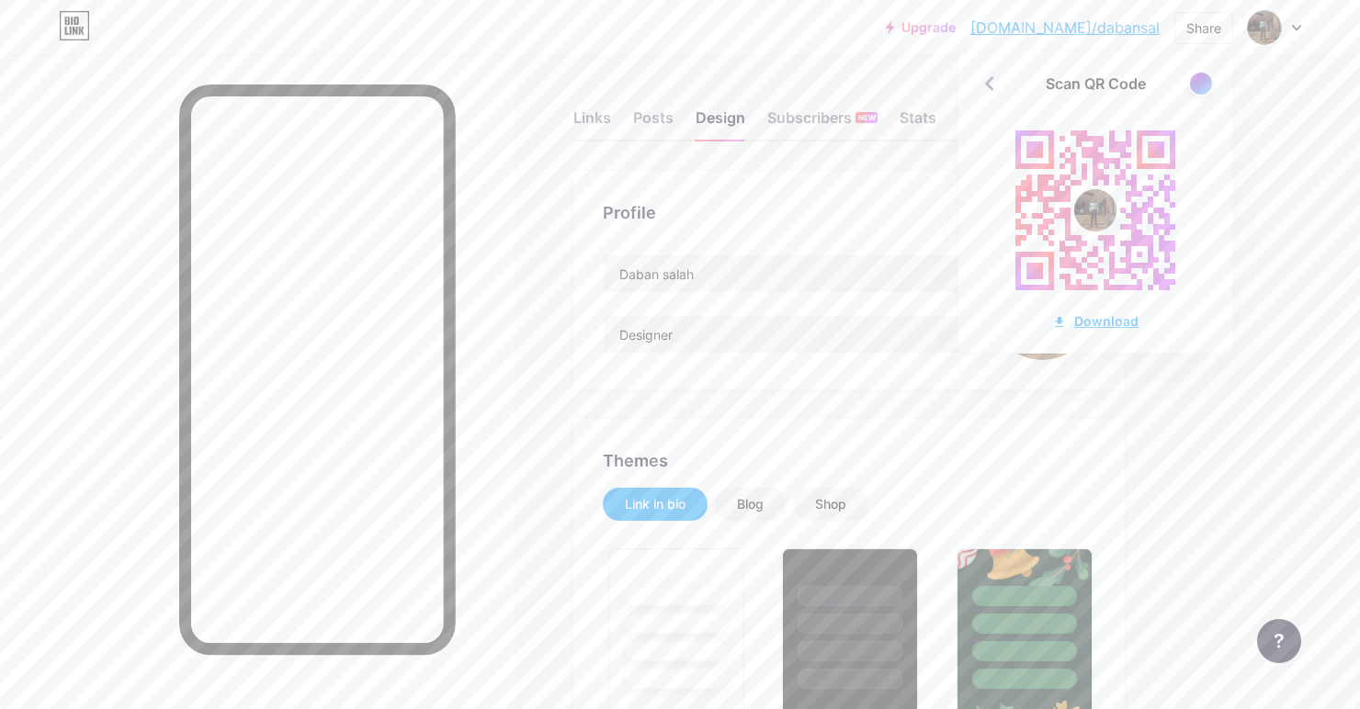
click at [1112, 316] on div "Download" at bounding box center [1095, 320] width 86 height 19
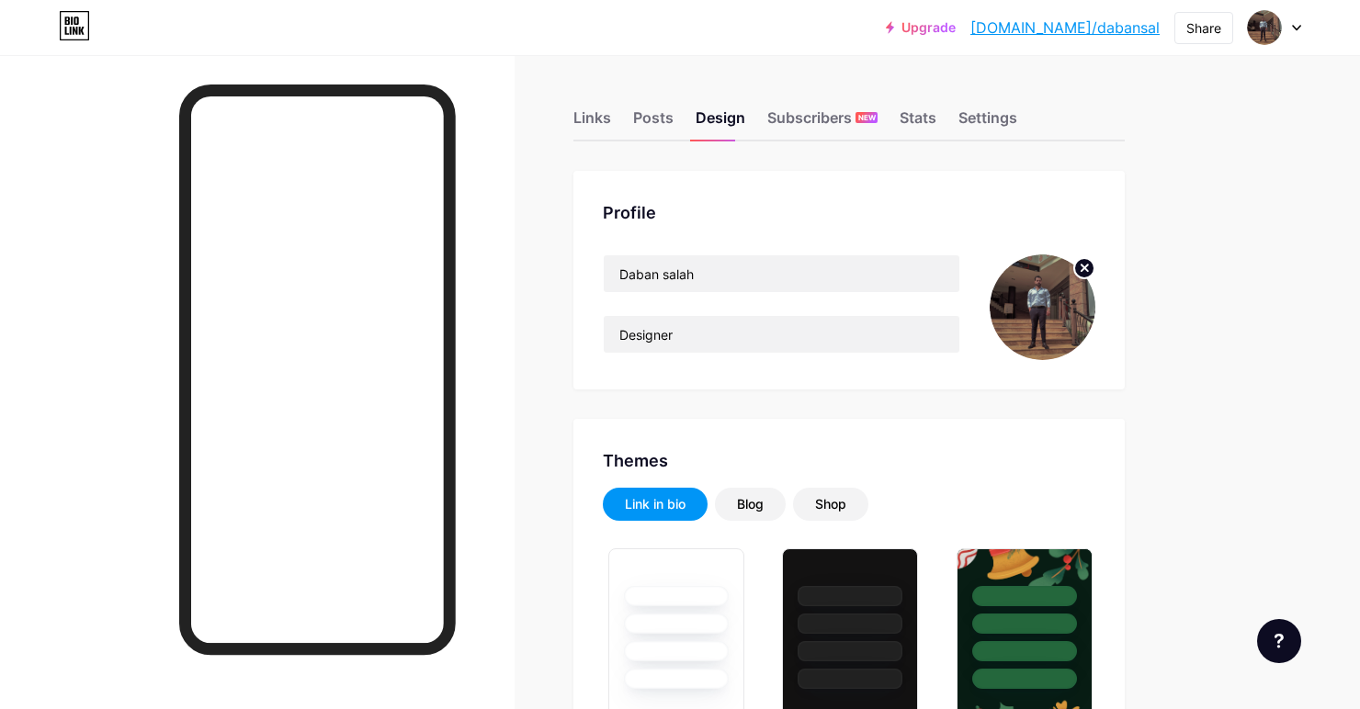
type input "#000000"
type input "#ffff00"
type input "#ffffff"
